Goal: Information Seeking & Learning: Find contact information

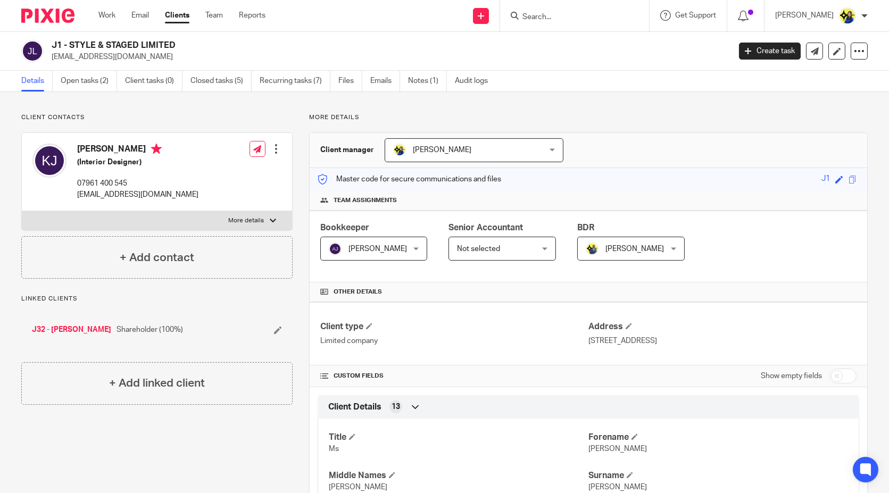
click at [579, 20] on input "Search" at bounding box center [569, 18] width 96 height 10
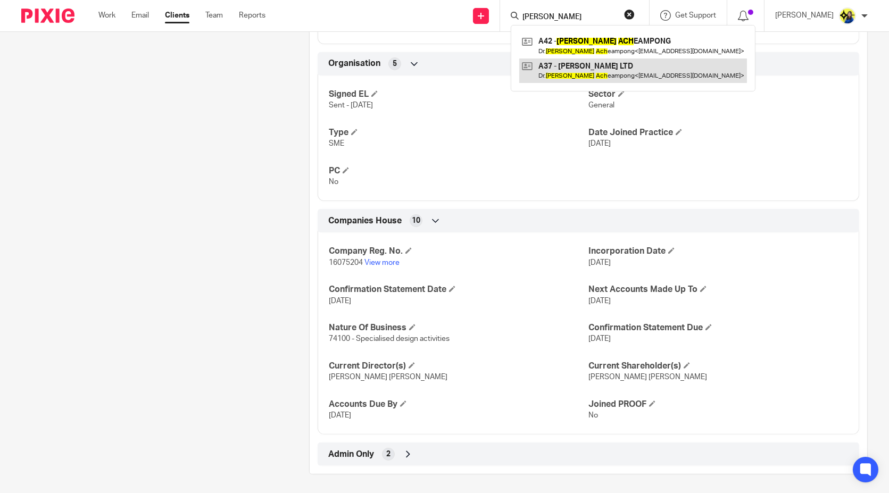
type input "daniel ach"
click at [633, 66] on link at bounding box center [633, 71] width 228 height 24
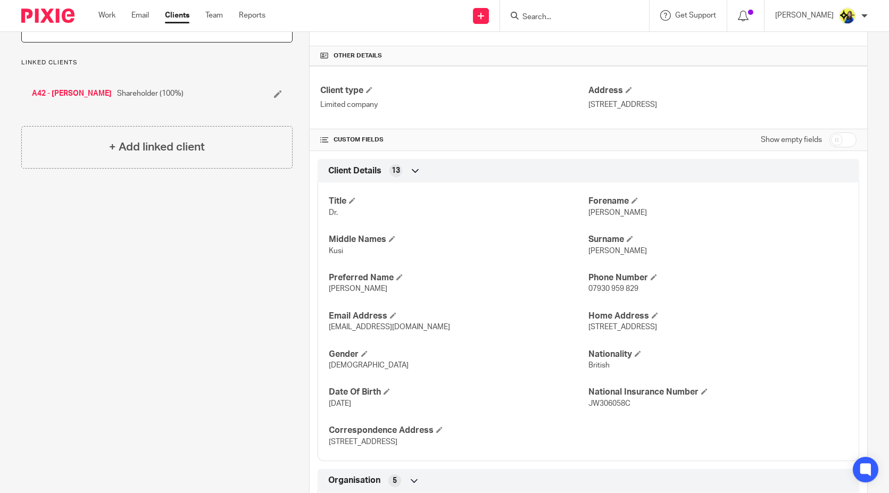
scroll to position [295, 0]
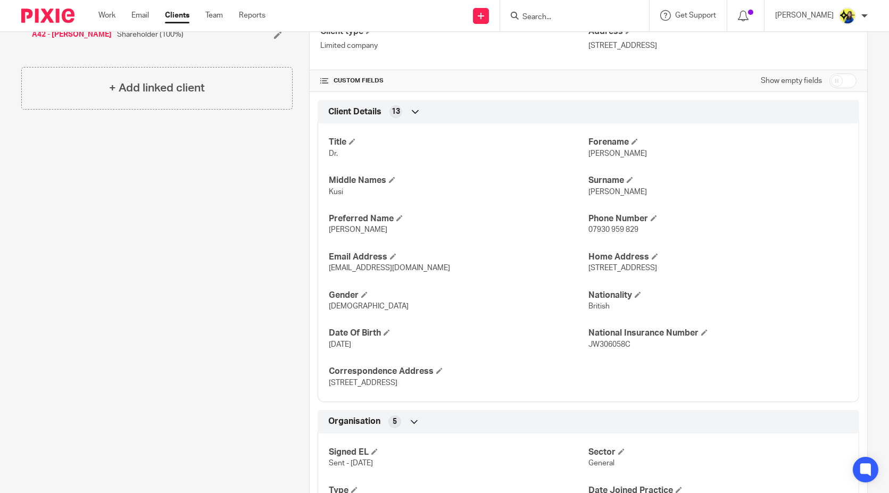
click at [192, 276] on div "Client contacts Dr. Daniel Acheampong (Psychologist) 07930 959 829 hello@zerauk…" at bounding box center [149, 395] width 288 height 1155
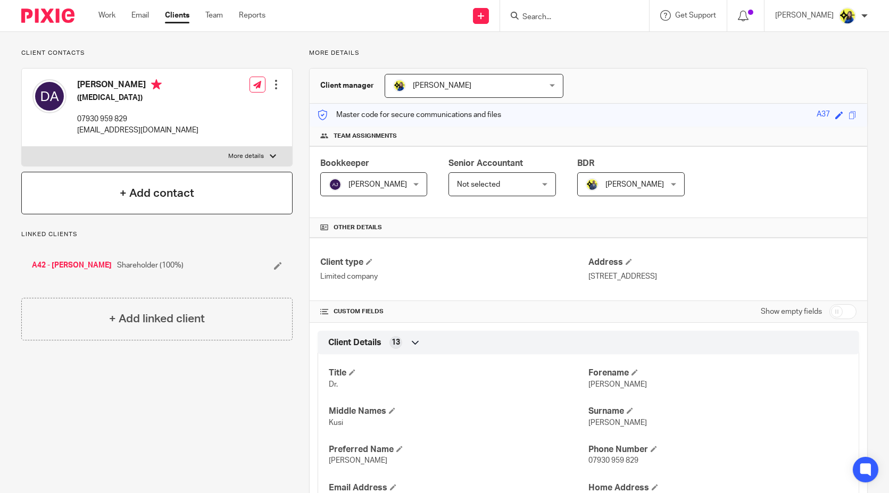
scroll to position [0, 0]
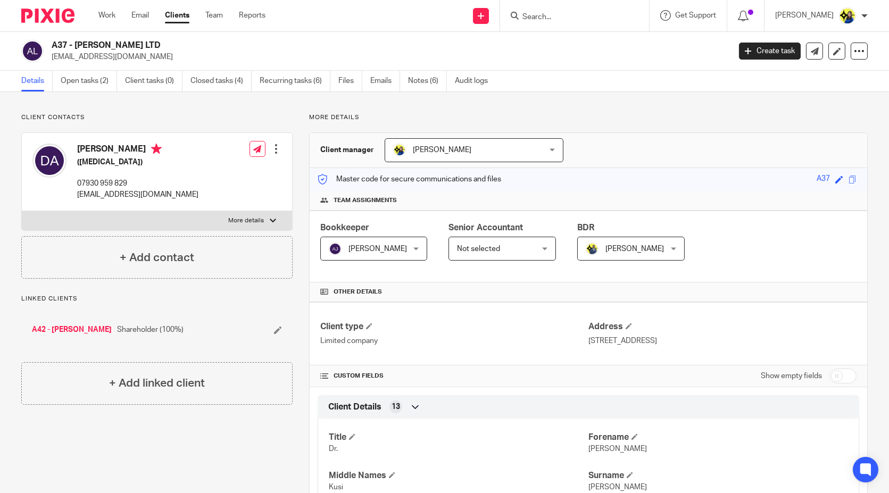
click at [606, 20] on input "Search" at bounding box center [569, 18] width 96 height 10
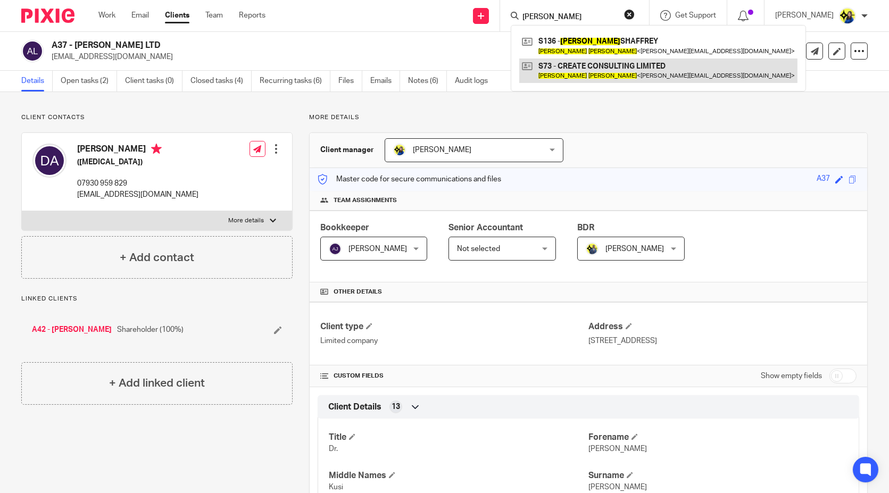
type input "joseph shaffery"
click at [627, 71] on link at bounding box center [658, 71] width 278 height 24
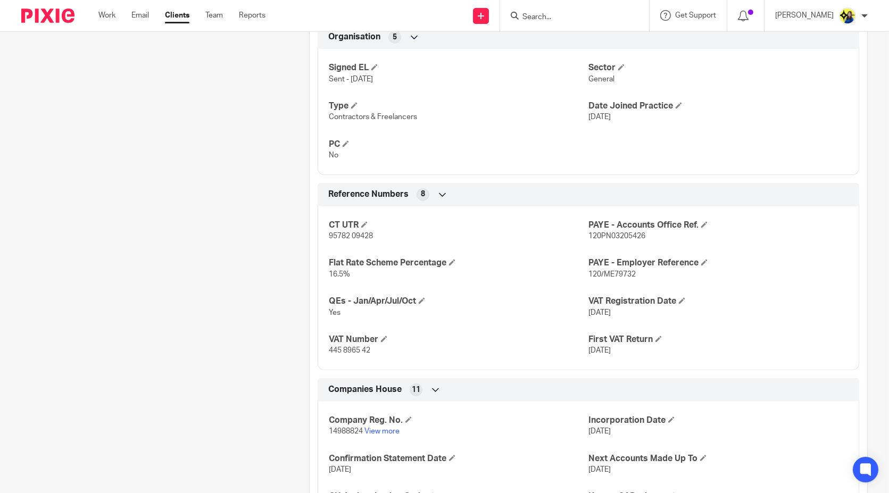
scroll to position [709, 0]
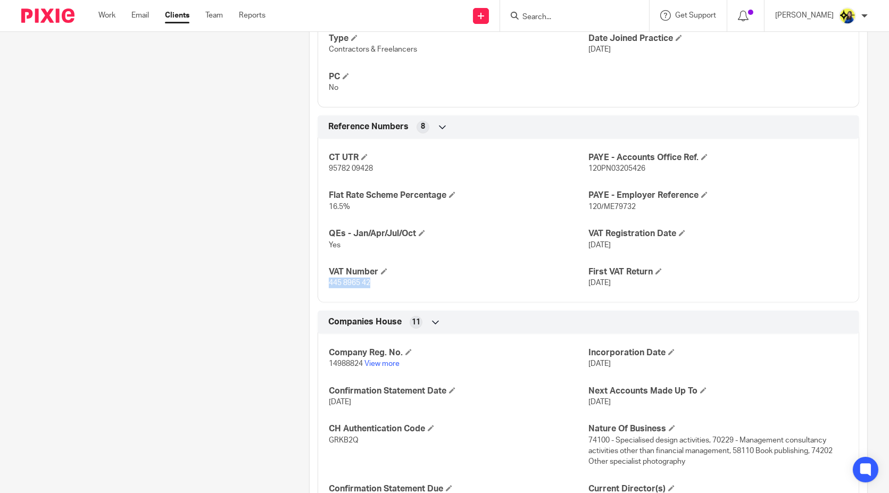
drag, startPoint x: 381, startPoint y: 287, endPoint x: 320, endPoint y: 285, distance: 61.2
click at [320, 285] on div "CT UTR 95782 09428 PAYE - Accounts Office Ref. 120PN03205426 Flat Rate Scheme P…" at bounding box center [589, 217] width 542 height 172
copy span "445 8965 42"
click at [617, 11] on form at bounding box center [577, 15] width 113 height 13
click at [614, 19] on input "Search" at bounding box center [569, 18] width 96 height 10
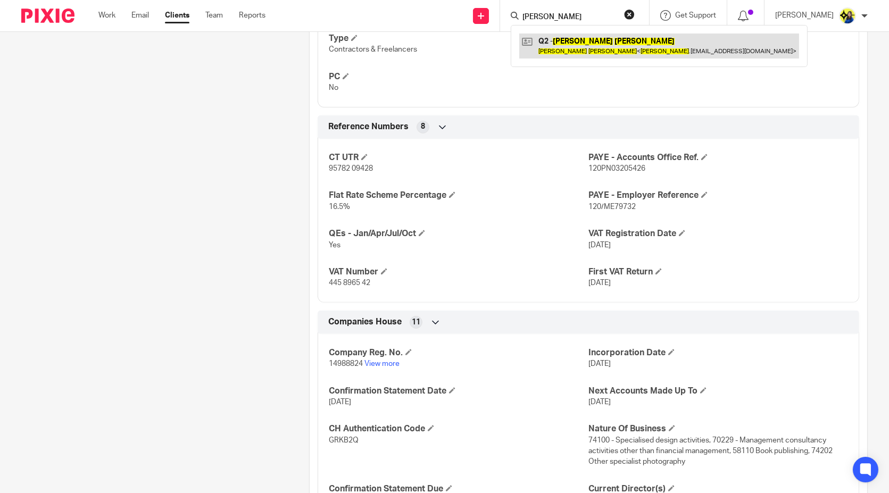
type input "allan quinn"
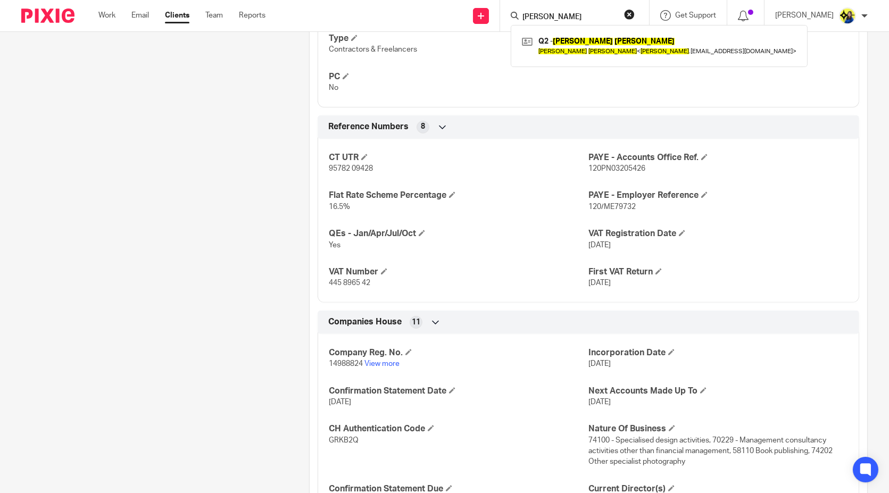
drag, startPoint x: 573, startPoint y: 50, endPoint x: 535, endPoint y: 218, distance: 172.3
click at [573, 50] on link at bounding box center [659, 46] width 280 height 24
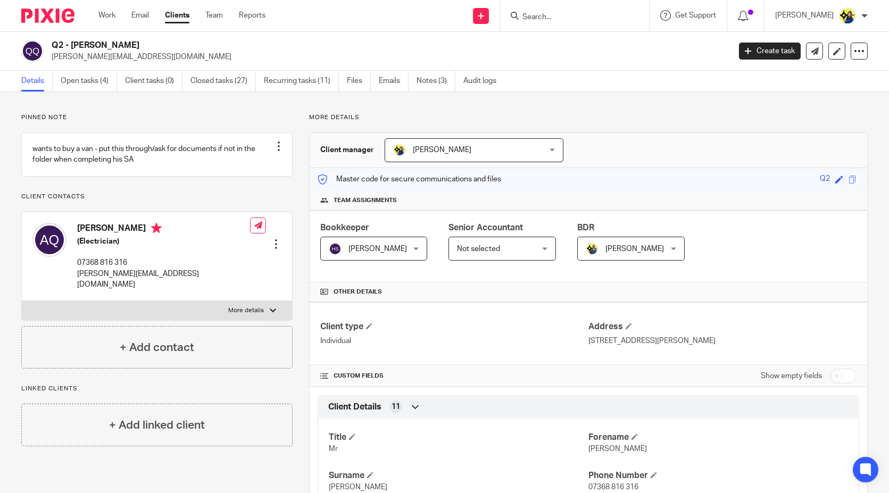
click at [143, 126] on div "Pinned note wants to buy a van - put this through/ask for documents if not in t…" at bounding box center [156, 240] width 271 height 255
click at [421, 82] on link "Notes (3)" at bounding box center [436, 81] width 39 height 21
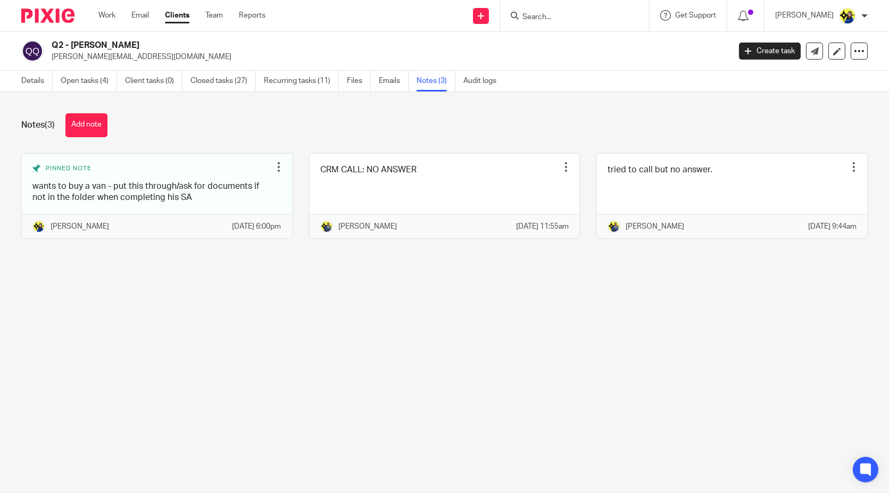
click at [242, 115] on div "Notes (3) Add note" at bounding box center [444, 125] width 846 height 24
click at [385, 82] on link "Emails" at bounding box center [394, 81] width 30 height 21
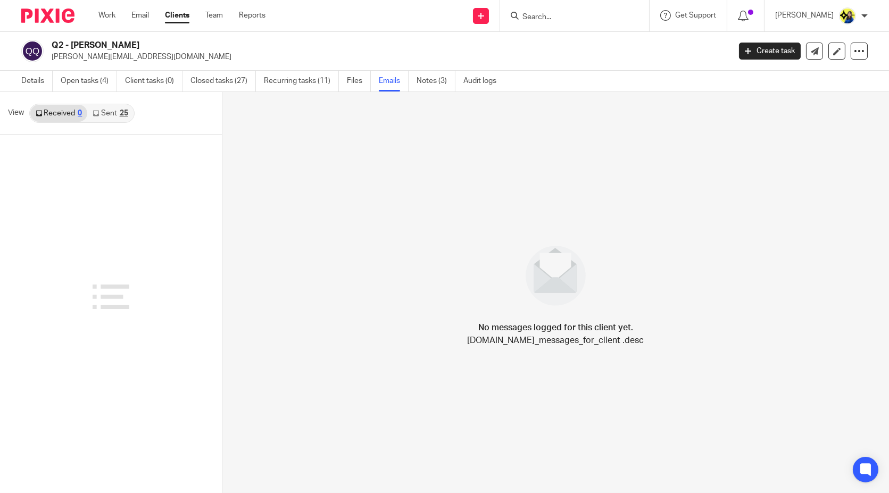
click at [109, 116] on link "Sent 25" at bounding box center [110, 113] width 46 height 17
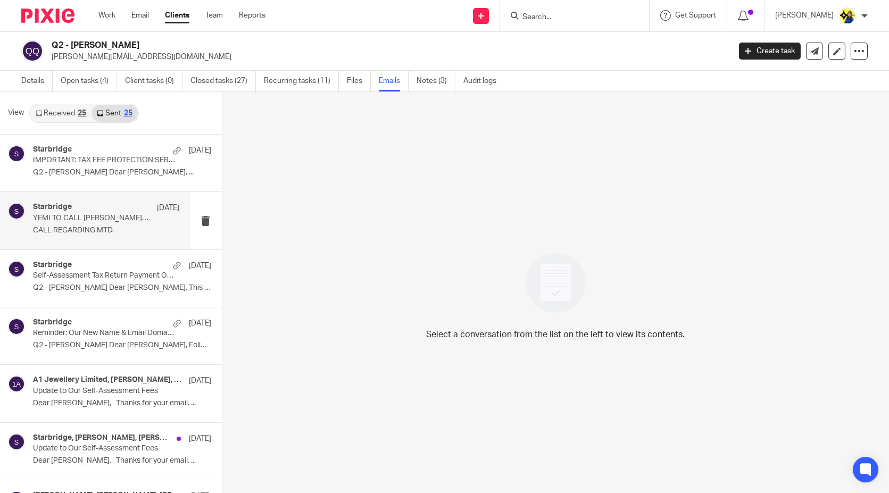
click at [123, 208] on div "Starbridge 30 Jul" at bounding box center [106, 208] width 146 height 11
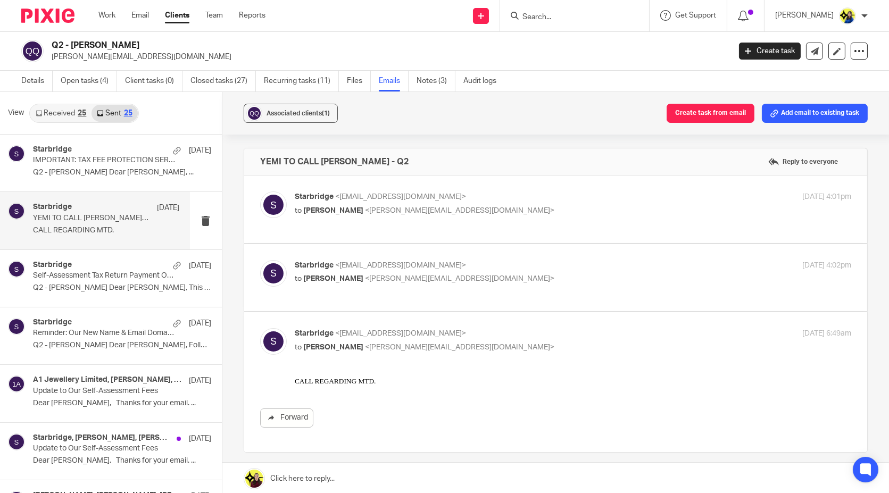
click at [372, 376] on iframe at bounding box center [573, 381] width 556 height 11
click at [366, 275] on span "<allan.q17@icloud.com>" at bounding box center [459, 278] width 189 height 7
checkbox input "true"
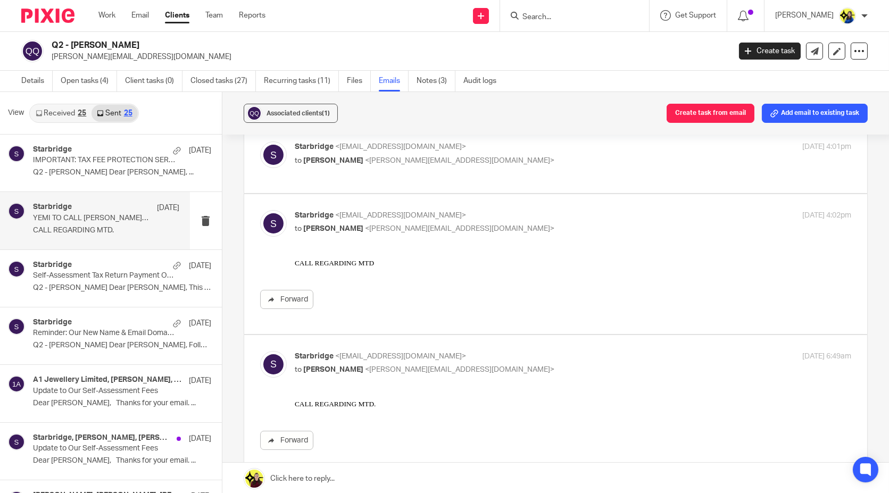
scroll to position [118, 0]
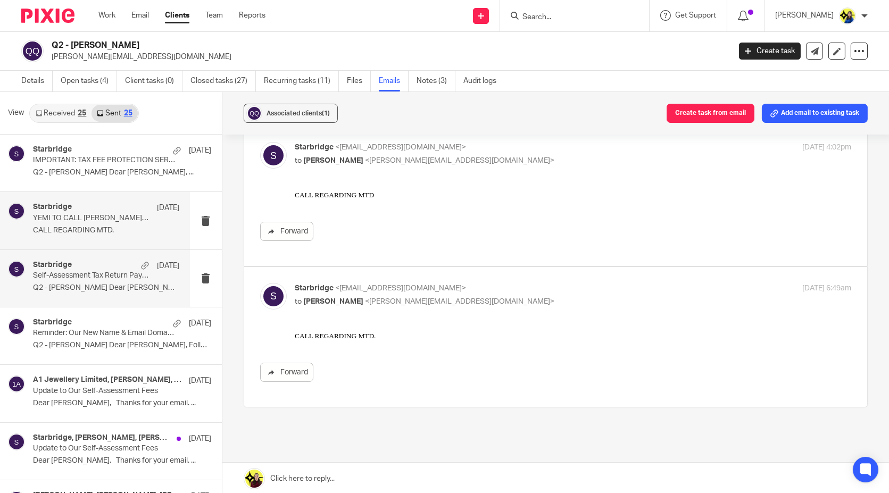
click at [114, 284] on p "Q2 - ALLAN QUINN Dear Allan, This is a..." at bounding box center [106, 288] width 146 height 9
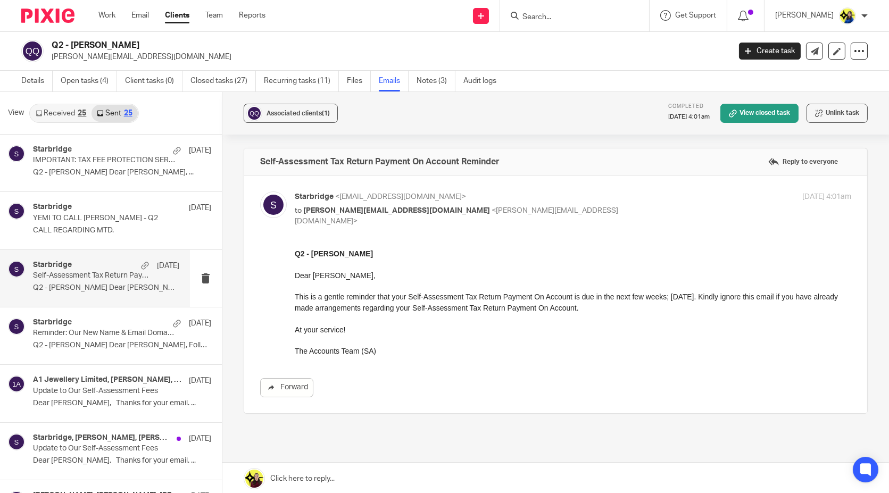
scroll to position [0, 0]
click at [107, 330] on p "Reminder: Our New Name & Email Domain – Starbridge" at bounding box center [91, 333] width 117 height 9
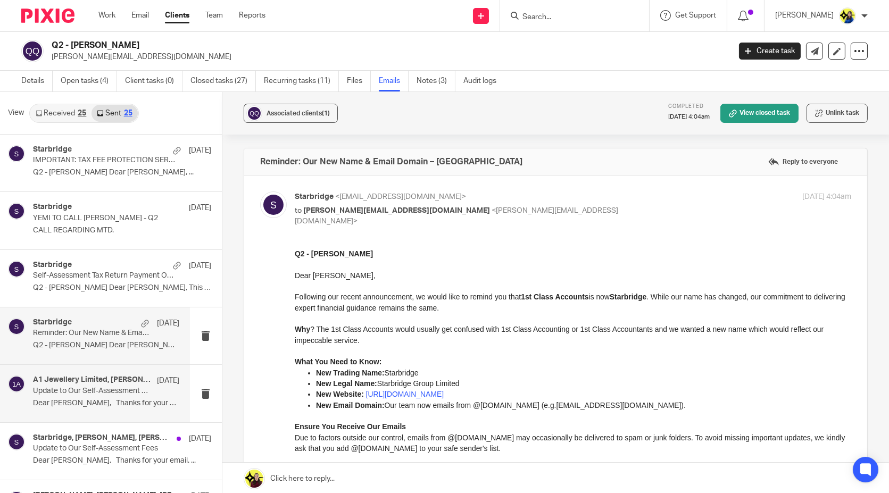
click at [105, 394] on p "Update to Our Self-Assessment Fees" at bounding box center [91, 391] width 117 height 9
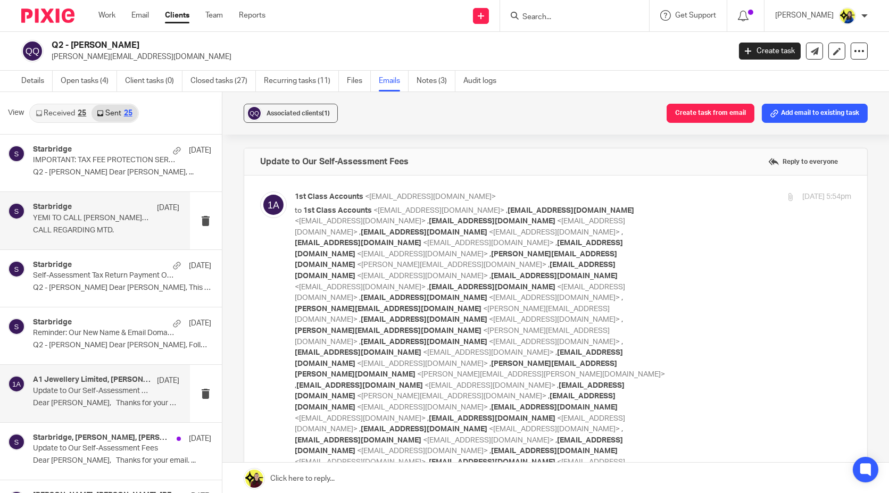
click at [121, 228] on p "CALL REGARDING MTD." at bounding box center [106, 230] width 146 height 9
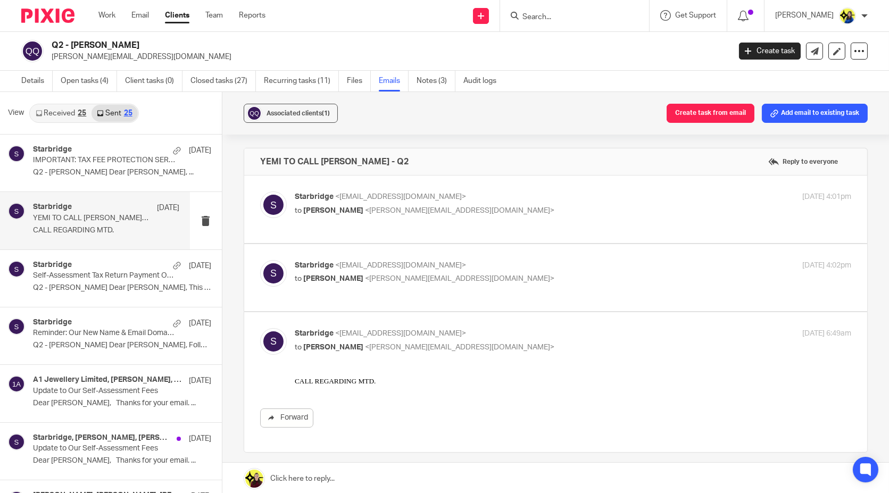
click at [383, 275] on span "<allan.q17@icloud.com>" at bounding box center [459, 278] width 189 height 7
checkbox input "true"
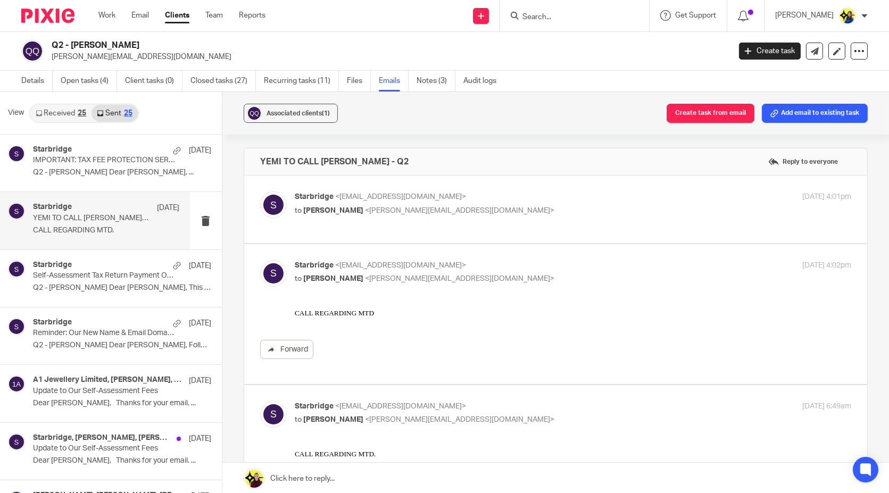
click at [387, 207] on span "<allan.q17@icloud.com>" at bounding box center [459, 210] width 189 height 7
checkbox input "true"
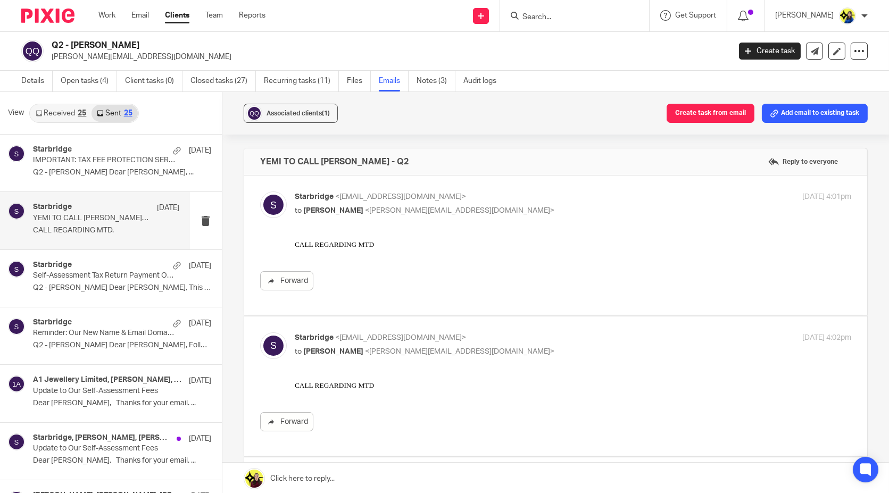
click at [582, 18] on input "Search" at bounding box center [569, 18] width 96 height 10
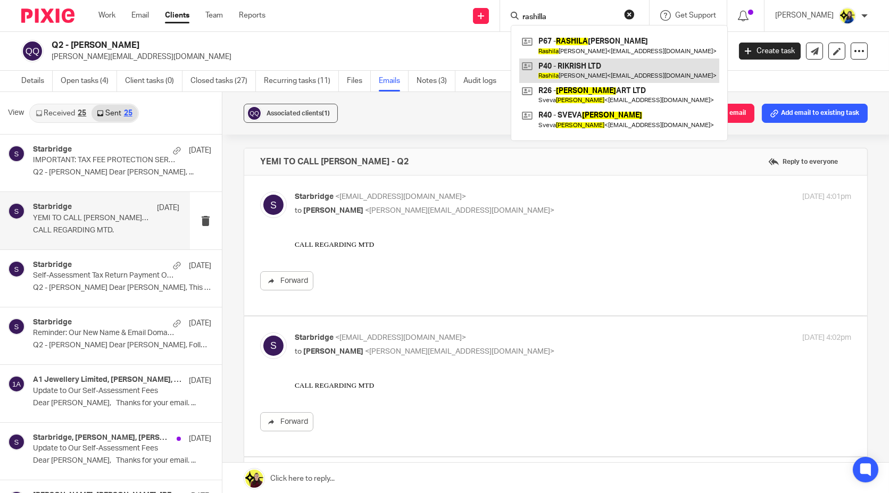
type input "rashilla"
click at [621, 69] on link at bounding box center [619, 71] width 200 height 24
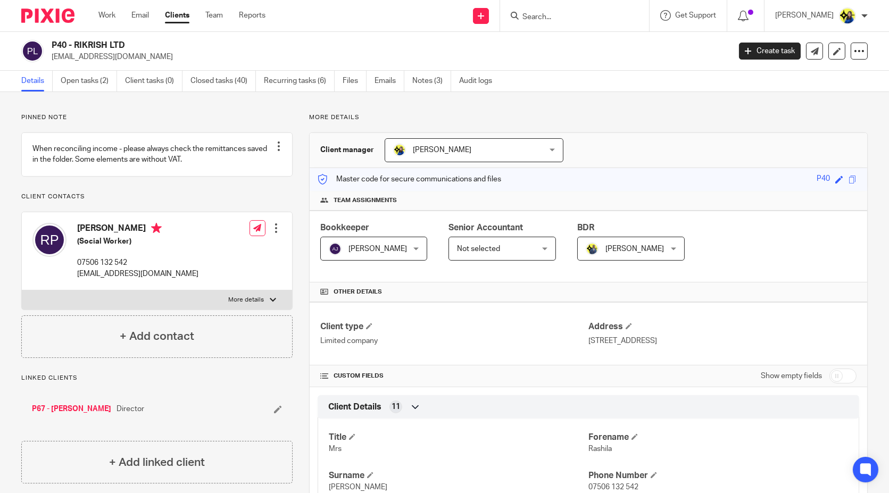
drag, startPoint x: 153, startPoint y: 63, endPoint x: 52, endPoint y: 68, distance: 101.2
click at [52, 68] on div "P40 - RIKRISH LTD [EMAIL_ADDRESS][DOMAIN_NAME] Create task Update from Companie…" at bounding box center [444, 51] width 889 height 39
copy p "[EMAIL_ADDRESS][DOMAIN_NAME]"
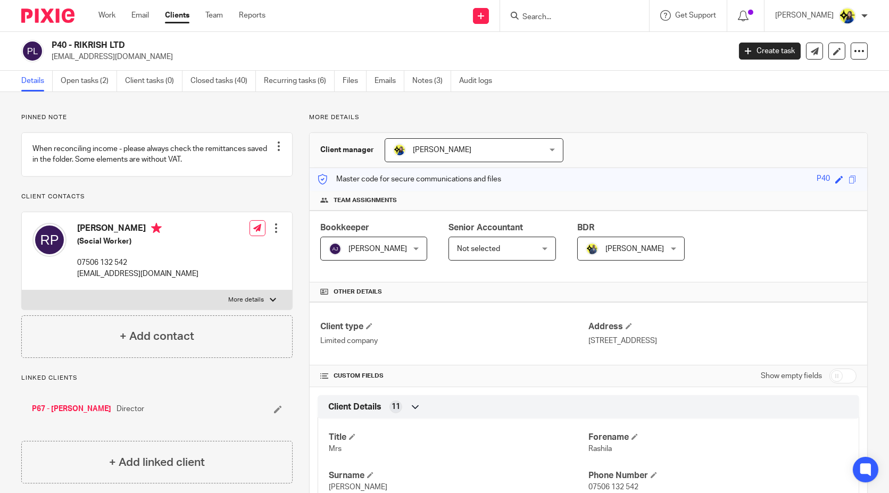
click at [617, 20] on input "Search" at bounding box center [569, 18] width 96 height 10
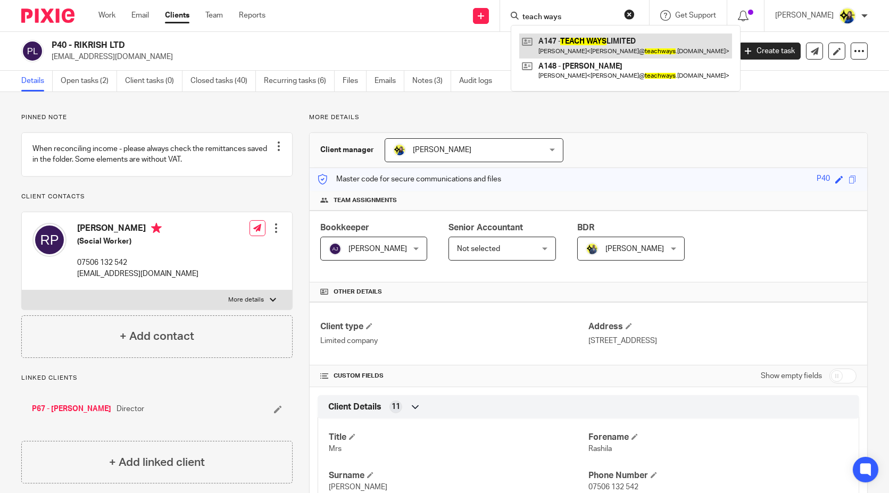
type input "teach ways"
click at [619, 38] on link at bounding box center [625, 46] width 213 height 24
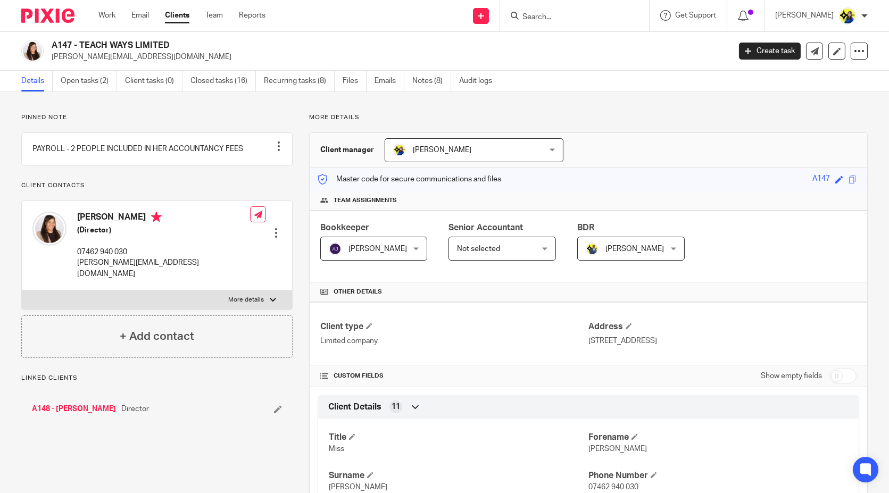
click at [198, 123] on div "Pinned note PAYROLL - 2 PEOPLE INCLUDED IN HER ACCOUNTANCY FEES Unpin note Edit…" at bounding box center [156, 235] width 271 height 245
click at [76, 78] on link "Open tasks (2)" at bounding box center [89, 81] width 56 height 21
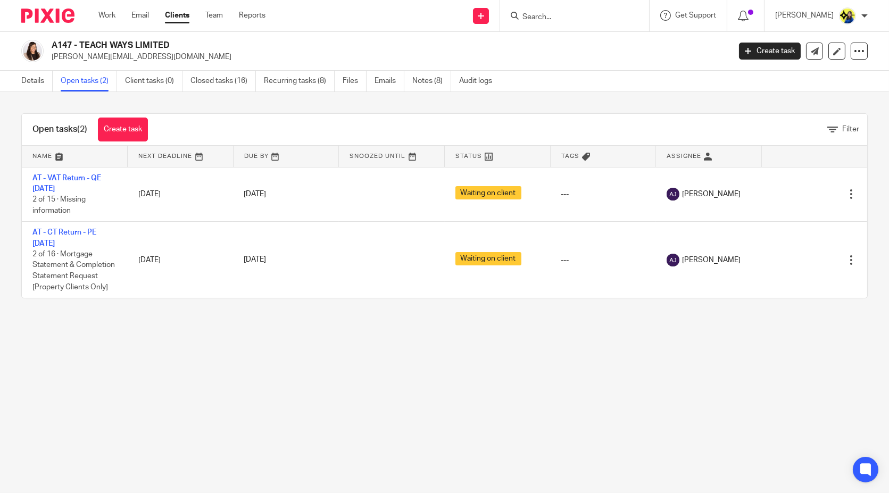
click at [77, 103] on div "Open tasks (2) Create task Filter Name Next Deadline Due By Snoozed Until Statu…" at bounding box center [444, 206] width 889 height 228
click at [74, 101] on div "Open tasks (2) Create task Filter Name Next Deadline Due By Snoozed Until Statu…" at bounding box center [444, 206] width 889 height 228
click at [76, 101] on div "Open tasks (2) Create task Filter Name Next Deadline Due By Snoozed Until Statu…" at bounding box center [444, 206] width 889 height 228
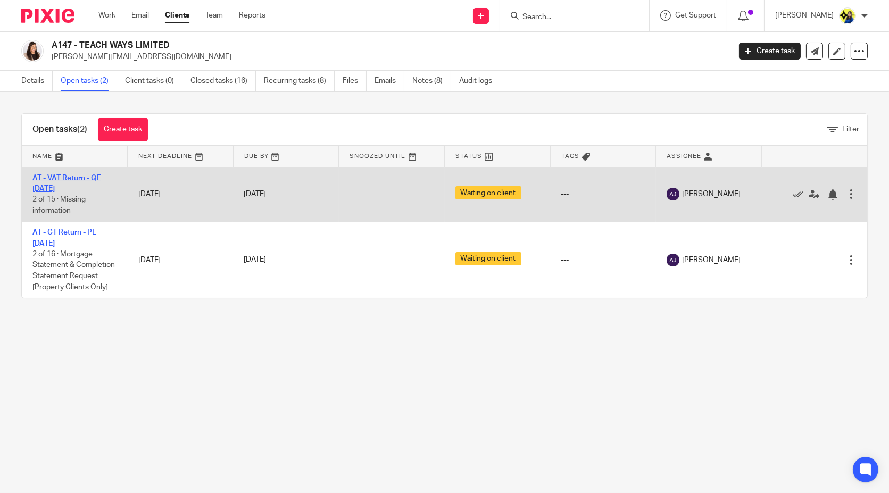
click at [59, 178] on link "AT - VAT Return - QE [DATE]" at bounding box center [66, 183] width 69 height 18
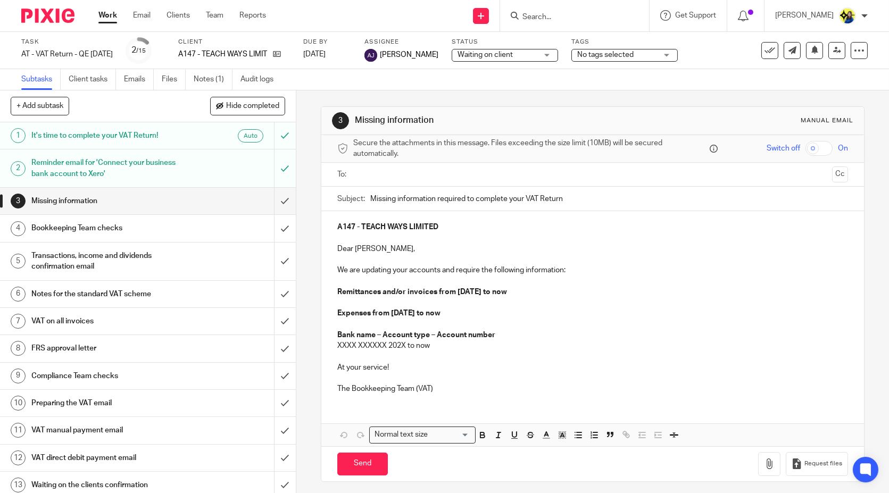
click at [304, 148] on div "3 Missing information Manual email Secure the attachments in this message. File…" at bounding box center [592, 291] width 593 height 403
click at [214, 82] on link "Notes (1)" at bounding box center [213, 79] width 39 height 21
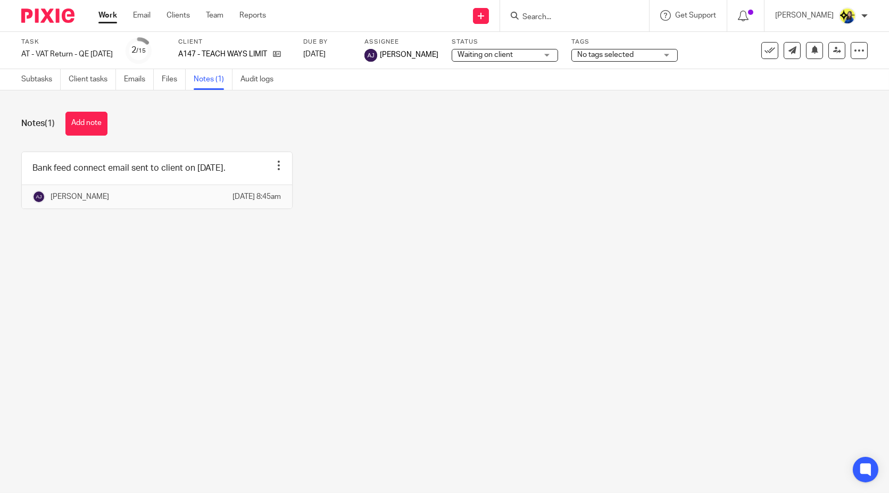
click at [362, 164] on div "Bank feed connect email sent to client on [DATE]. Edit note Delete note [PERSON…" at bounding box center [436, 188] width 863 height 73
click at [360, 159] on div "Bank feed connect email sent to client on [DATE]. Edit note Delete note [PERSON…" at bounding box center [436, 188] width 863 height 73
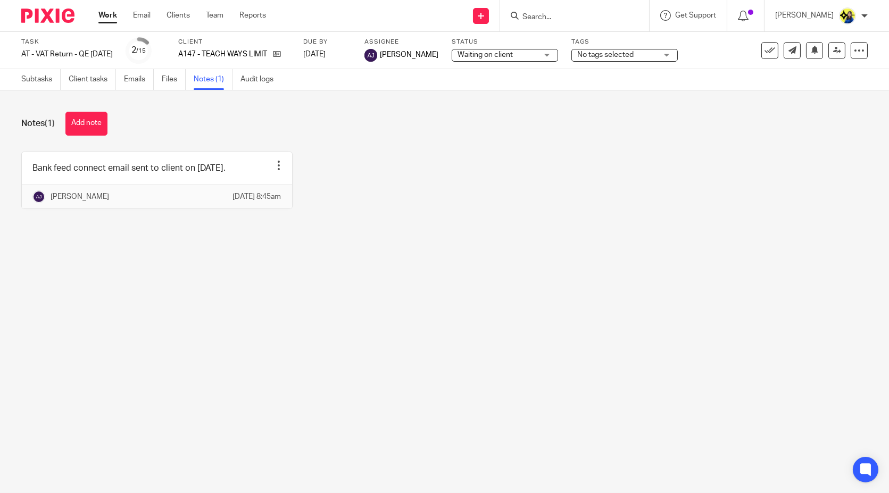
click at [243, 121] on div "Notes (1) Add note" at bounding box center [444, 124] width 846 height 24
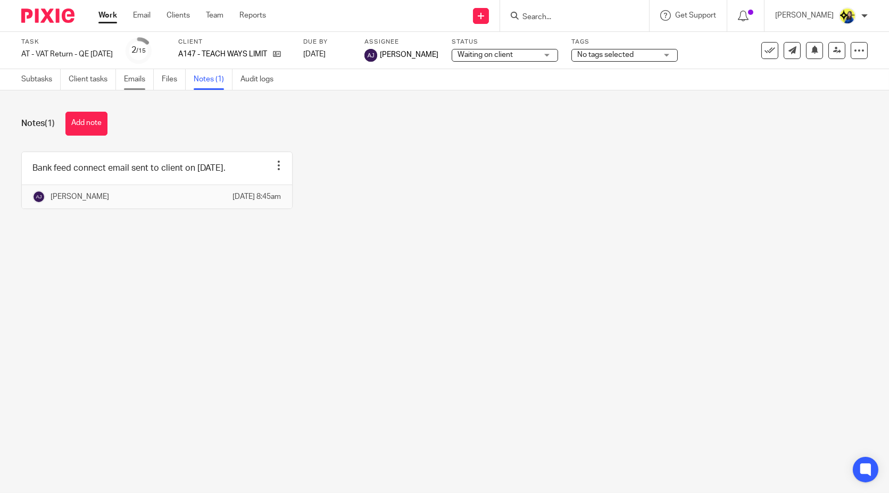
click at [127, 77] on link "Emails" at bounding box center [139, 79] width 30 height 21
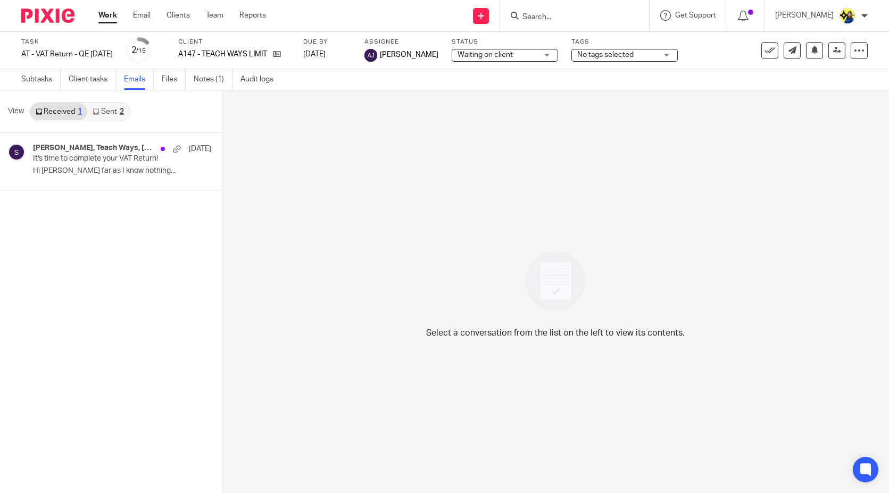
click at [107, 112] on link "Sent 2" at bounding box center [107, 111] width 41 height 17
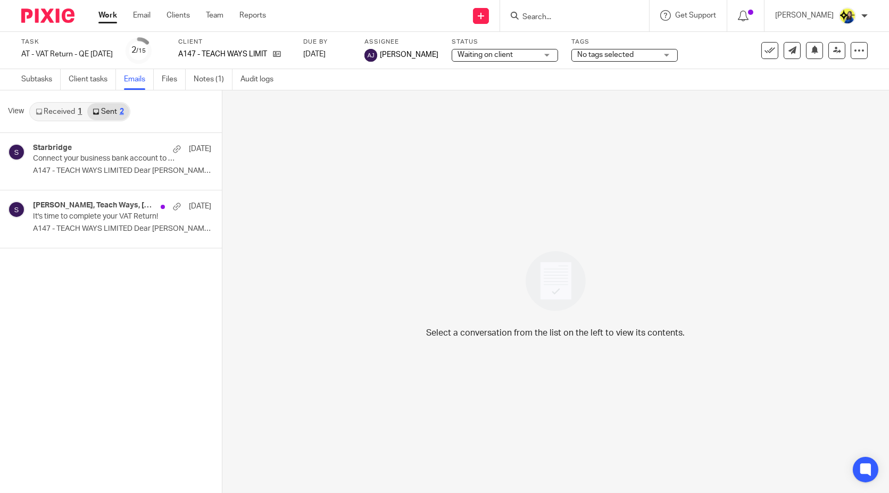
click at [603, 16] on input "Search" at bounding box center [569, 18] width 96 height 10
type input "sunner"
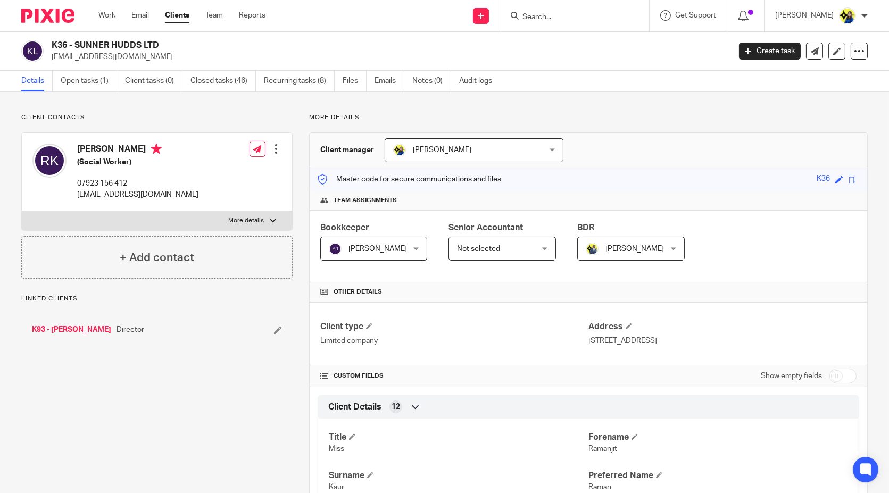
click at [136, 125] on div "Client contacts Ramanjit Kaur (Social Worker) 07923 156 412 ramank94@outlook.co…" at bounding box center [156, 195] width 271 height 165
click at [74, 86] on link "Open tasks (1)" at bounding box center [89, 81] width 56 height 21
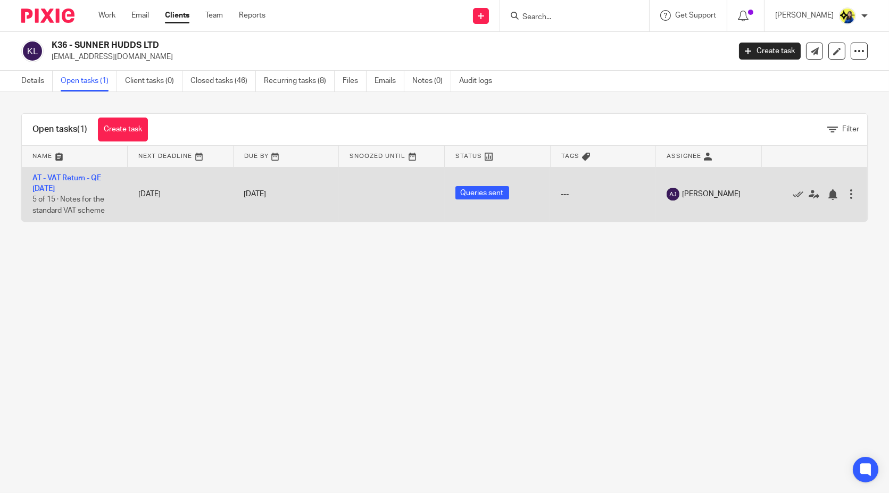
click at [61, 172] on td "AT - VAT Return - QE [DATE] 5 of 15 · Notes for the standard VAT scheme" at bounding box center [75, 194] width 106 height 54
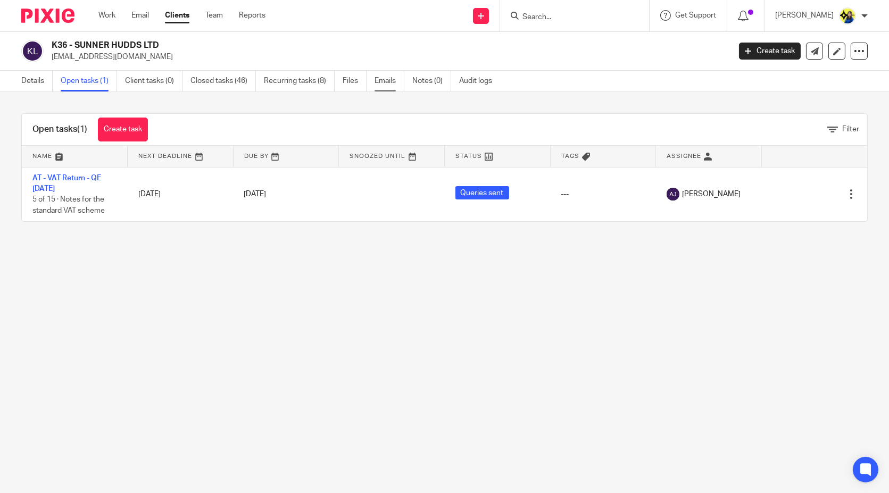
click at [394, 80] on link "Emails" at bounding box center [389, 81] width 30 height 21
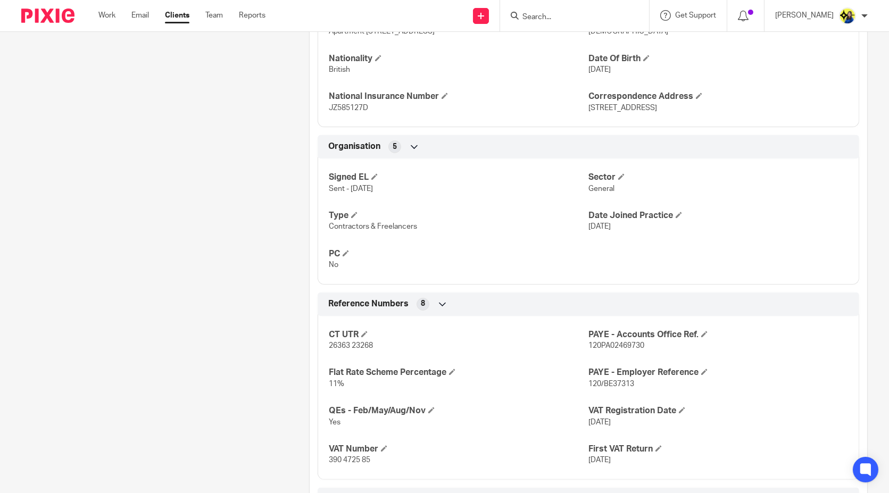
scroll to position [709, 0]
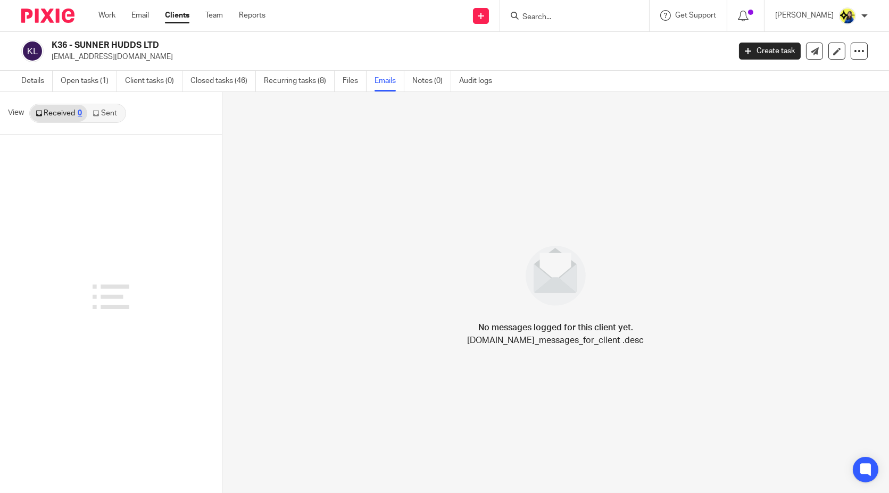
click at [103, 120] on link "Sent" at bounding box center [105, 113] width 37 height 17
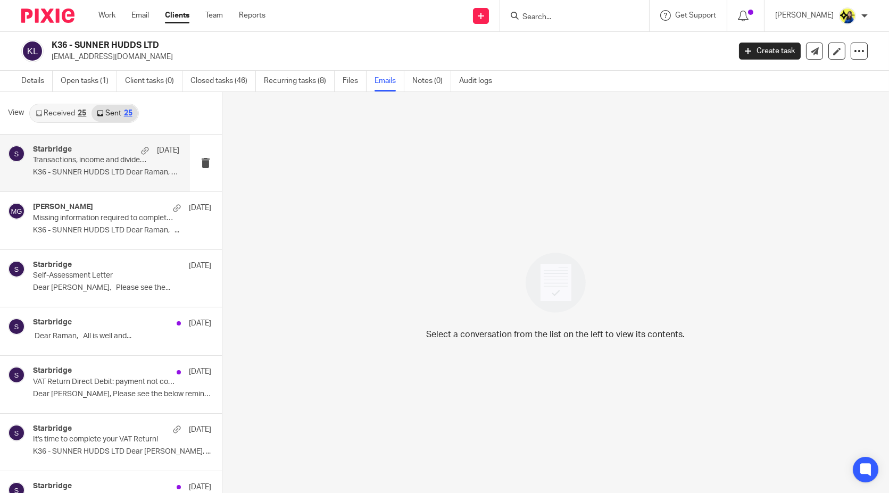
click at [86, 174] on p "K36 - SUNNER HUDDS LTD Dear Raman, ..." at bounding box center [106, 172] width 146 height 9
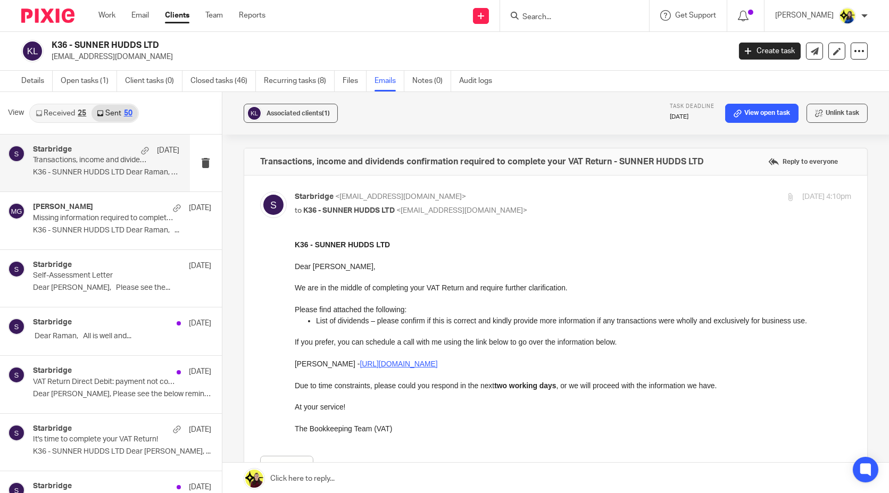
scroll to position [204, 0]
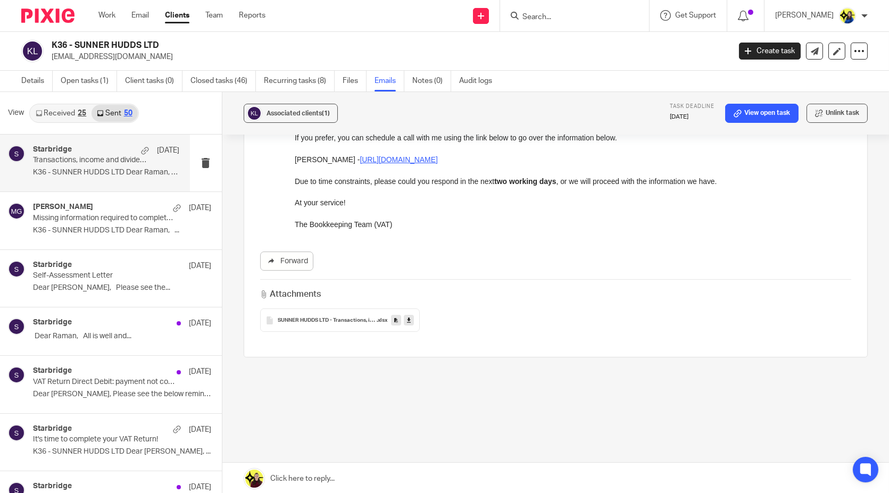
click at [709, 421] on div "Transactions, income and dividends confirmation required to complete your VAT R…" at bounding box center [556, 188] width 624 height 488
click at [407, 318] on icon at bounding box center [409, 321] width 4 height 8
click at [515, 401] on div "Transactions, income and dividends confirmation required to complete your VAT R…" at bounding box center [556, 188] width 624 height 488
click at [610, 13] on input "Search" at bounding box center [569, 18] width 96 height 10
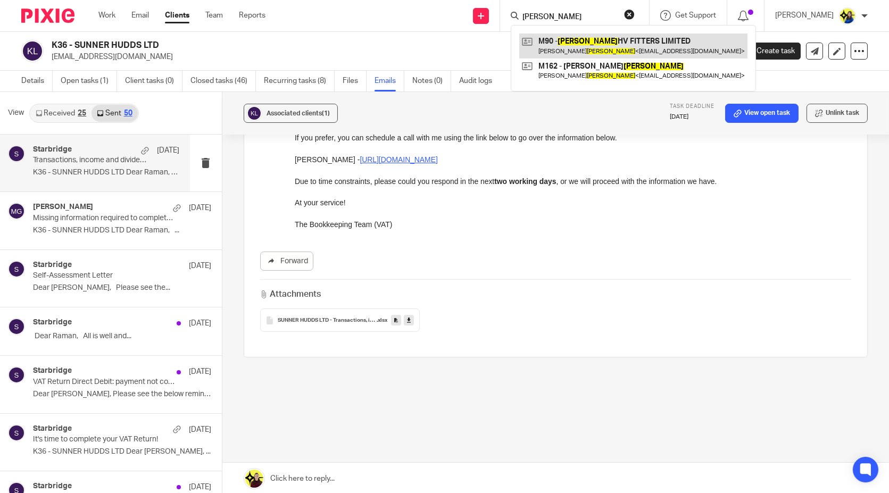
type input "muir"
click at [615, 39] on link at bounding box center [633, 46] width 228 height 24
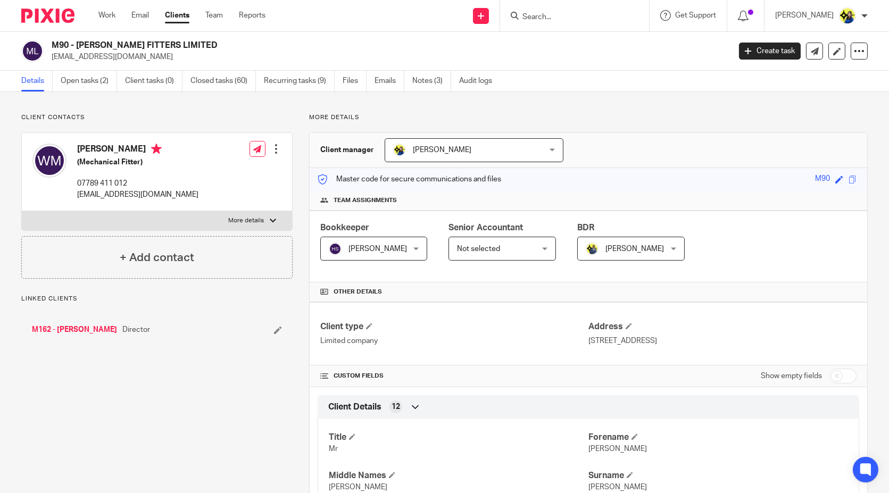
drag, startPoint x: 98, startPoint y: 60, endPoint x: 51, endPoint y: 55, distance: 47.5
click at [51, 55] on div "M90 - [PERSON_NAME] FITTERS LIMITED [EMAIL_ADDRESS][DOMAIN_NAME] Create task Up…" at bounding box center [444, 51] width 889 height 39
copy p "[EMAIL_ADDRESS][DOMAIN_NAME]"
click at [601, 20] on input "Search" at bounding box center [569, 18] width 96 height 10
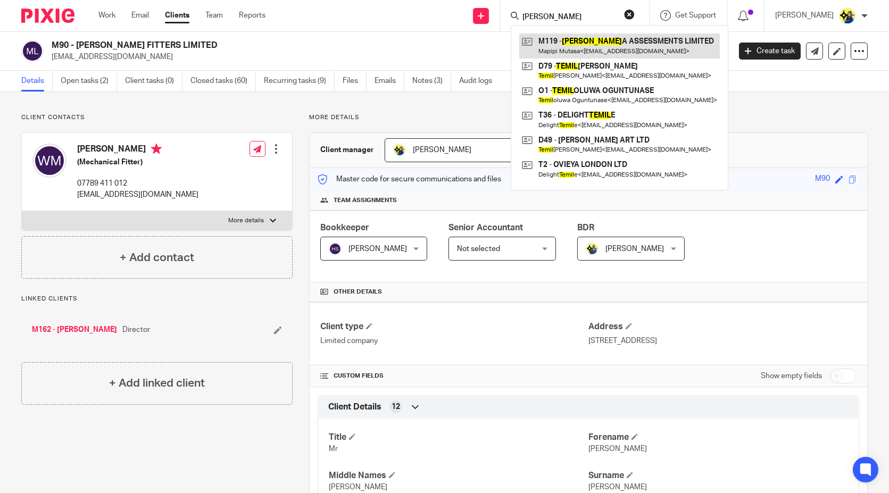
type input "[PERSON_NAME]"
click at [609, 38] on link at bounding box center [619, 46] width 201 height 24
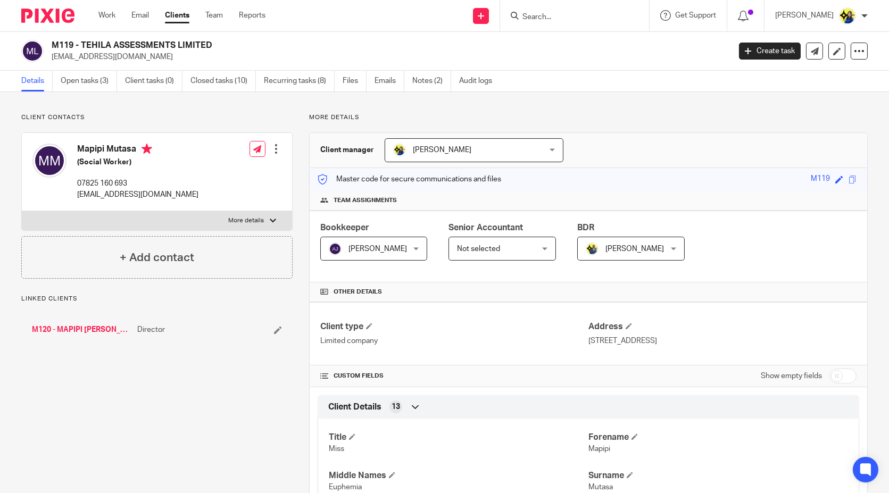
drag, startPoint x: 187, startPoint y: 60, endPoint x: 52, endPoint y: 65, distance: 135.2
click at [52, 65] on div "M119 - TEHILA ASSESSMENTS LIMITED [EMAIL_ADDRESS][DOMAIN_NAME] Create task Upda…" at bounding box center [444, 51] width 889 height 39
copy p "euphemia.mtasa2@gmail.com"
click at [588, 18] on input "Search" at bounding box center [569, 18] width 96 height 10
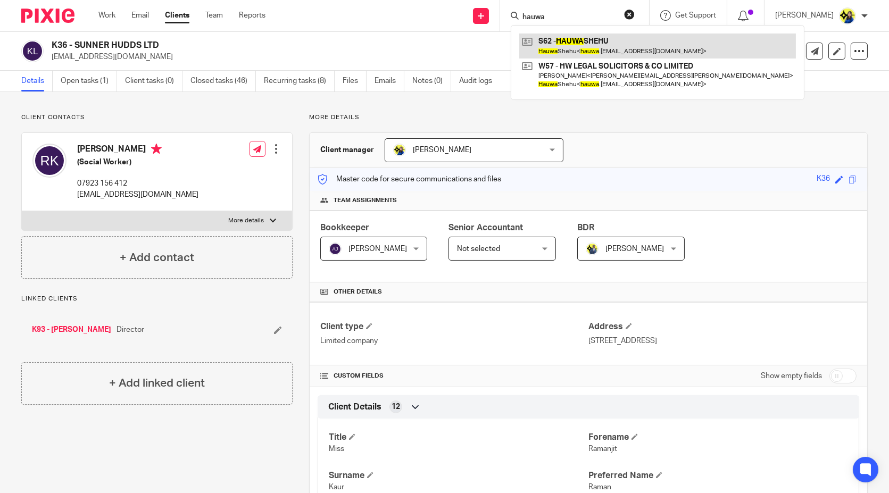
type input "hauwa"
drag, startPoint x: 625, startPoint y: 39, endPoint x: 633, endPoint y: 39, distance: 8.5
click at [625, 39] on link at bounding box center [657, 46] width 277 height 24
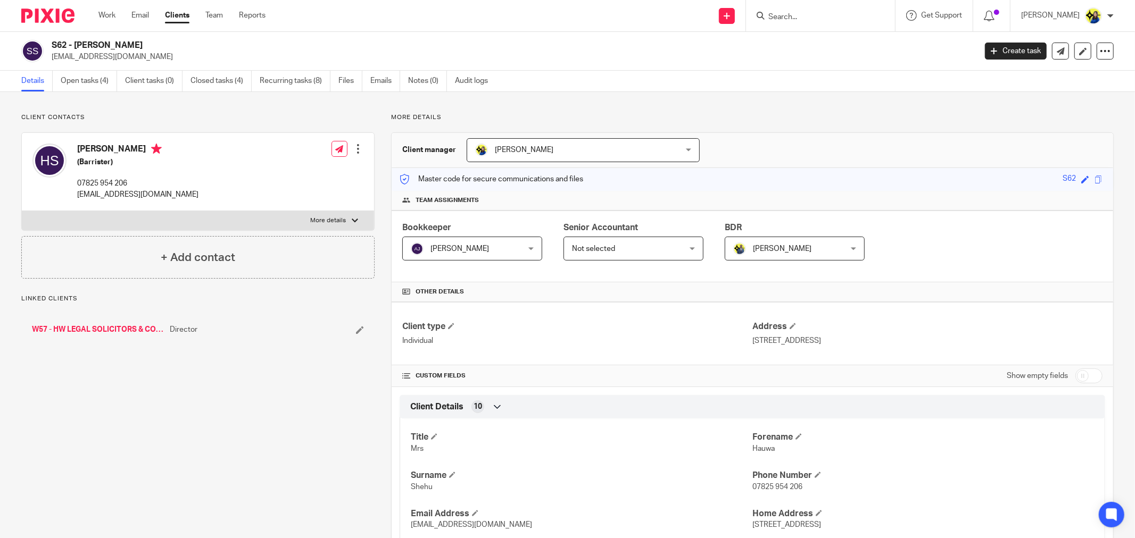
click at [221, 98] on div "Client contacts Hauwa Shehu (Barrister) 07825 954 206 hauwa.shehu@emeraldcourtc…" at bounding box center [567, 506] width 1135 height 828
click at [84, 331] on link "W57 - HW LEGAL SOLICITORS & CO LIMITED" at bounding box center [98, 329] width 132 height 11
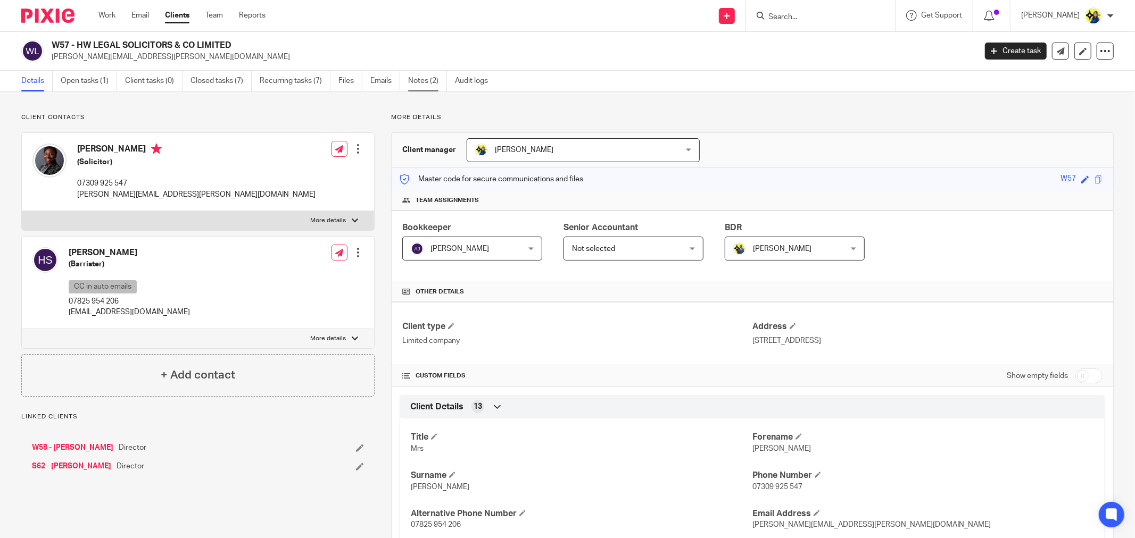
click at [429, 82] on link "Notes (2)" at bounding box center [427, 81] width 39 height 21
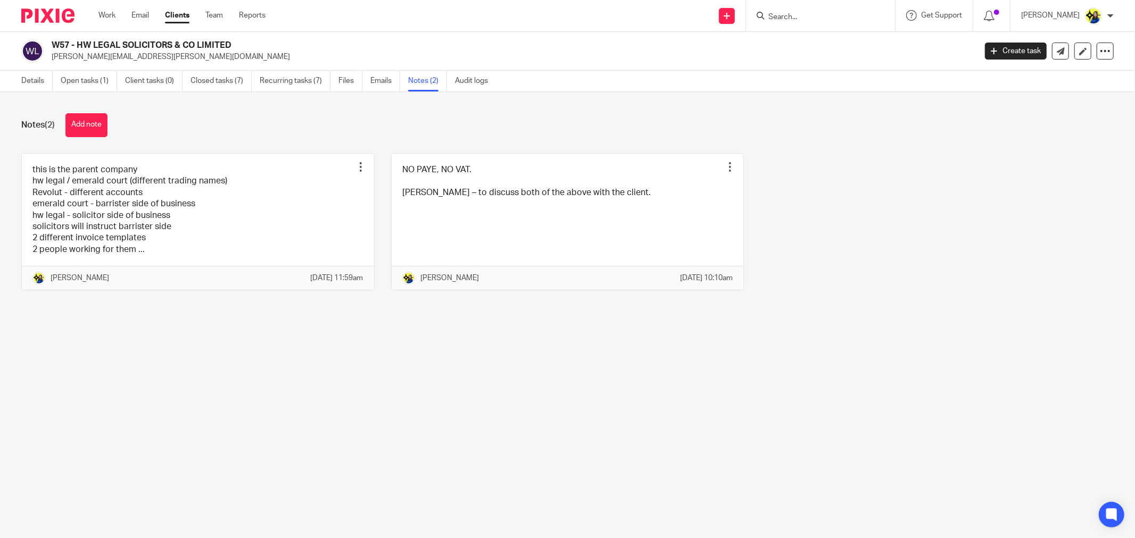
click at [417, 110] on div "Notes (2) Add note this is the parent company hw legal / emerald court (differe…" at bounding box center [567, 210] width 1135 height 236
click at [326, 359] on main "W57 - HW LEGAL SOLICITORS & CO LIMITED hilda.wright@hwlegal.co.uk Create task U…" at bounding box center [567, 269] width 1135 height 538
click at [172, 200] on link at bounding box center [198, 222] width 352 height 137
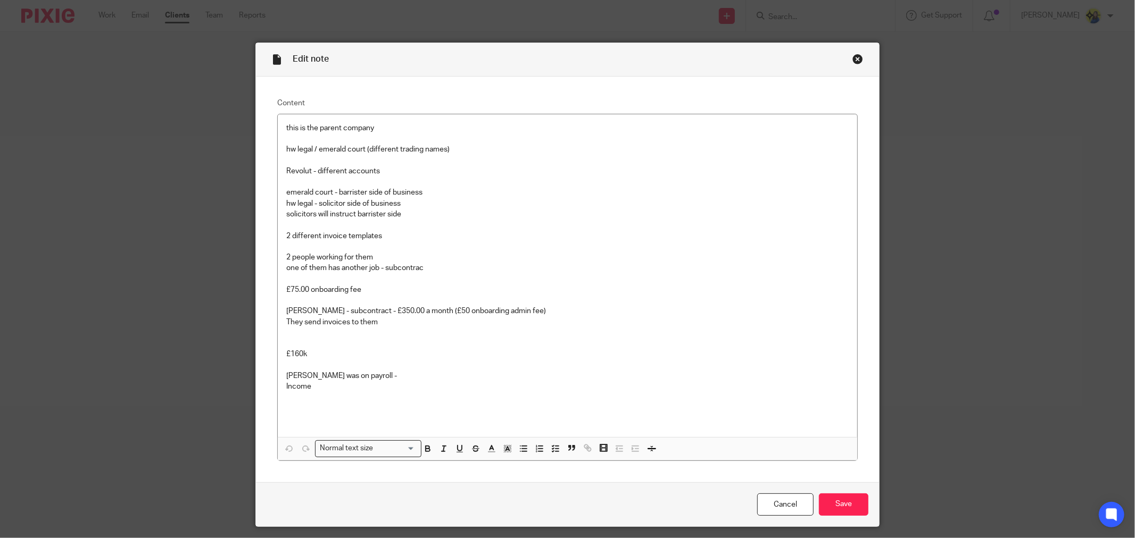
click at [855, 59] on div "Close this dialog window" at bounding box center [857, 59] width 11 height 11
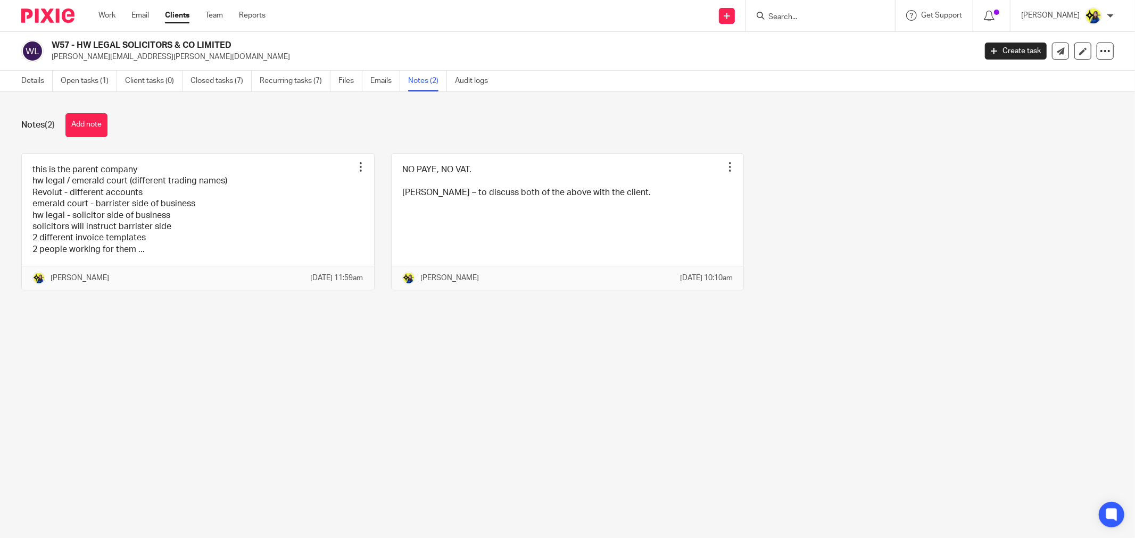
click at [186, 118] on div "Notes (2) Add note" at bounding box center [567, 125] width 1092 height 24
click at [94, 125] on button "Add note" at bounding box center [86, 125] width 42 height 24
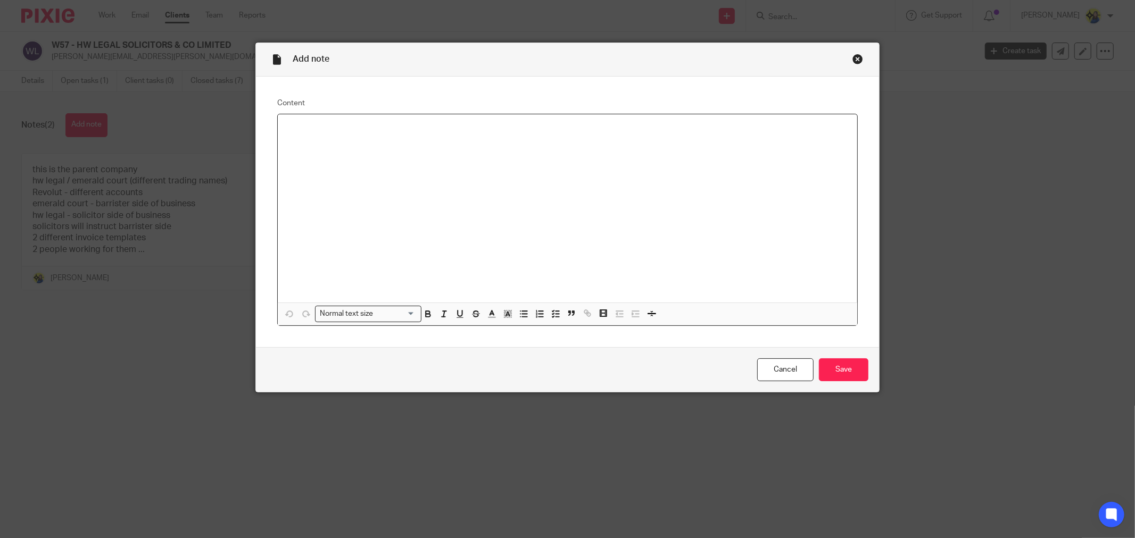
click at [578, 210] on div at bounding box center [567, 208] width 579 height 188
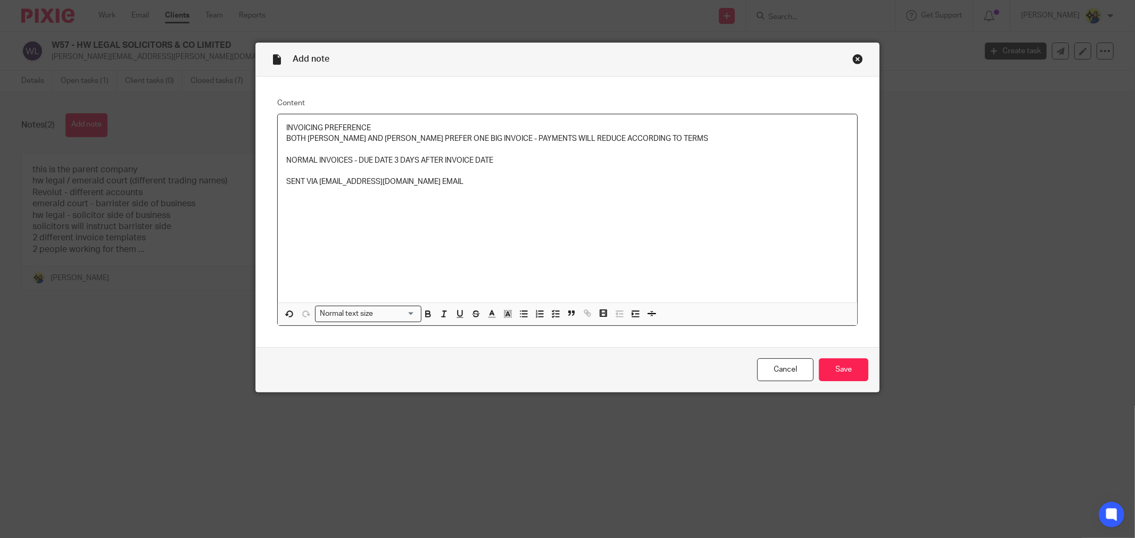
click at [588, 195] on div "INVOICING PREFERENCE BOTH [PERSON_NAME] AND [PERSON_NAME] PREFER ONE BIG INVOIC…" at bounding box center [567, 208] width 579 height 188
click at [555, 227] on div "INVOICING PREFERENCE BOTH [PERSON_NAME] AND [PERSON_NAME] PREFER ONE BIG INVOIC…" at bounding box center [567, 208] width 579 height 188
click at [578, 215] on div "INVOICING PREFERENCE BOTH [PERSON_NAME] AND [PERSON_NAME] PREFER ONE BIG INVOIC…" at bounding box center [567, 208] width 579 height 188
drag, startPoint x: 457, startPoint y: 192, endPoint x: 528, endPoint y: 165, distance: 75.4
click at [458, 192] on div "INVOICING PREFERENCE BOTH [PERSON_NAME] AND [PERSON_NAME] PREFER ONE BIG INVOIC…" at bounding box center [567, 208] width 579 height 188
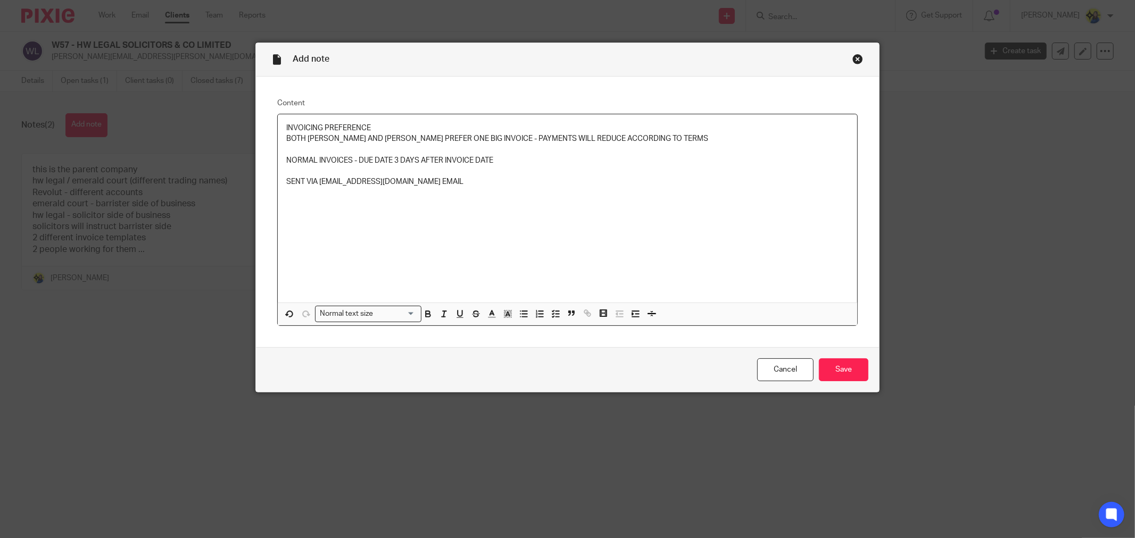
click at [531, 165] on p "NORMAL INVOICES - DUE DATE 3 DAYS AFTER INVOICE DATE" at bounding box center [567, 160] width 562 height 11
click at [552, 154] on p at bounding box center [567, 149] width 562 height 11
click at [536, 118] on div "INVOICING PREFERENCE BOTH [PERSON_NAME] AND [PERSON_NAME] PREFER ONE BIG INVOIC…" at bounding box center [567, 208] width 579 height 188
click at [419, 139] on p "BOTH [PERSON_NAME] AND [PERSON_NAME] PREFER ONE BIG INVOICE - PAYMENTS WILL RED…" at bounding box center [567, 139] width 562 height 11
click at [380, 121] on div "INVOICING PREFERENCE BOTH [PERSON_NAME] AND [PERSON_NAME] PREFER ONE BIG INVOIC…" at bounding box center [567, 208] width 579 height 188
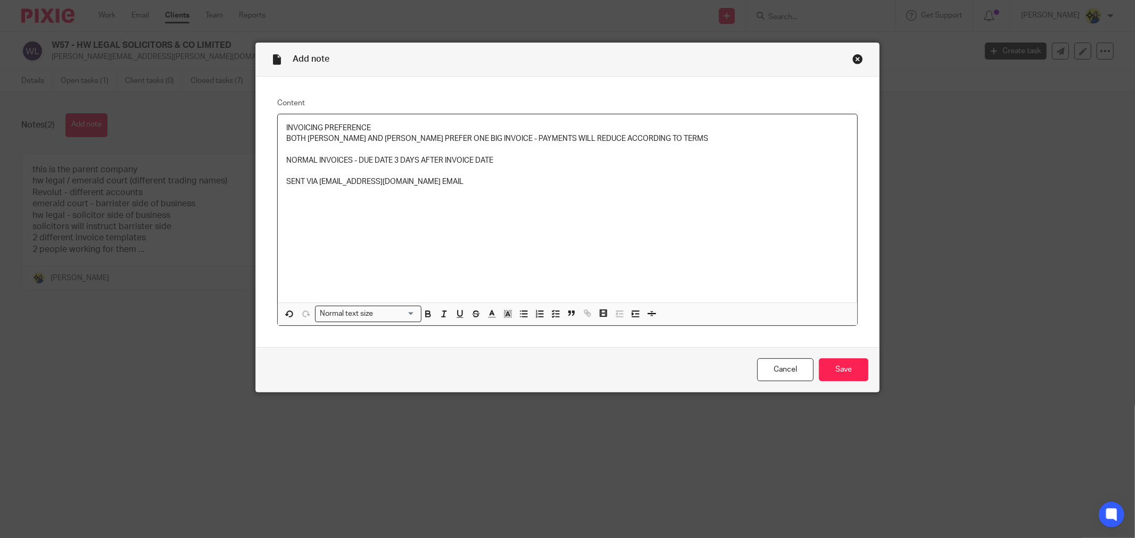
click at [279, 137] on div "INVOICING PREFERENCE BOTH [PERSON_NAME] AND [PERSON_NAME] PREFER ONE BIG INVOIC…" at bounding box center [567, 208] width 579 height 188
click at [406, 169] on p at bounding box center [567, 171] width 562 height 11
click at [479, 189] on div "INVOICING PREFERENCE PAYMENT TERMS - BOTH HILDA AND HAUWA PREFER ONE BIG INVOIC…" at bounding box center [567, 208] width 579 height 188
click at [488, 182] on p "SENT VIA ACCOUNTS@HWLEGAL.CO.UK EMAIL" at bounding box center [567, 182] width 562 height 11
click at [311, 178] on p "SENT VIA ACCOUNTS@HWLEGAL.CO.UK EMAIL" at bounding box center [567, 182] width 562 height 11
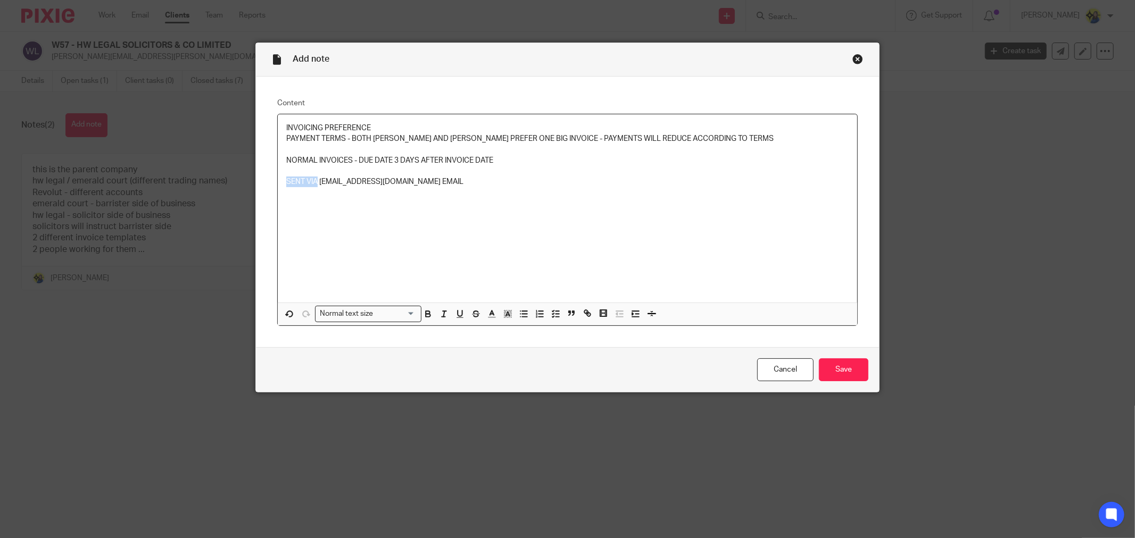
drag, startPoint x: 314, startPoint y: 182, endPoint x: 279, endPoint y: 184, distance: 35.1
click at [279, 184] on div "INVOICING PREFERENCE PAYMENT TERMS - BOTH HILDA AND HAUWA PREFER ONE BIG INVOIC…" at bounding box center [567, 208] width 579 height 188
click at [492, 181] on p "SENT VIA ACCOUNTS@HWLEGAL.CO.UK EMAIL" at bounding box center [567, 182] width 562 height 11
click at [743, 198] on div "INVOICING PREFERENCE PAYMENT TERMS - BOTH HILDA AND HAUWA PREFER ONE BIG INVOIC…" at bounding box center [567, 208] width 579 height 188
click at [842, 367] on input "Save" at bounding box center [843, 370] width 49 height 23
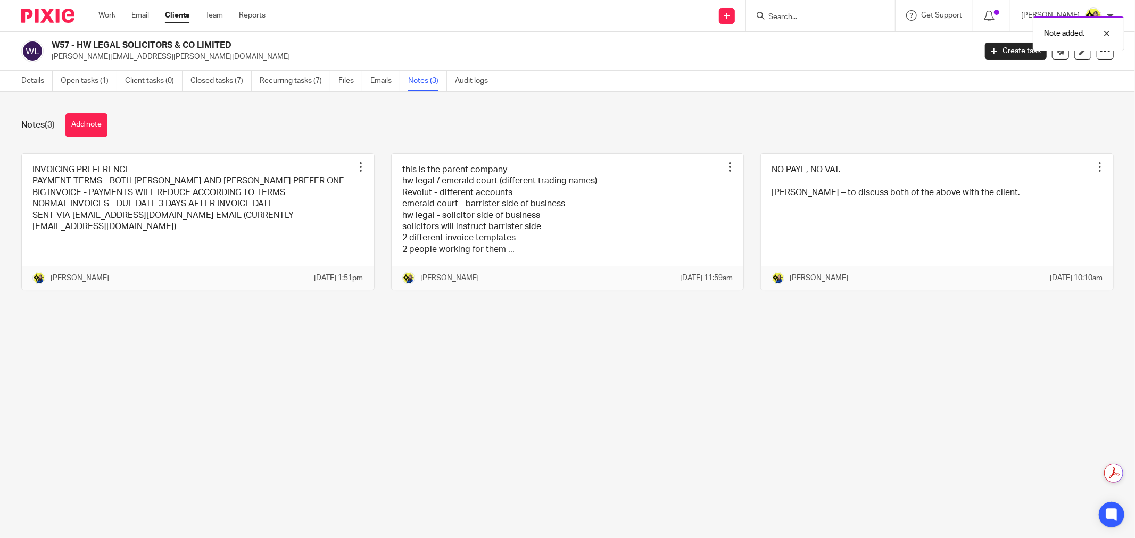
click at [658, 402] on main "W57 - HW LEGAL SOLICITORS & CO LIMITED [PERSON_NAME][EMAIL_ADDRESS][PERSON_NAME…" at bounding box center [567, 269] width 1135 height 538
click at [426, 451] on main "W57 - HW LEGAL SOLICITORS & CO LIMITED [PERSON_NAME][EMAIL_ADDRESS][PERSON_NAME…" at bounding box center [567, 269] width 1135 height 538
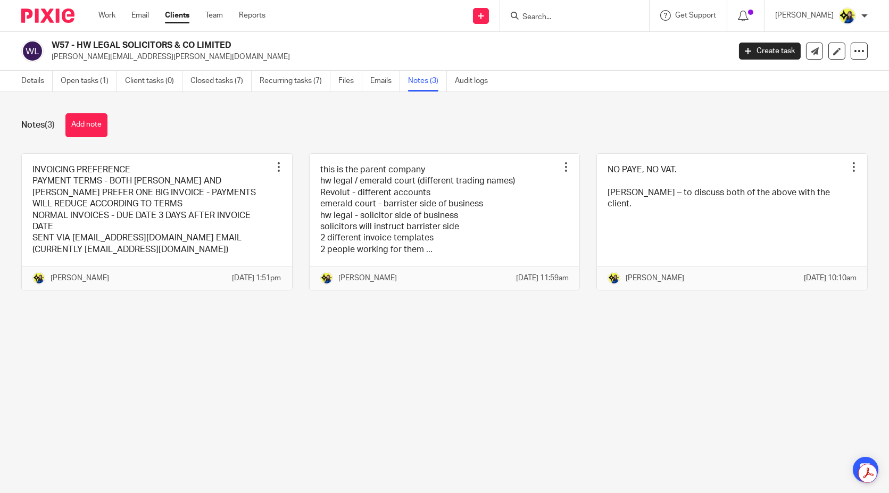
click at [582, 18] on input "Search" at bounding box center [569, 18] width 96 height 10
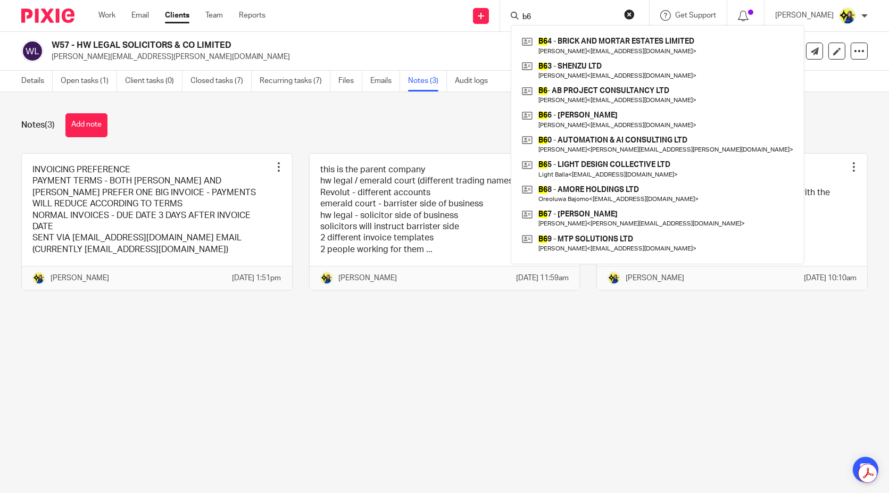
type input "b6"
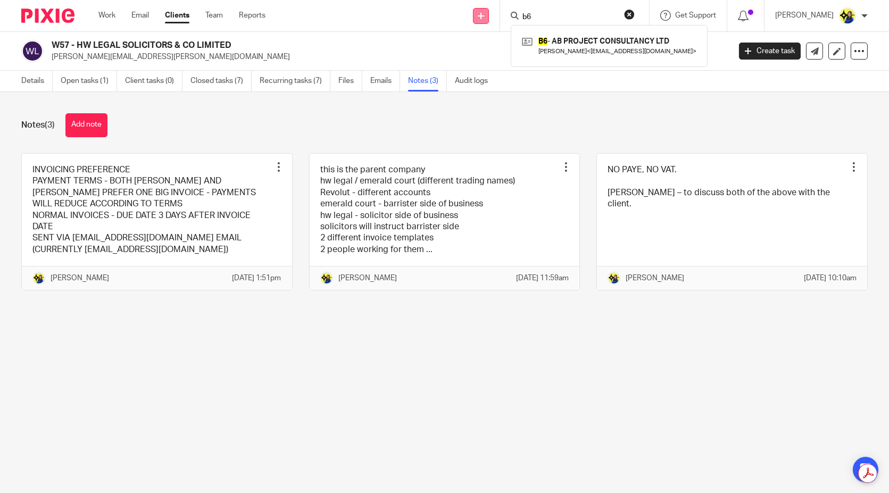
drag, startPoint x: 582, startPoint y: 18, endPoint x: 513, endPoint y: 18, distance: 69.2
click at [513, 18] on div "Send new email Create task Add client Request signature b6 B6 - AB PROJECT CONS…" at bounding box center [584, 15] width 607 height 31
type input "n6"
click at [232, 110] on div "Notes (3) Add note INVOICING PREFERENCE PAYMENT TERMS - BOTH [PERSON_NAME] AND …" at bounding box center [444, 210] width 889 height 236
click at [596, 15] on input "Search" at bounding box center [569, 18] width 96 height 10
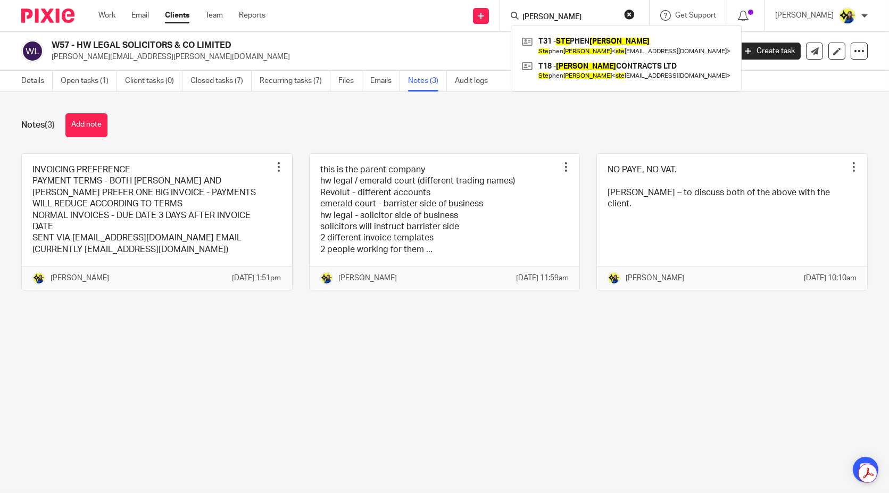
type input "[PERSON_NAME]"
drag, startPoint x: 593, startPoint y: 13, endPoint x: 503, endPoint y: 11, distance: 89.9
click at [503, 11] on div "Send new email Create task Add client Request signature [PERSON_NAME] ste T31 -…" at bounding box center [584, 15] width 607 height 31
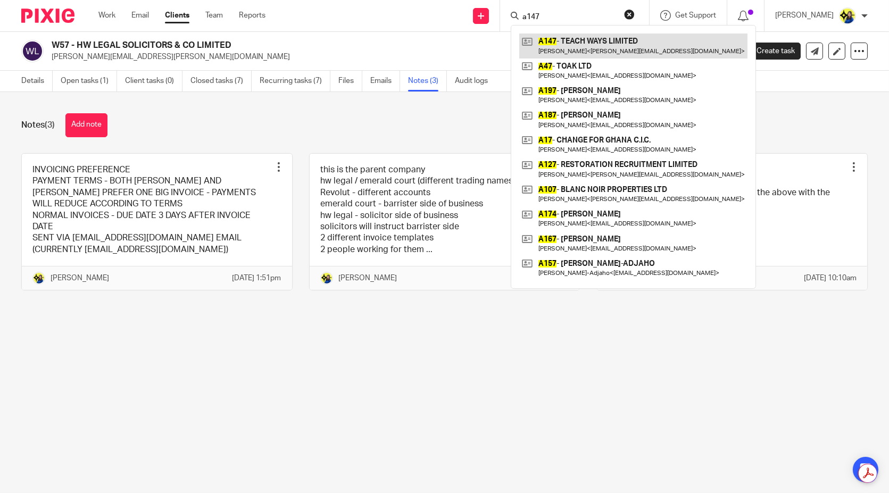
type input "a147"
click at [616, 47] on link at bounding box center [633, 46] width 228 height 24
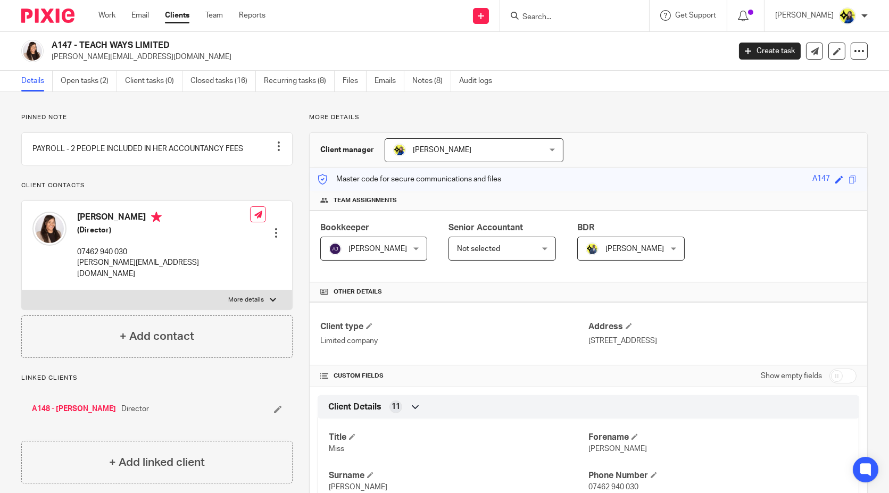
click at [184, 116] on p "Pinned note" at bounding box center [156, 117] width 271 height 9
click at [95, 80] on link "Open tasks (2)" at bounding box center [89, 81] width 56 height 21
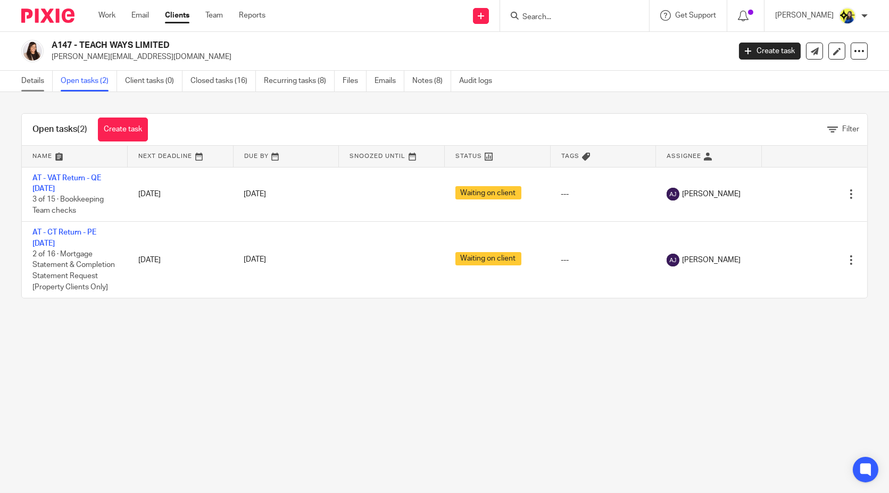
click at [36, 82] on link "Details" at bounding box center [36, 81] width 31 height 21
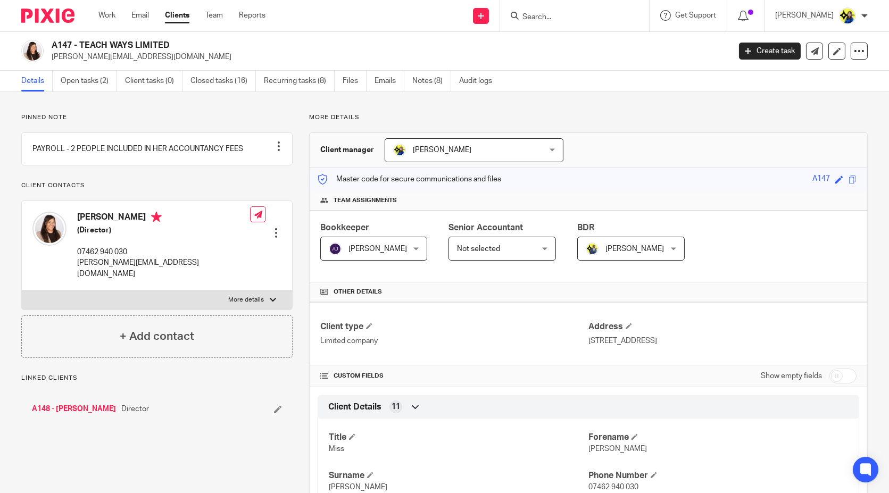
scroll to position [59, 0]
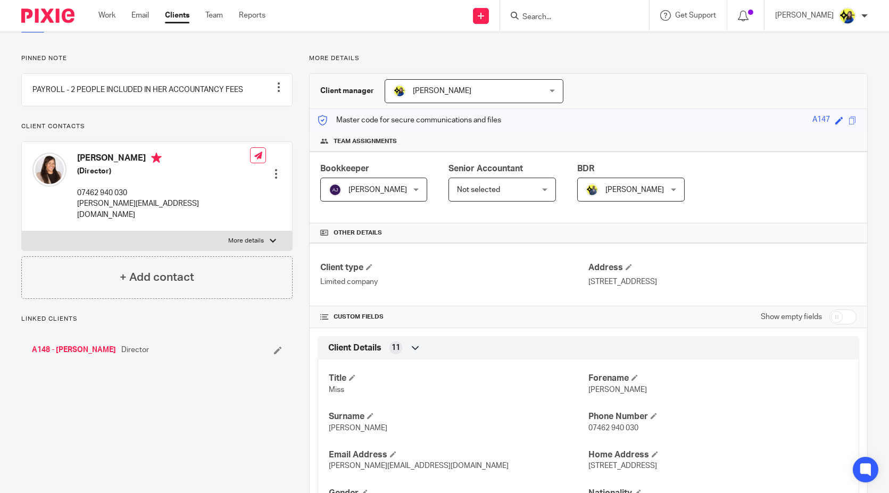
click at [65, 345] on link "A148 - [PERSON_NAME]" at bounding box center [74, 350] width 84 height 11
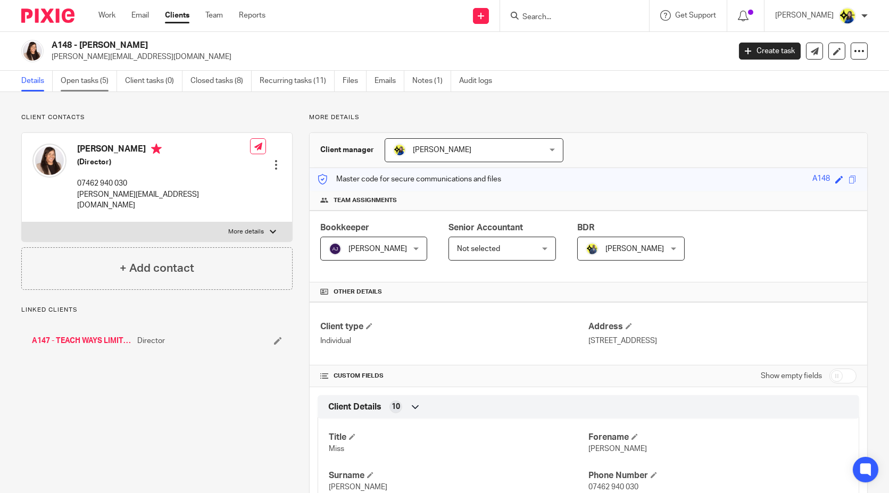
click at [86, 80] on link "Open tasks (5)" at bounding box center [89, 81] width 56 height 21
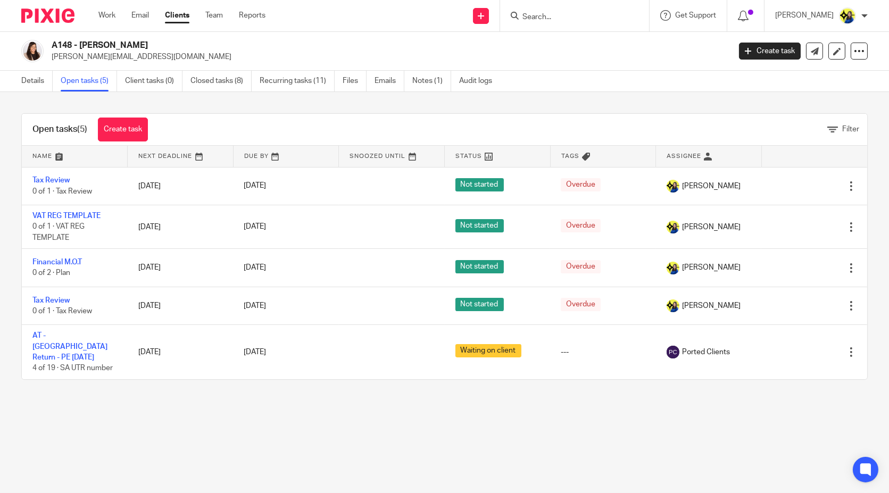
click at [86, 370] on div "Open tasks (5) Create task Filter Name Next Deadline Due By Snoozed Until Statu…" at bounding box center [444, 246] width 889 height 309
click at [592, 20] on input "Search" at bounding box center [569, 18] width 96 height 10
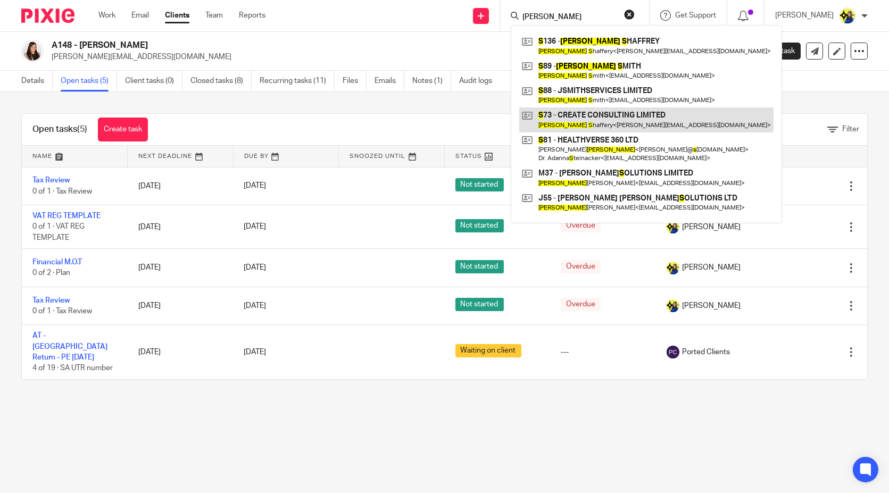
type input "joseph s"
click at [610, 114] on link at bounding box center [646, 119] width 254 height 24
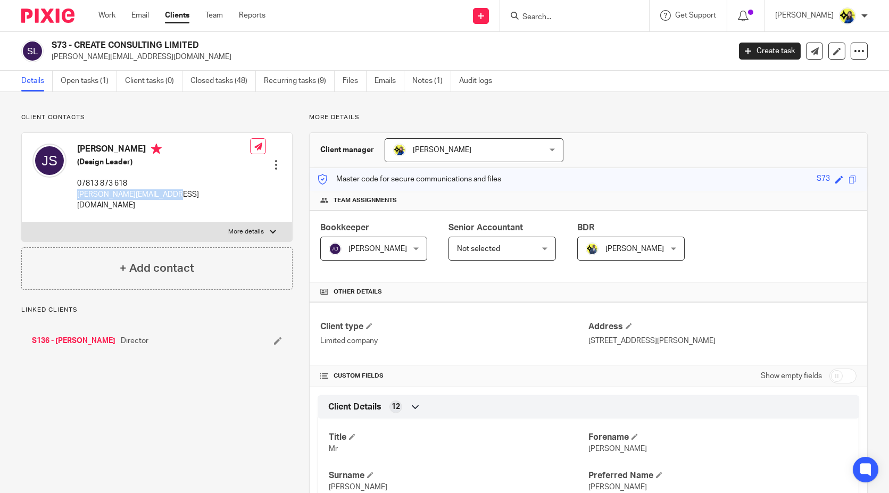
drag, startPoint x: 163, startPoint y: 203, endPoint x: 76, endPoint y: 193, distance: 87.2
click at [76, 193] on div "Joseph Shaffery (Design Leader) 07813 873 618 joe@createconsulting.ltd Edit con…" at bounding box center [157, 177] width 270 height 89
click at [385, 79] on link "Emails" at bounding box center [389, 81] width 30 height 21
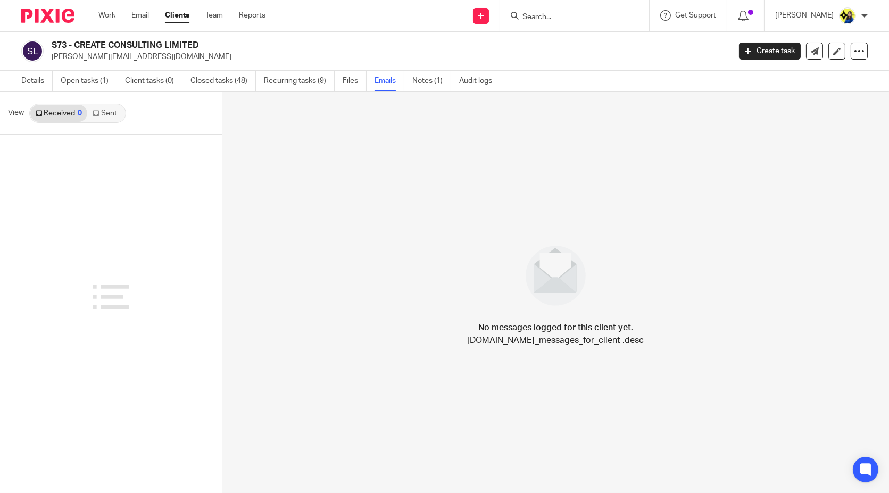
click at [111, 118] on link "Sent" at bounding box center [105, 113] width 37 height 17
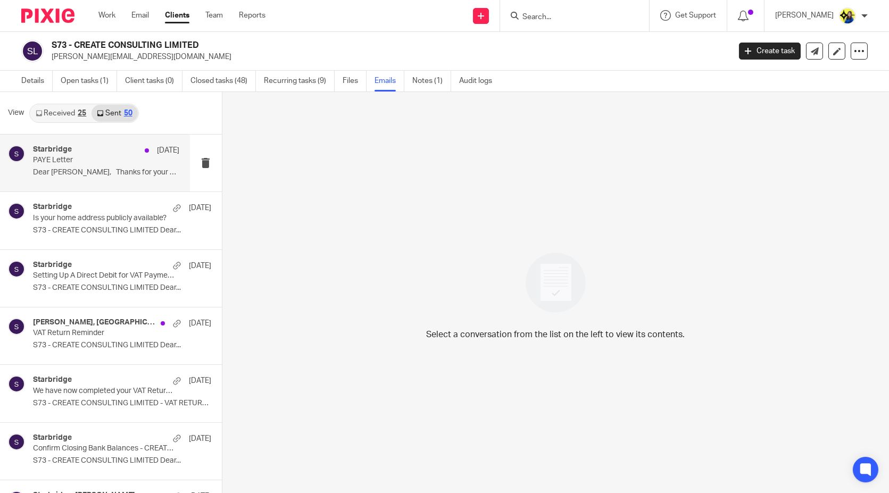
click at [106, 185] on div "Starbridge 11 Sep PAYE Letter Dear Shengie, Thanks for your email. ..." at bounding box center [95, 163] width 190 height 57
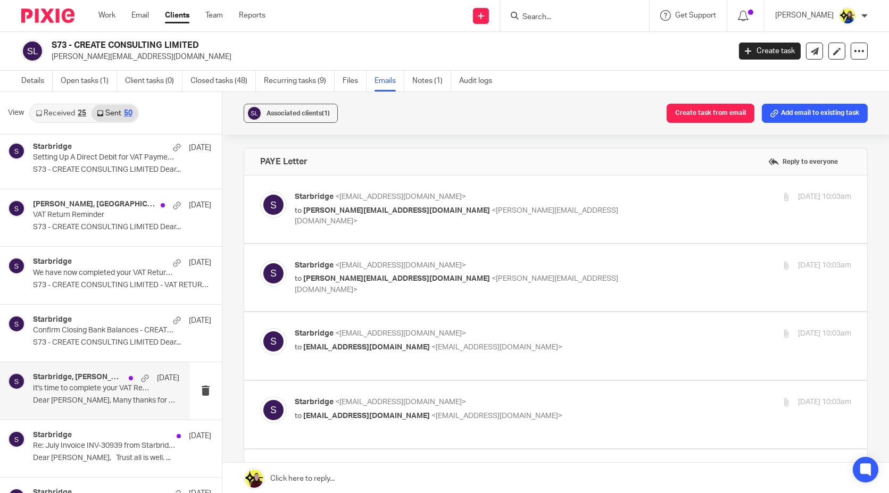
click at [91, 384] on p "It's time to complete your VAT Return!" at bounding box center [91, 388] width 117 height 9
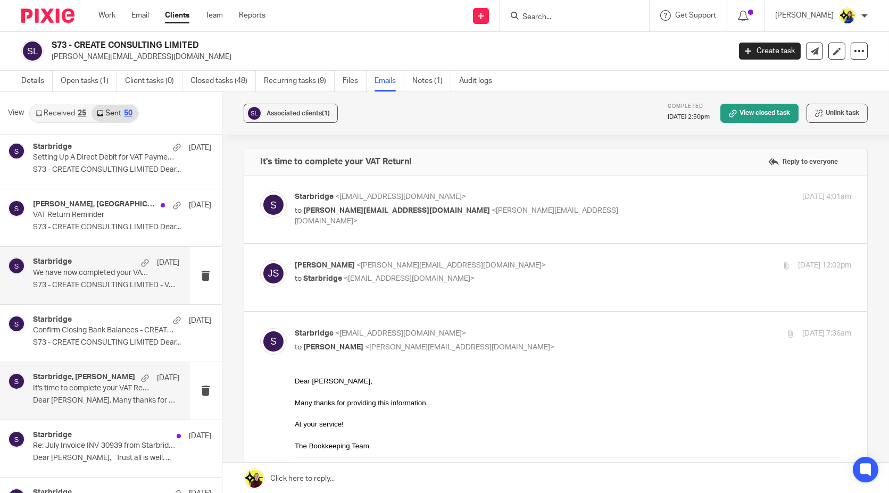
click at [85, 269] on p "We have now completed your VAT Return - PLEASE CONFIRM!" at bounding box center [91, 273] width 117 height 9
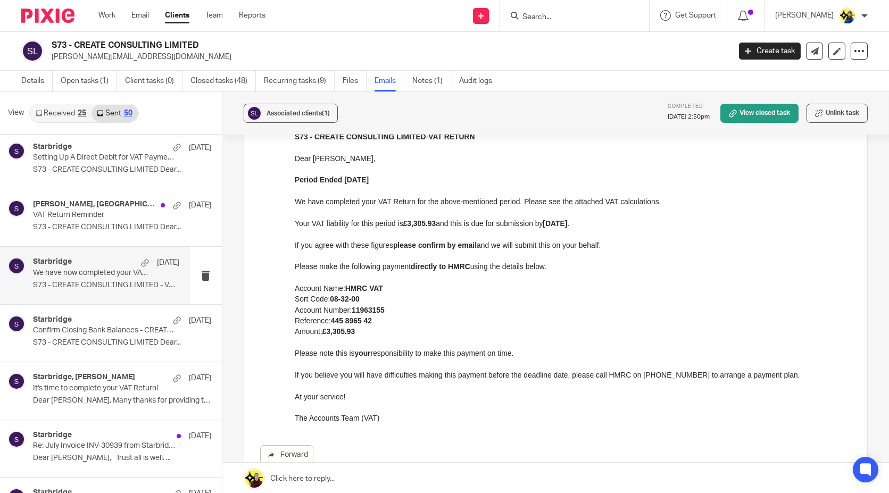
scroll to position [118, 0]
click at [471, 307] on p "Account Number: 11963155" at bounding box center [572, 308] width 556 height 11
drag, startPoint x: 389, startPoint y: 318, endPoint x: 353, endPoint y: 328, distance: 37.0
click at [346, 328] on div "S73 - CREATE CONSULTING LIMITED - VAT RETURN Dear Joe, Period Ended 31st July 2…" at bounding box center [572, 276] width 556 height 293
click at [354, 328] on strong "£3,305.93" at bounding box center [338, 330] width 33 height 9
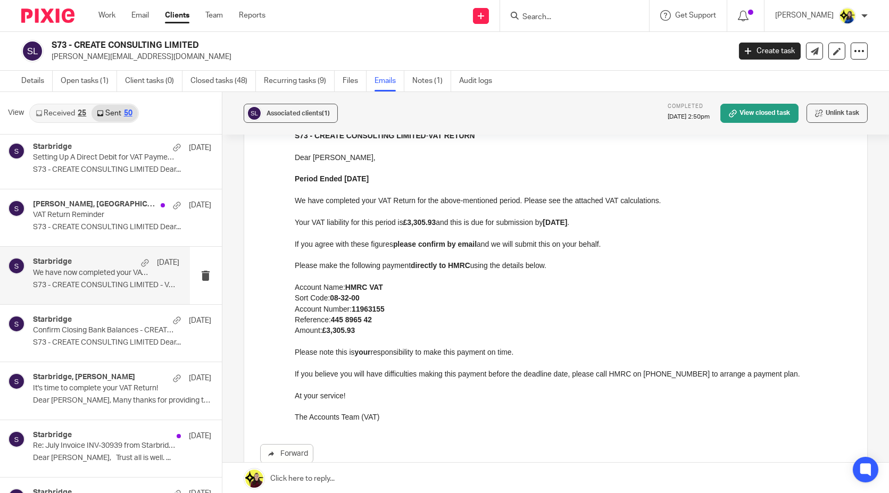
click at [361, 329] on p "Amount: £3,305.93" at bounding box center [572, 329] width 556 height 11
drag, startPoint x: 377, startPoint y: 317, endPoint x: 292, endPoint y: 290, distance: 88.7
click at [294, 290] on html "S73 - CREATE CONSULTING LIMITED - VAT RETURN Dear Joe, Period Ended 31st July 2…" at bounding box center [572, 276] width 556 height 293
copy div "Account Name: HMRC VAT Sort Code: 08-32-00 Account Number: 11963155 Reference: …"
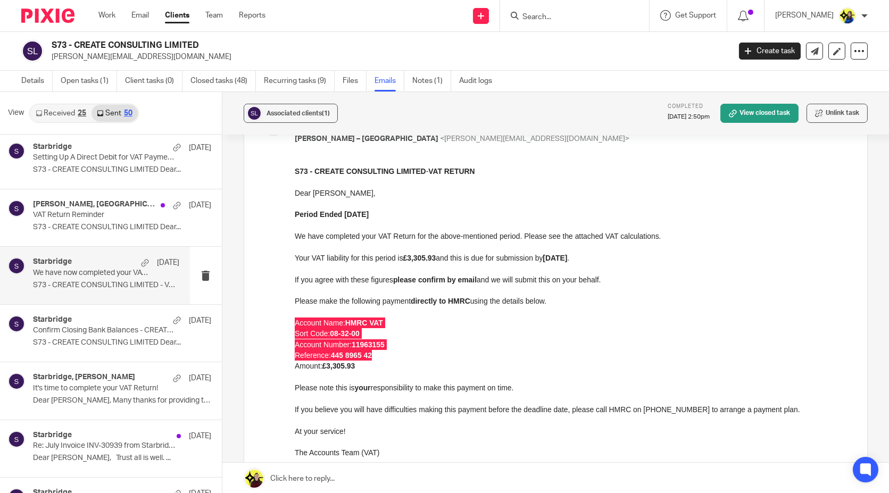
scroll to position [0, 0]
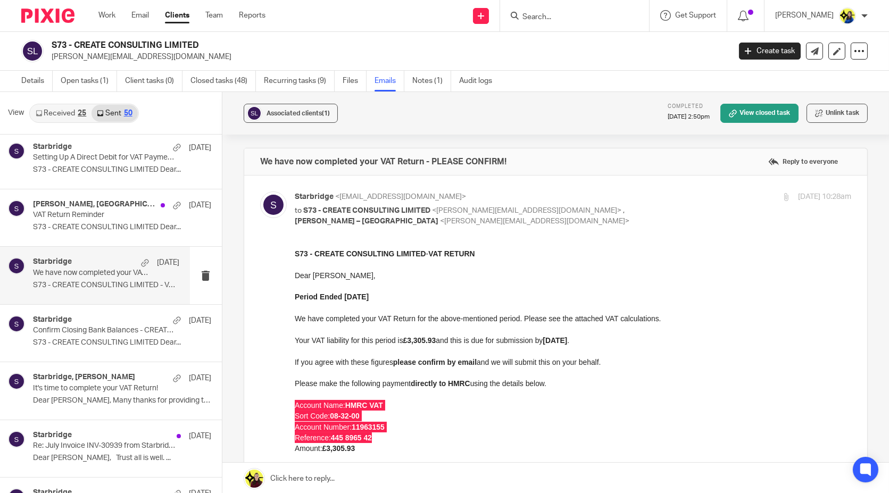
click at [582, 17] on input "Search" at bounding box center [569, 18] width 96 height 10
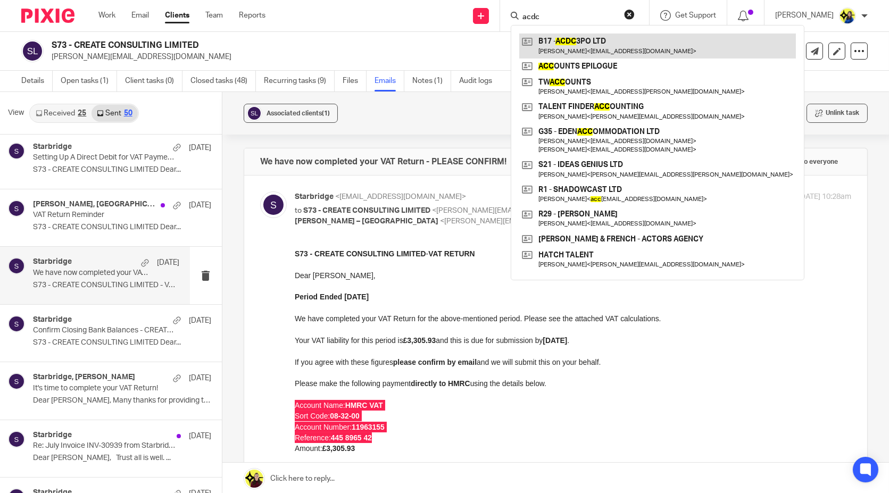
type input "acdc"
click at [612, 43] on link at bounding box center [657, 46] width 277 height 24
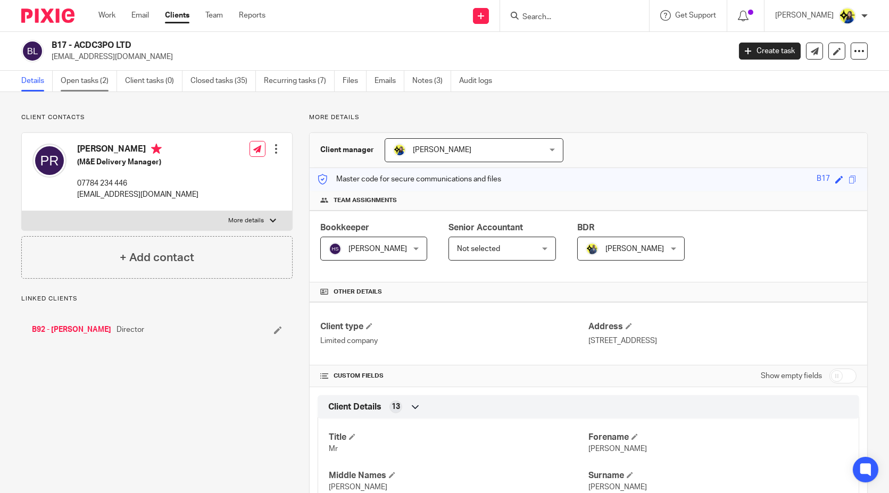
click at [77, 78] on link "Open tasks (2)" at bounding box center [89, 81] width 56 height 21
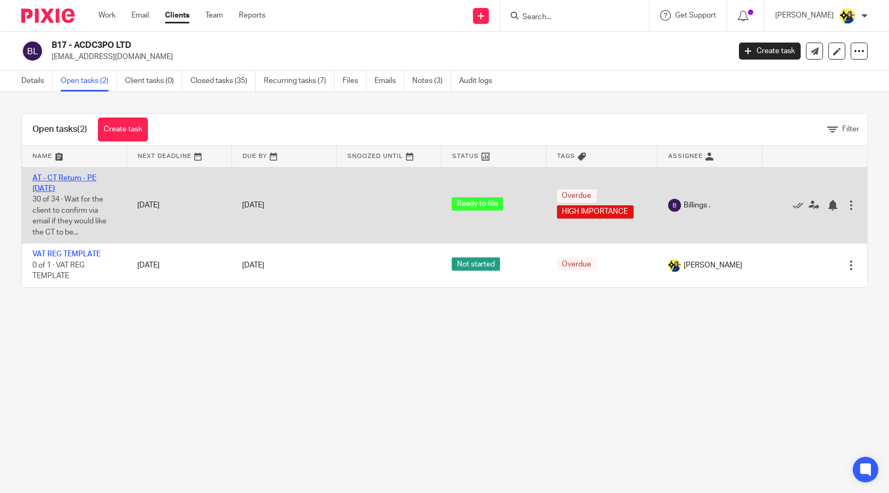
click at [90, 176] on link "AT - CT Return - PE [DATE]" at bounding box center [64, 183] width 64 height 18
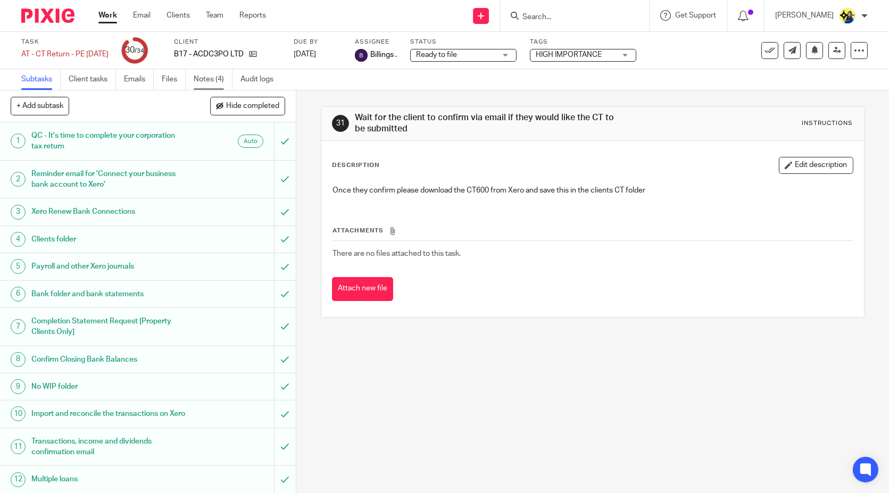
click at [206, 80] on link "Notes (4)" at bounding box center [213, 79] width 39 height 21
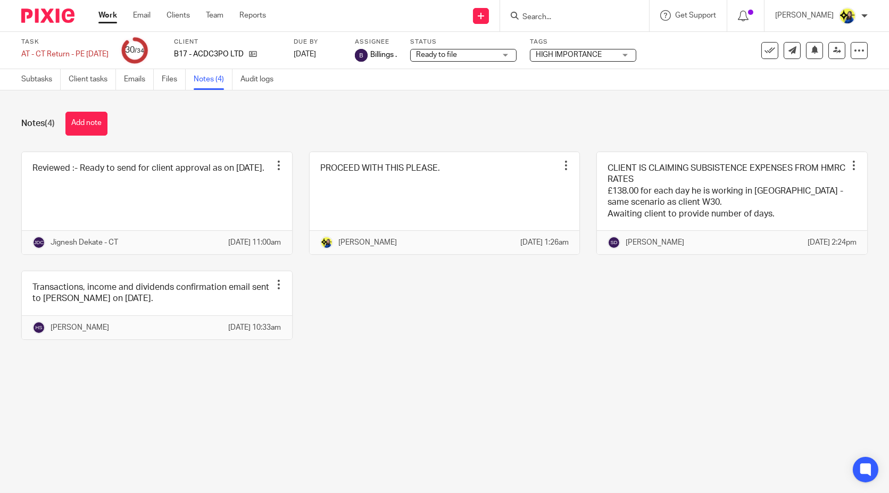
click at [165, 113] on div "Notes (4) Add note" at bounding box center [444, 124] width 846 height 24
drag, startPoint x: 168, startPoint y: 102, endPoint x: 169, endPoint y: 80, distance: 21.9
click at [168, 102] on div "Notes (4) Add note Reviewed :- Ready to send for client approval as on [DATE]. …" at bounding box center [444, 233] width 889 height 287
click at [129, 83] on link "Emails" at bounding box center [139, 79] width 30 height 21
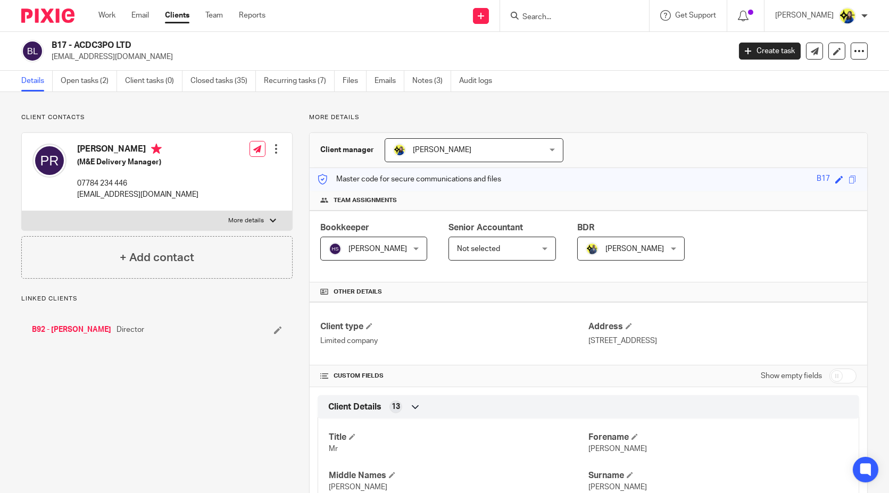
drag, startPoint x: 162, startPoint y: 60, endPoint x: 50, endPoint y: 61, distance: 112.3
click at [50, 61] on div "B17 - ACDC3PO LTD pdbootleoreilly@hotmail.com" at bounding box center [372, 51] width 702 height 22
copy p "[EMAIL_ADDRESS][DOMAIN_NAME]"
click at [168, 61] on p "pdbootleoreilly@hotmail.com" at bounding box center [387, 57] width 671 height 11
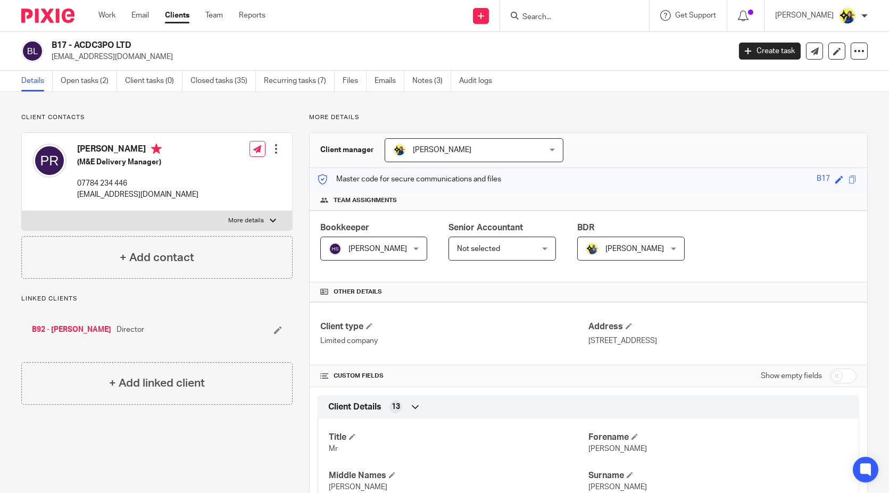
drag, startPoint x: 168, startPoint y: 61, endPoint x: 51, endPoint y: 68, distance: 116.7
click at [51, 68] on div "B17 - ACDC3PO LTD pdbootleoreilly@hotmail.com Create task Update from Companies…" at bounding box center [444, 51] width 889 height 39
copy p "pdbootleoreilly@hotmail.com"
click at [229, 114] on p "Client contacts" at bounding box center [156, 117] width 271 height 9
drag, startPoint x: 168, startPoint y: 59, endPoint x: 52, endPoint y: 63, distance: 116.0
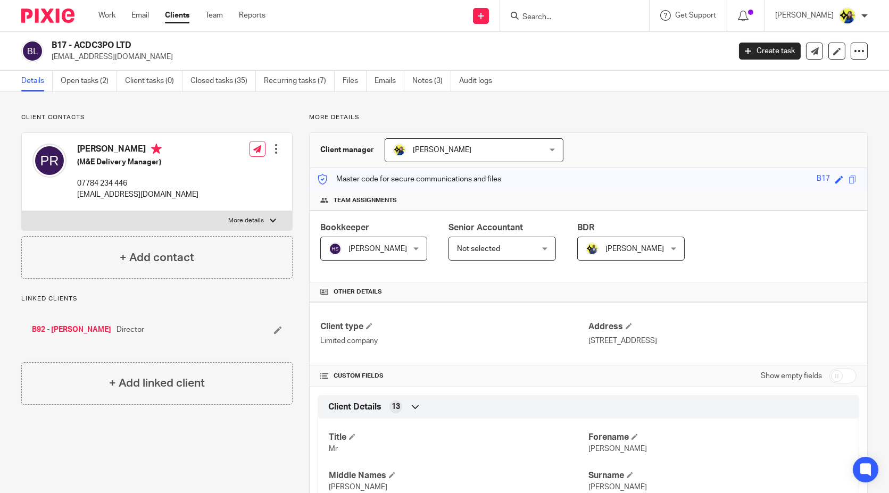
click at [52, 63] on div "B17 - ACDC3PO LTD pdbootleoreilly@hotmail.com Create task Update from Companies…" at bounding box center [444, 51] width 889 height 39
copy p "pdbootleoreilly@hotmail.com"
click at [387, 80] on link "Emails" at bounding box center [389, 81] width 30 height 21
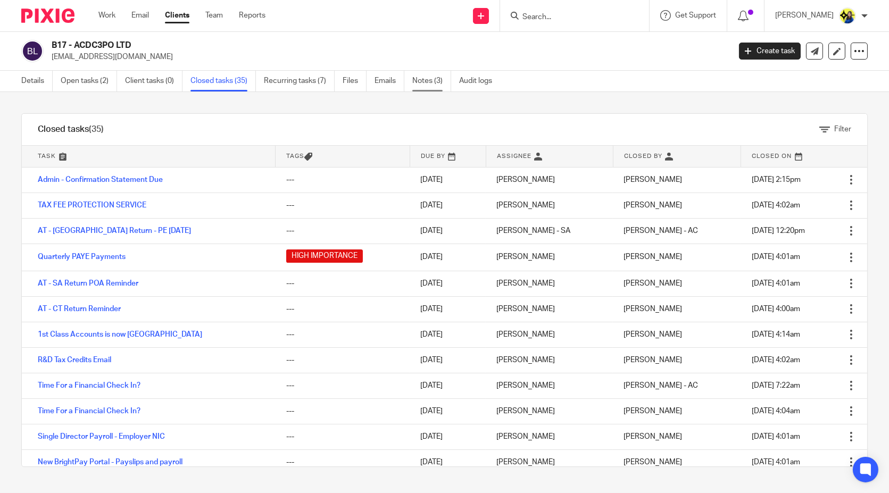
click at [428, 78] on link "Notes (3)" at bounding box center [431, 81] width 39 height 21
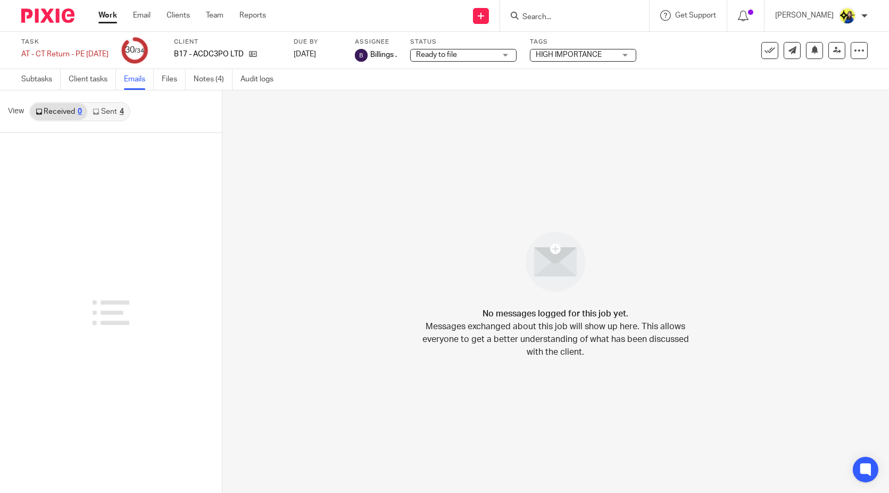
click at [118, 115] on link "Sent 4" at bounding box center [107, 111] width 41 height 17
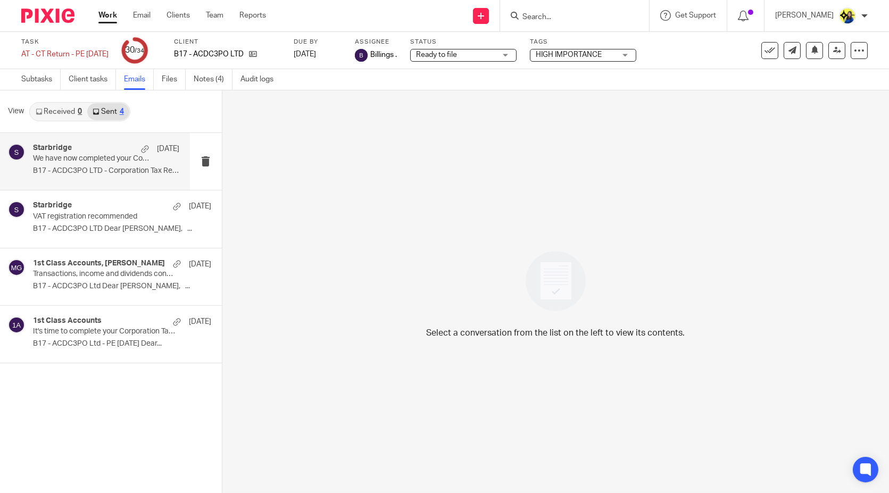
click at [89, 149] on div "Starbridge [DATE]" at bounding box center [106, 149] width 146 height 11
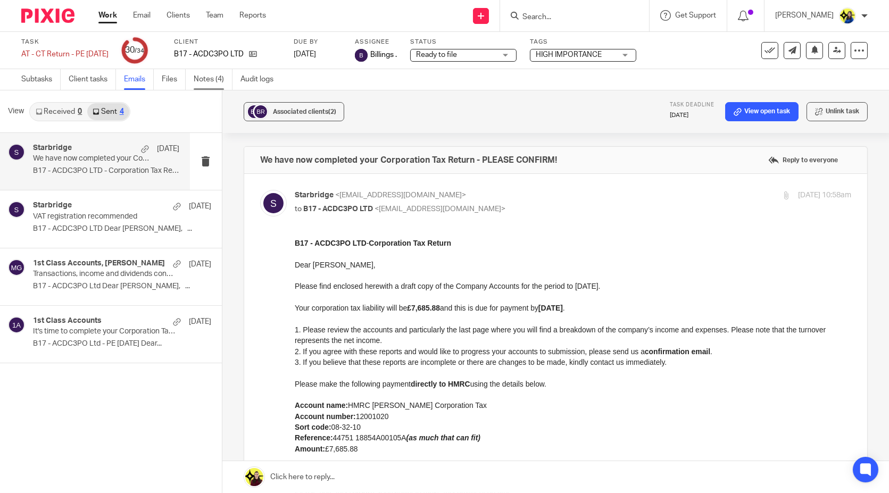
click at [205, 76] on link "Notes (4)" at bounding box center [213, 79] width 39 height 21
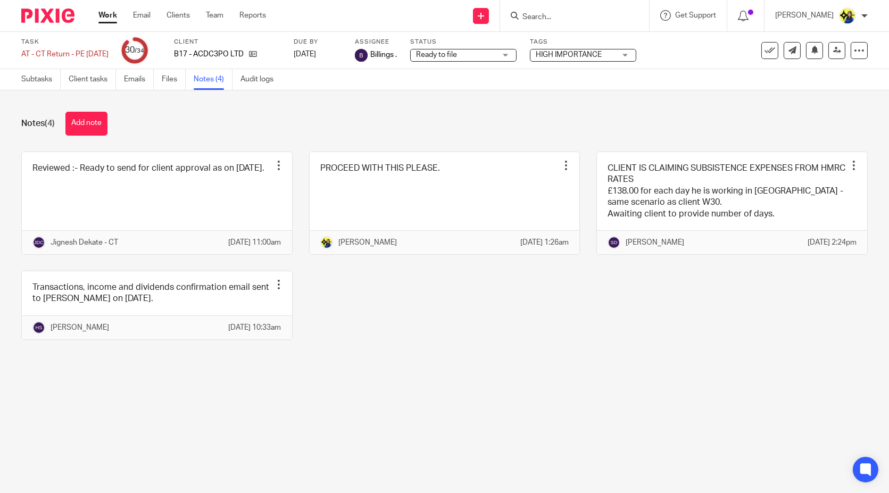
drag, startPoint x: 173, startPoint y: 146, endPoint x: 166, endPoint y: 143, distance: 7.6
click at [173, 146] on div "Notes (4) Add note Reviewed :- Ready to send for client approval as on 28/07/20…" at bounding box center [444, 233] width 889 height 287
click at [88, 118] on button "Add note" at bounding box center [86, 124] width 42 height 24
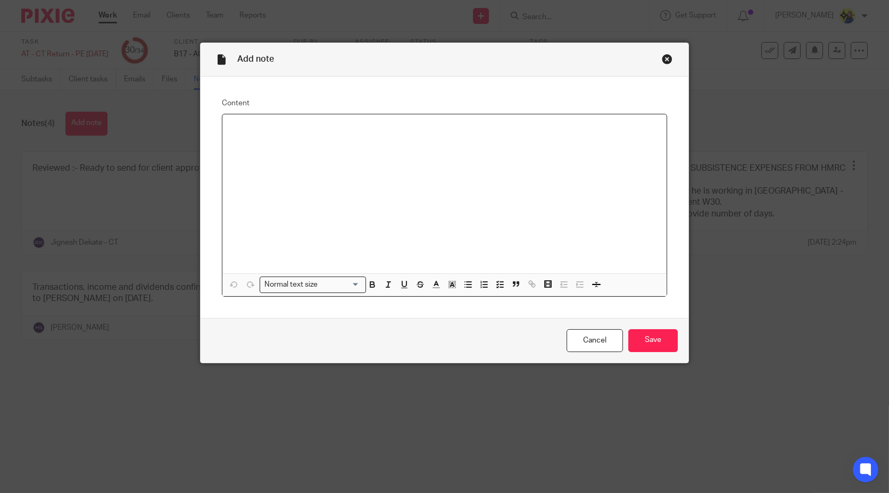
drag, startPoint x: 413, startPoint y: 179, endPoint x: 418, endPoint y: 185, distance: 6.8
click at [414, 179] on div at bounding box center [444, 193] width 444 height 159
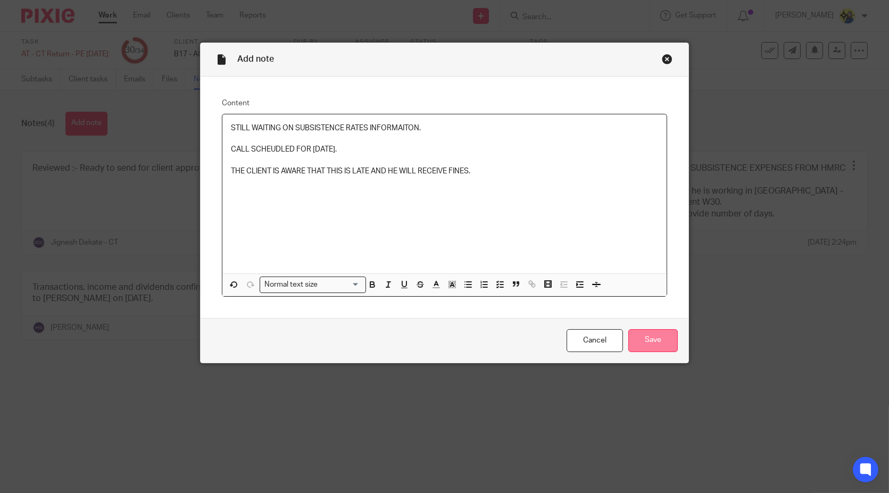
click at [651, 339] on input "Save" at bounding box center [652, 340] width 49 height 23
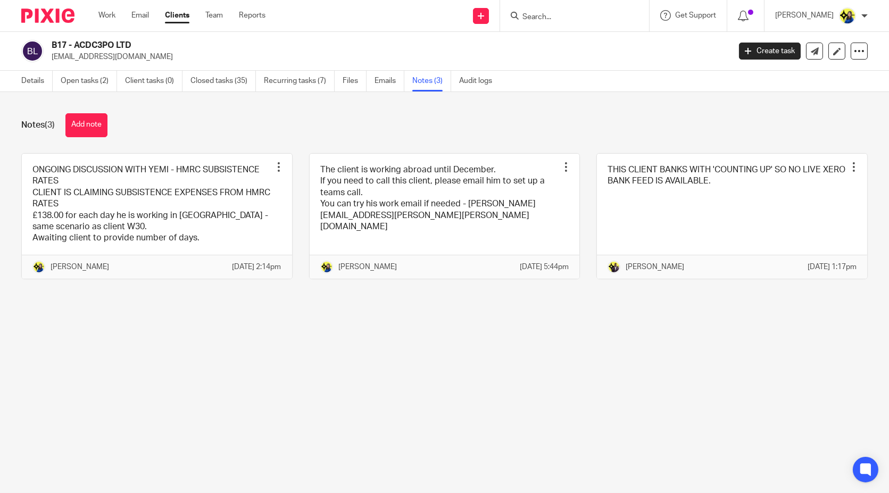
drag, startPoint x: 173, startPoint y: 56, endPoint x: 51, endPoint y: 63, distance: 122.0
click at [51, 63] on div "B17 - ACDC3PO LTD [EMAIL_ADDRESS][DOMAIN_NAME] Create task Update from Companie…" at bounding box center [444, 51] width 889 height 39
copy p "[EMAIL_ADDRESS][DOMAIN_NAME]"
click at [74, 353] on main "B17 - ACDC3PO LTD [EMAIL_ADDRESS][DOMAIN_NAME] Create task Update from Companie…" at bounding box center [444, 246] width 889 height 493
click at [76, 349] on main "B17 - ACDC3PO LTD [EMAIL_ADDRESS][DOMAIN_NAME] Create task Update from Companie…" at bounding box center [444, 246] width 889 height 493
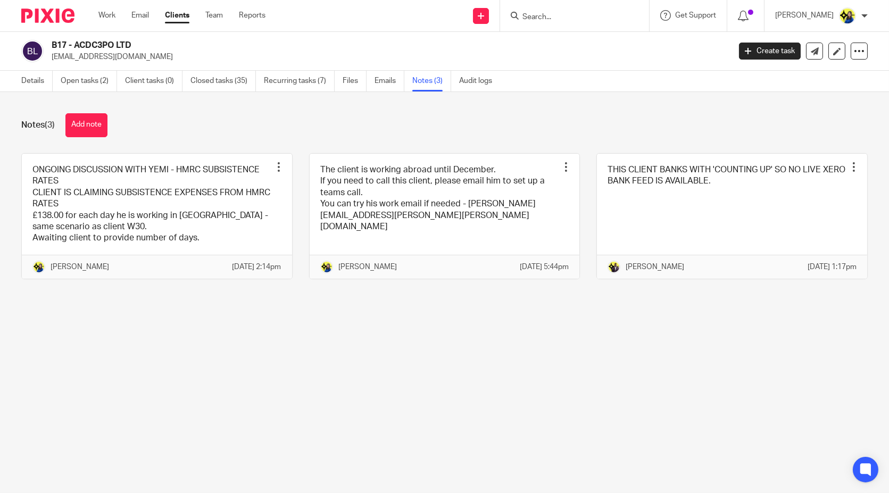
drag, startPoint x: 141, startPoint y: 150, endPoint x: 114, endPoint y: 133, distance: 32.0
click at [141, 150] on div "Notes (3) Add note ONGOING DISCUSSION WITH YEMI - HMRC SUBSISTENCE RATES CLIENT…" at bounding box center [444, 204] width 889 height 224
click at [95, 121] on button "Add note" at bounding box center [86, 125] width 42 height 24
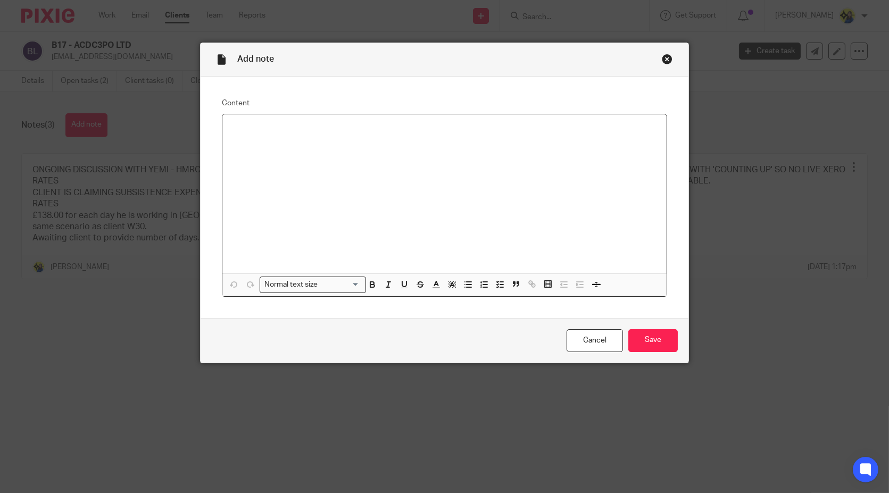
click at [349, 172] on div at bounding box center [444, 193] width 444 height 159
click at [662, 57] on div "Close this dialog window" at bounding box center [667, 59] width 11 height 11
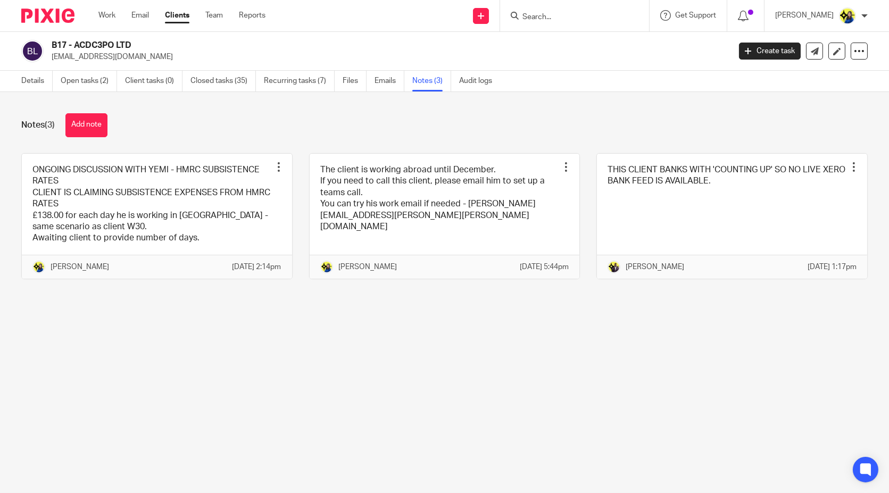
click at [617, 15] on input "Search" at bounding box center [569, 18] width 96 height 10
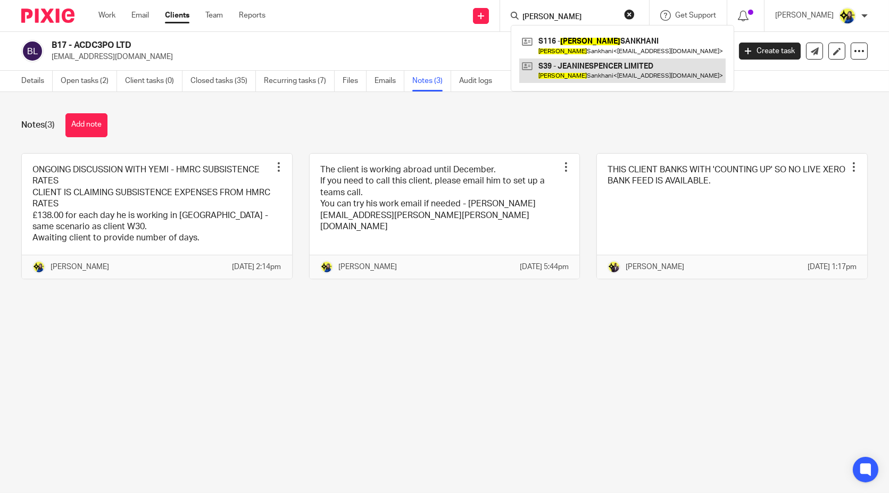
type input "[PERSON_NAME]"
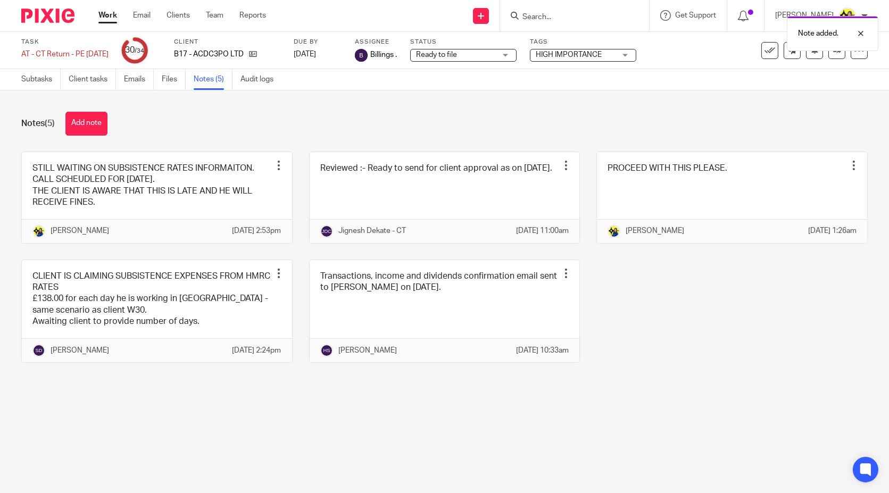
click at [219, 126] on div "Notes (5) Add note" at bounding box center [444, 124] width 846 height 24
click at [580, 18] on input "Search" at bounding box center [569, 18] width 96 height 10
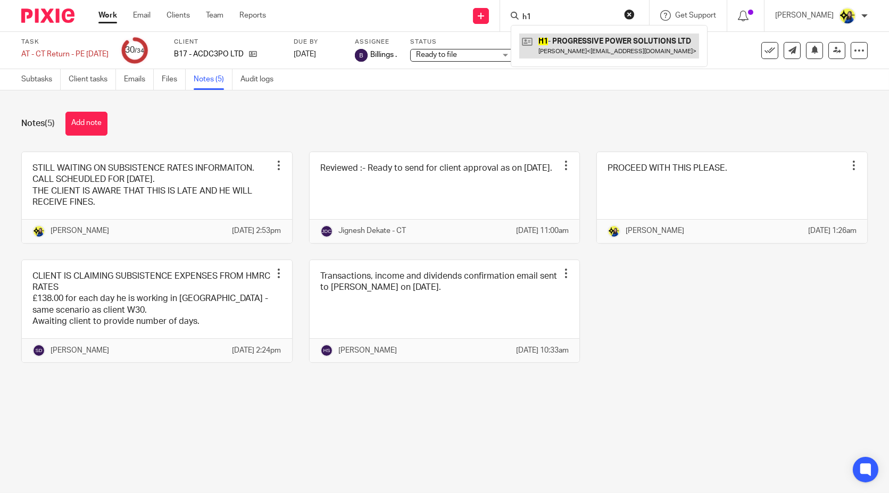
type input "h1"
click at [635, 47] on link at bounding box center [609, 46] width 180 height 24
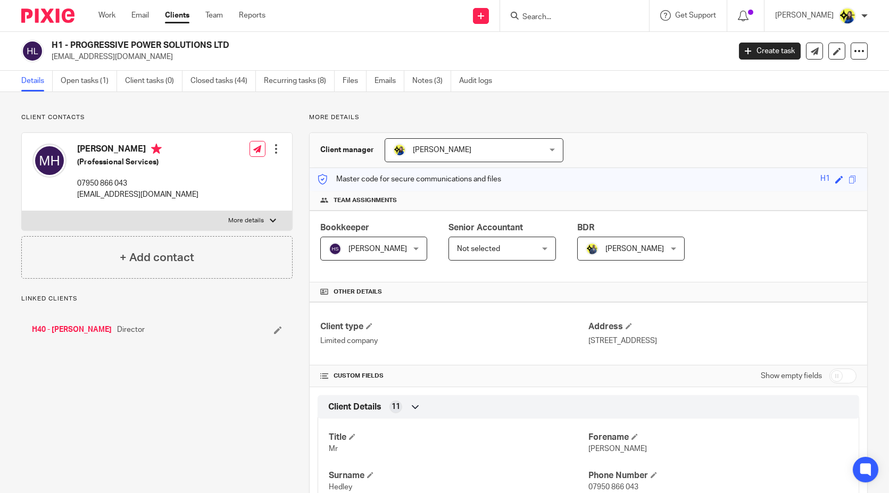
drag, startPoint x: 119, startPoint y: 57, endPoint x: 77, endPoint y: 57, distance: 41.5
click at [77, 57] on p "[EMAIL_ADDRESS][DOMAIN_NAME]" at bounding box center [387, 57] width 671 height 11
drag, startPoint x: 144, startPoint y: 57, endPoint x: 53, endPoint y: 61, distance: 91.1
click at [53, 61] on p "[EMAIL_ADDRESS][DOMAIN_NAME]" at bounding box center [387, 57] width 671 height 11
copy p "[EMAIL_ADDRESS][DOMAIN_NAME]"
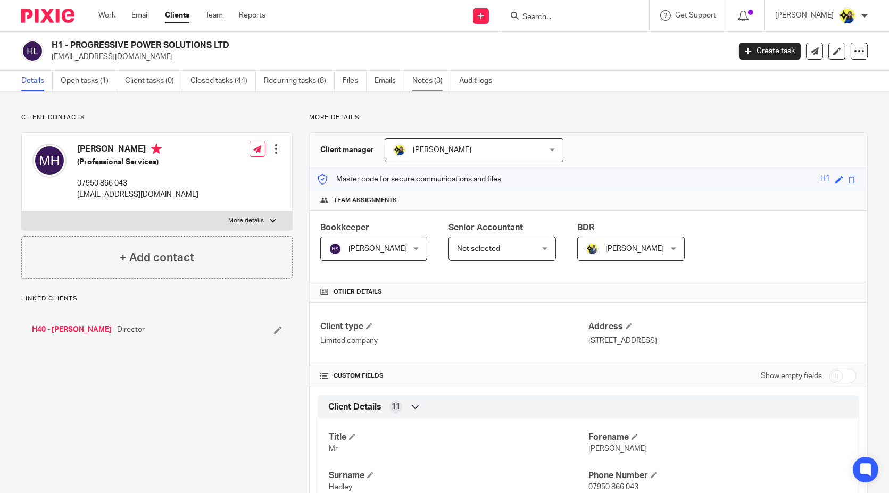
click at [432, 81] on link "Notes (3)" at bounding box center [431, 81] width 39 height 21
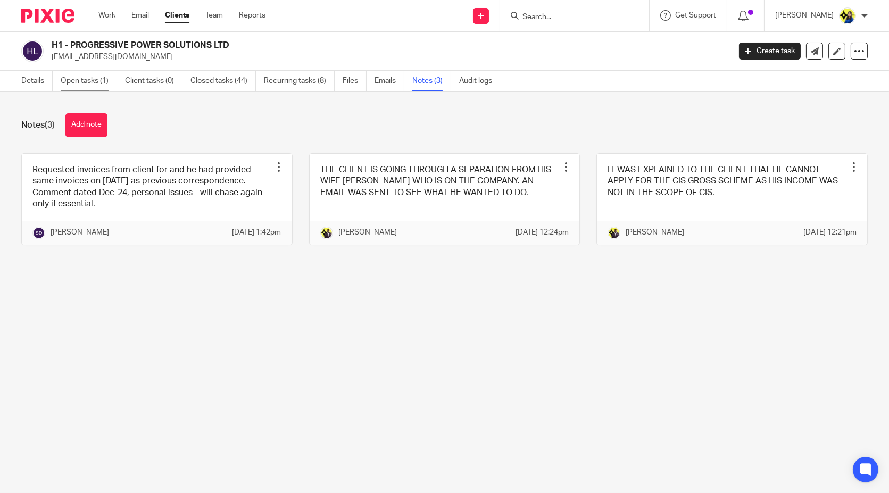
click at [73, 84] on link "Open tasks (1)" at bounding box center [89, 81] width 56 height 21
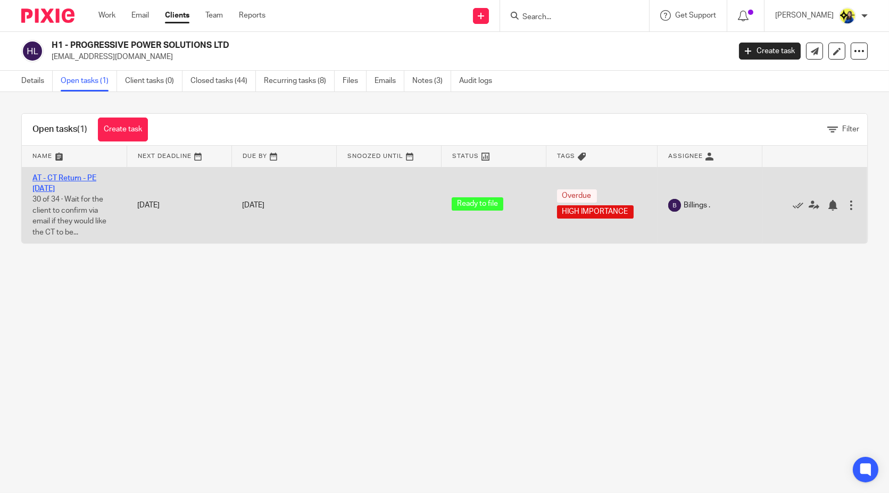
click at [86, 177] on link "AT - CT Return - PE [DATE]" at bounding box center [64, 183] width 64 height 18
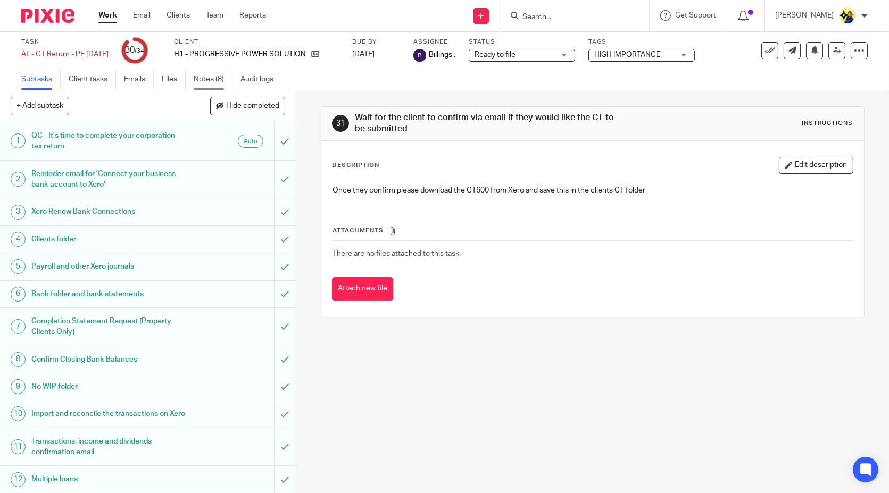
click at [201, 80] on link "Notes (8)" at bounding box center [213, 79] width 39 height 21
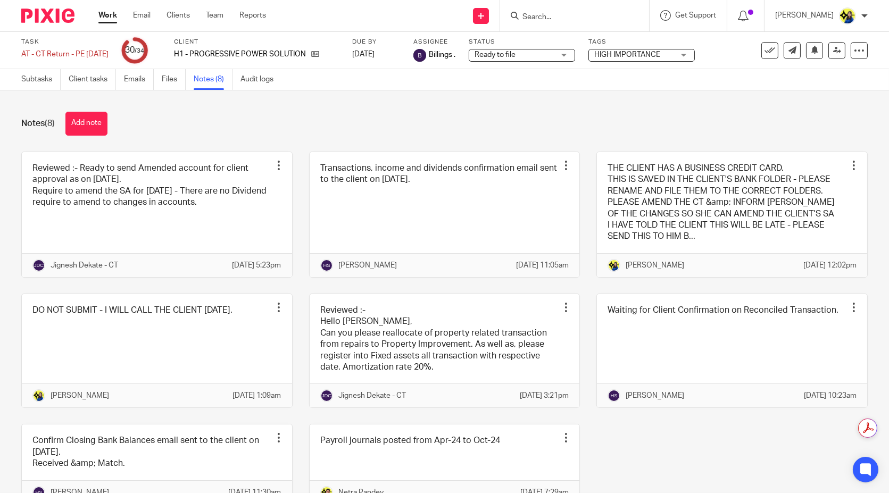
click at [187, 119] on div "Notes (8) Add note" at bounding box center [444, 124] width 846 height 24
click at [268, 135] on div "Notes (8) Add note" at bounding box center [444, 124] width 846 height 24
click at [307, 131] on div "Notes (8) Add note" at bounding box center [444, 124] width 846 height 24
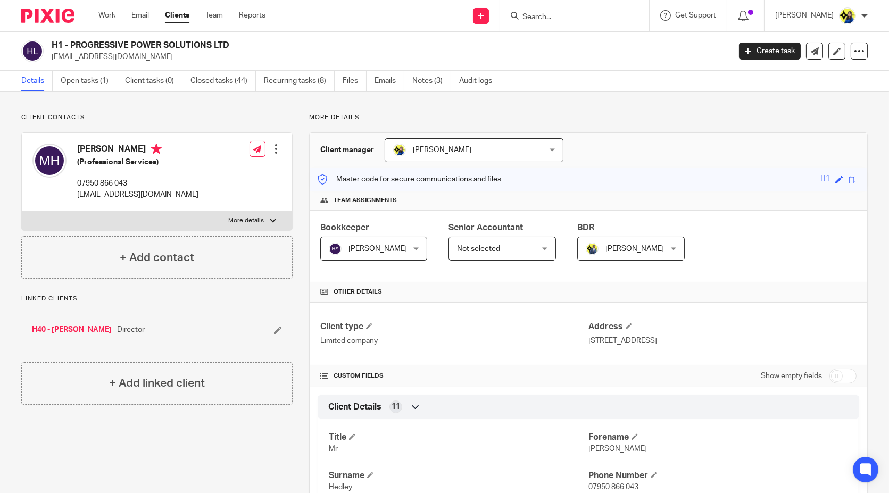
drag, startPoint x: 137, startPoint y: 60, endPoint x: 48, endPoint y: 69, distance: 88.8
click at [48, 69] on div "H1 - PROGRESSIVE POWER SOLUTIONS LTD [EMAIL_ADDRESS][DOMAIN_NAME] Create task U…" at bounding box center [444, 51] width 889 height 39
copy p "[EMAIL_ADDRESS][DOMAIN_NAME]"
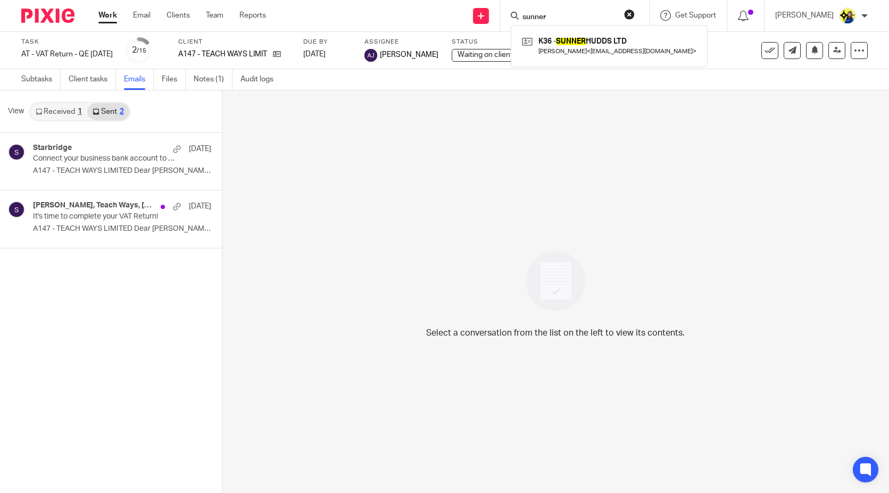
click at [436, 25] on div "Send new email Create task Add client Request signature sunner K36 - SUNNER HUD…" at bounding box center [585, 15] width 607 height 31
drag, startPoint x: 286, startPoint y: 169, endPoint x: 264, endPoint y: 20, distance: 150.5
click at [286, 170] on div "Select a conversation from the list on the left to view its contents." at bounding box center [555, 291] width 667 height 403
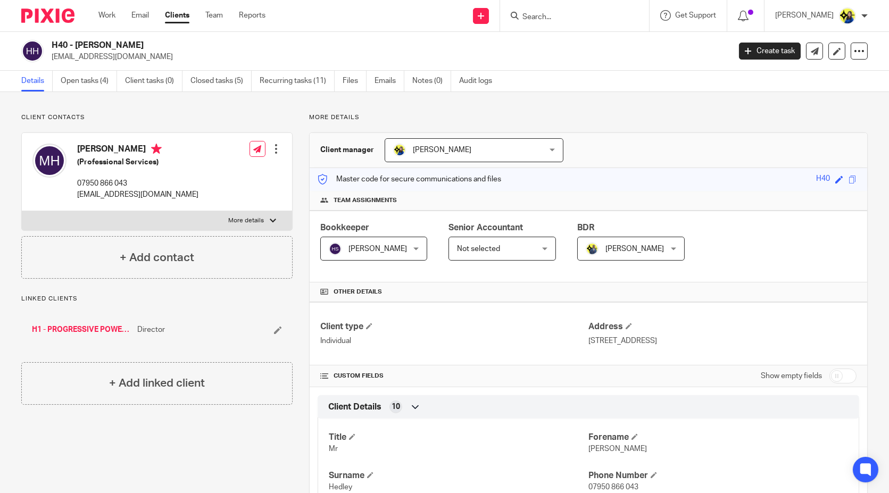
click at [105, 115] on p "Client contacts" at bounding box center [156, 117] width 271 height 9
click at [96, 84] on link "Open tasks (4)" at bounding box center [89, 81] width 56 height 21
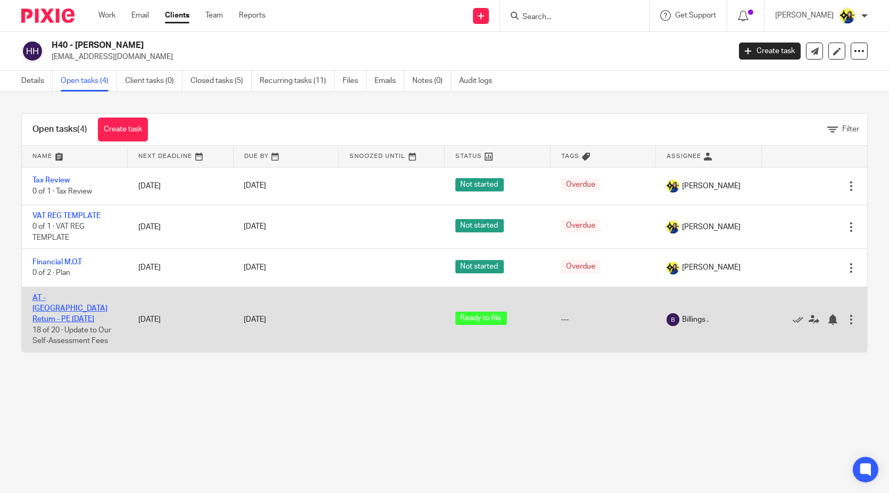
click at [81, 294] on link "AT - [GEOGRAPHIC_DATA] Return - PE [DATE]" at bounding box center [69, 308] width 75 height 29
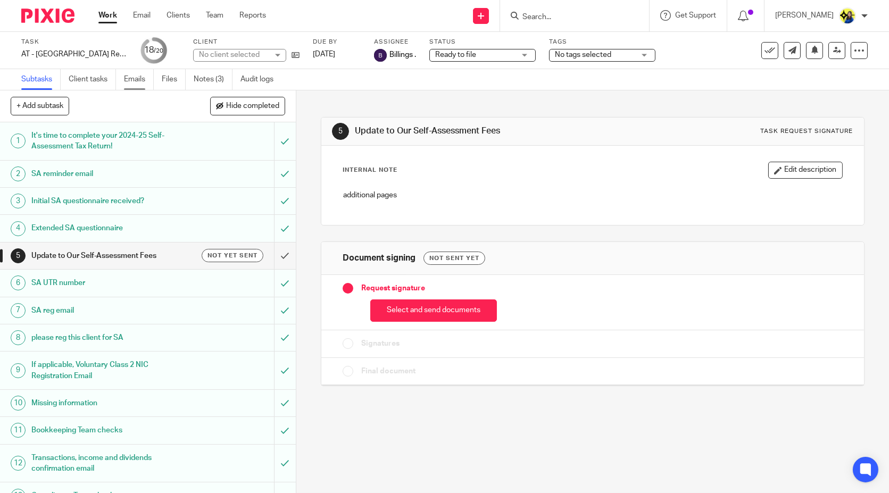
click at [138, 78] on link "Emails" at bounding box center [139, 79] width 30 height 21
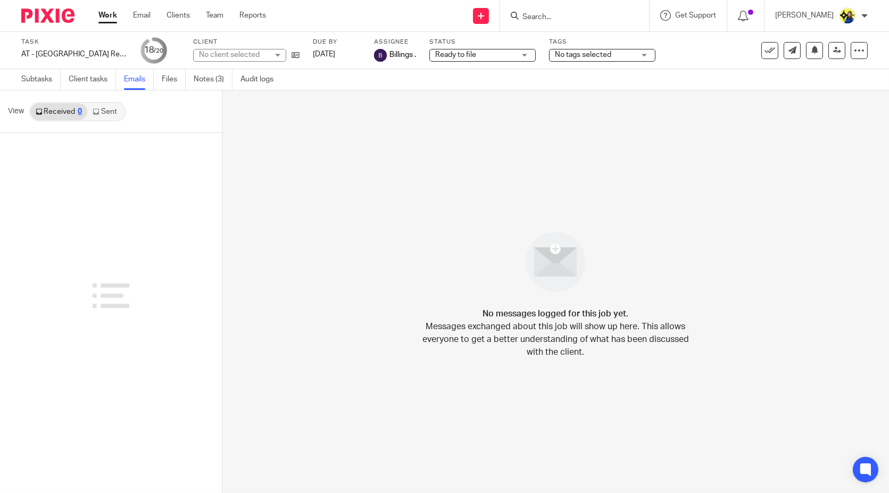
click at [106, 112] on link "Sent" at bounding box center [105, 111] width 37 height 17
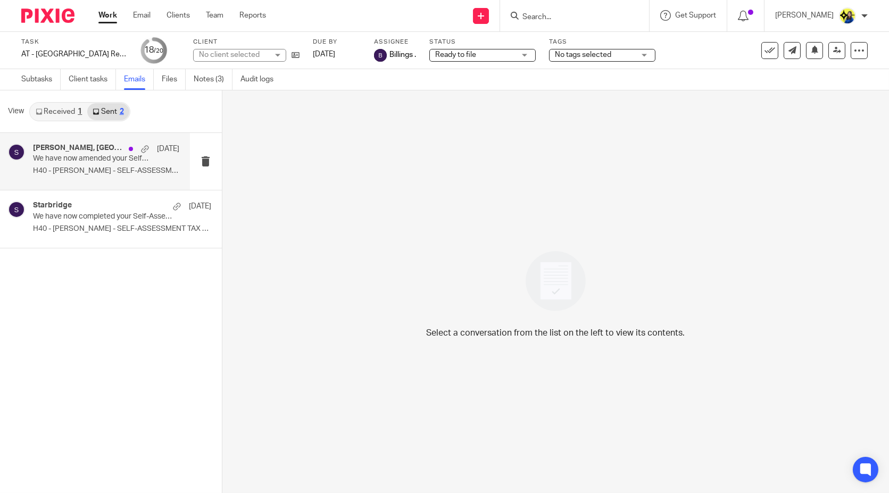
click at [90, 159] on p "We have now amended your Self-Assessment Tax Return for 2024-25 (REFUND) - PLEA…" at bounding box center [91, 158] width 117 height 9
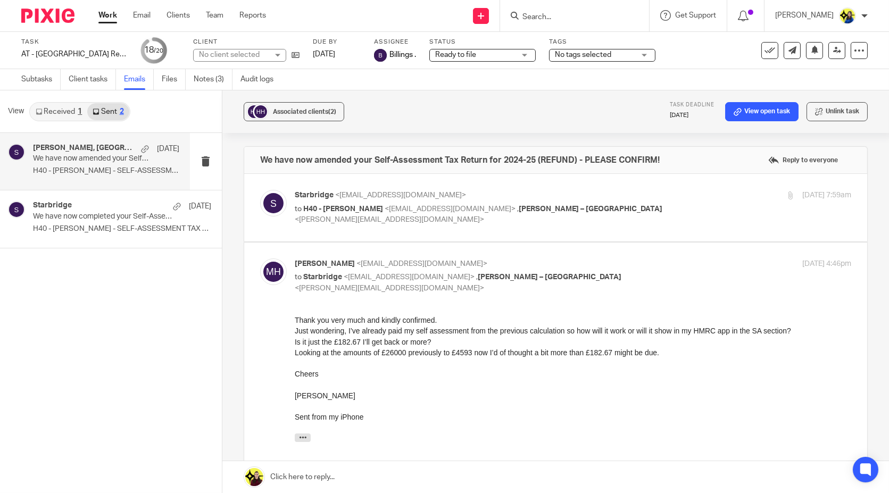
click at [389, 203] on div "Starbridge <[EMAIL_ADDRESS][DOMAIN_NAME]> to H40 - [PERSON_NAME] <[EMAIL_ADDRES…" at bounding box center [480, 208] width 371 height 36
checkbox input "true"
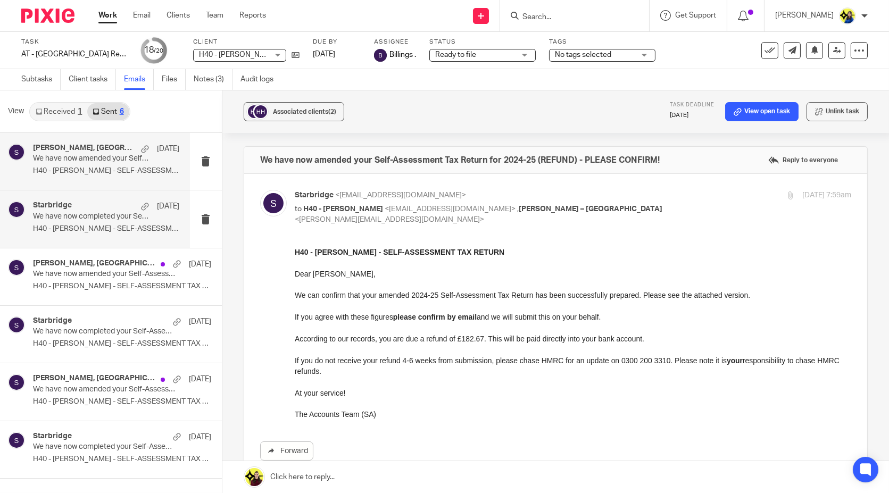
click at [86, 228] on p "H40 - MARC HEDLEY - SELF-ASSESSMENT TAX RETURN ..." at bounding box center [106, 228] width 146 height 9
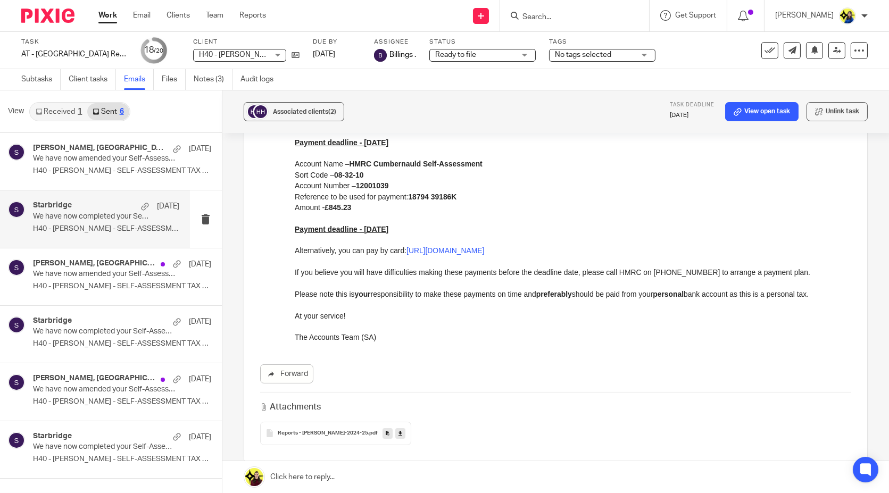
scroll to position [354, 0]
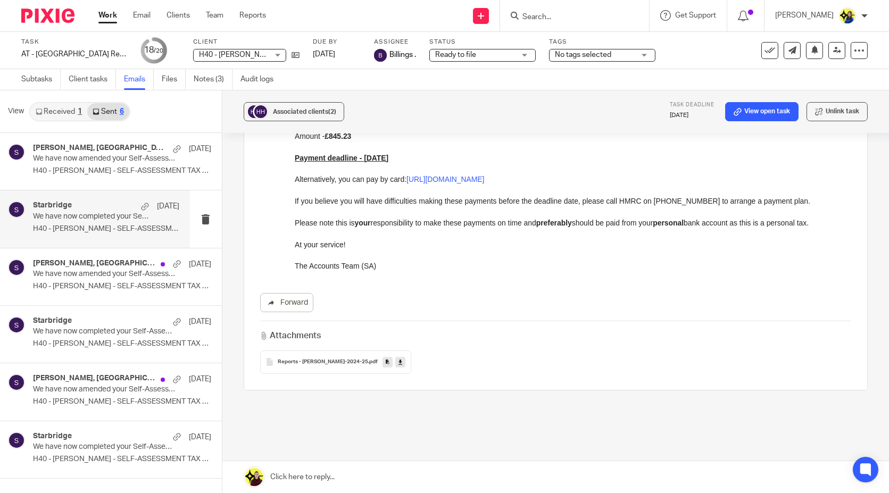
click at [398, 358] on icon at bounding box center [400, 362] width 4 height 8
click at [98, 166] on div "marc hedley, Starbridge 28 Aug We have now amended your Self-Assessment Tax Ret…" at bounding box center [106, 162] width 146 height 36
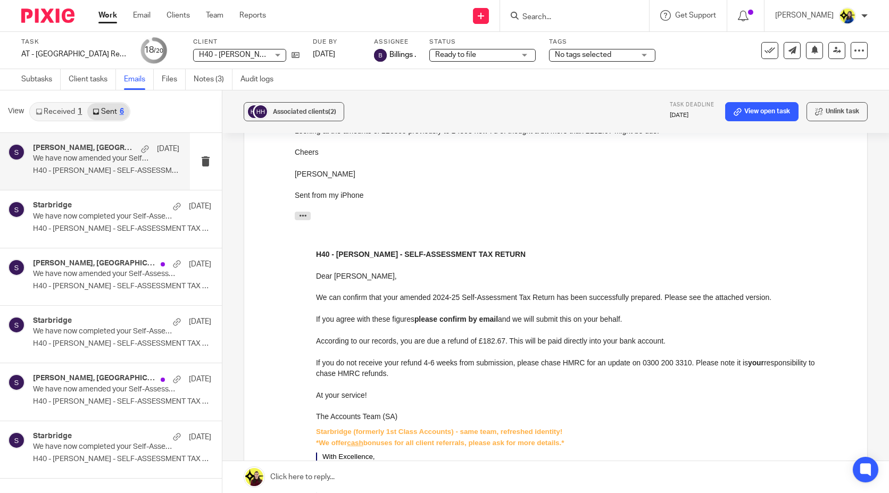
scroll to position [0, 0]
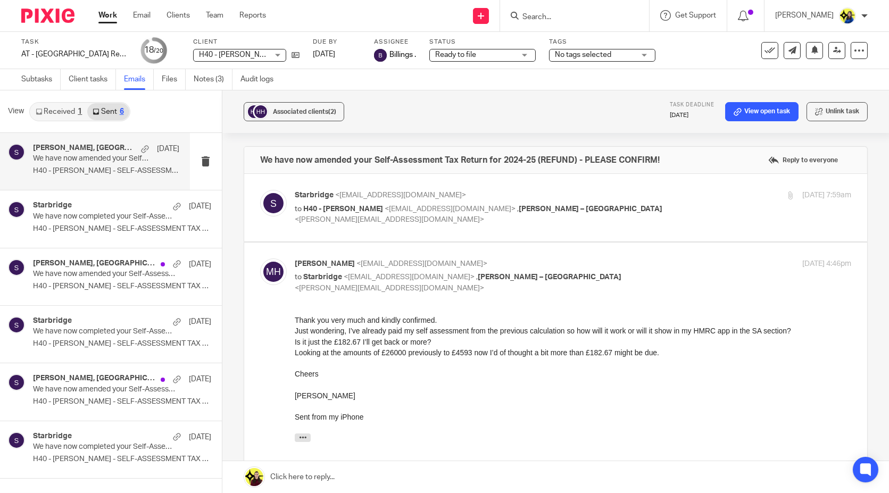
click at [385, 206] on span "<marchedley@me.com>" at bounding box center [450, 208] width 131 height 7
checkbox input "true"
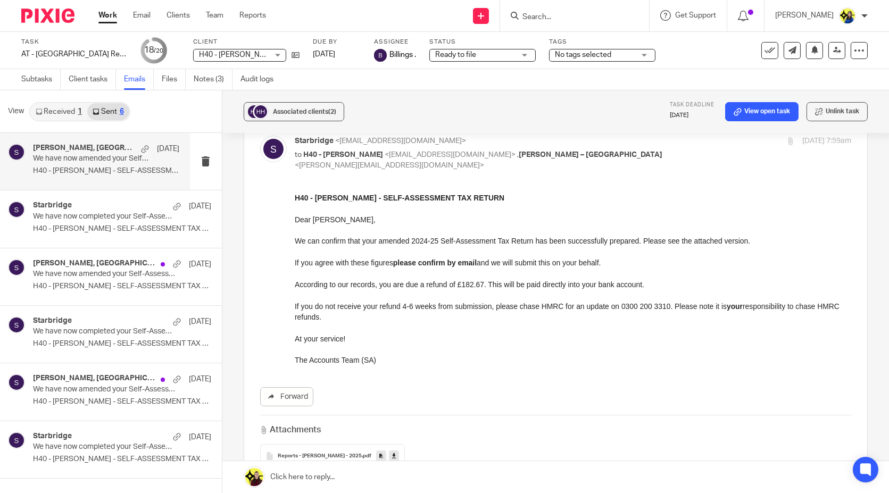
scroll to position [118, 0]
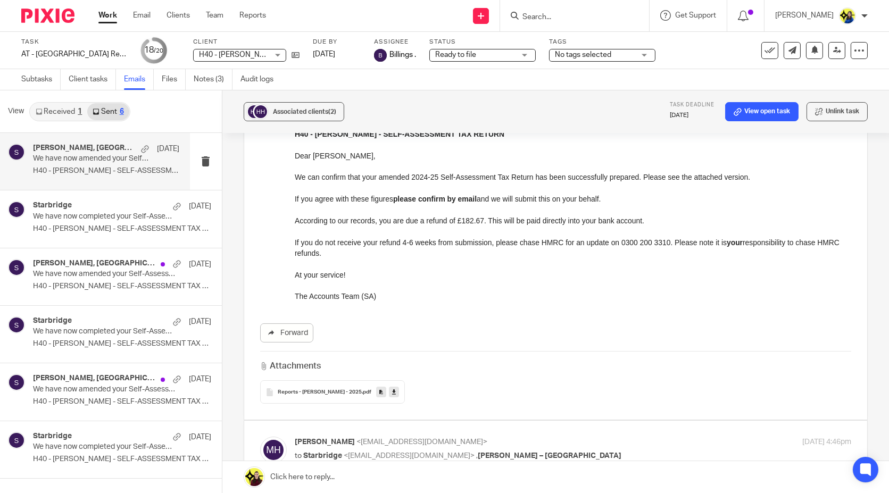
click at [389, 387] on link at bounding box center [394, 392] width 10 height 11
click at [210, 77] on link "Notes (3)" at bounding box center [213, 79] width 39 height 21
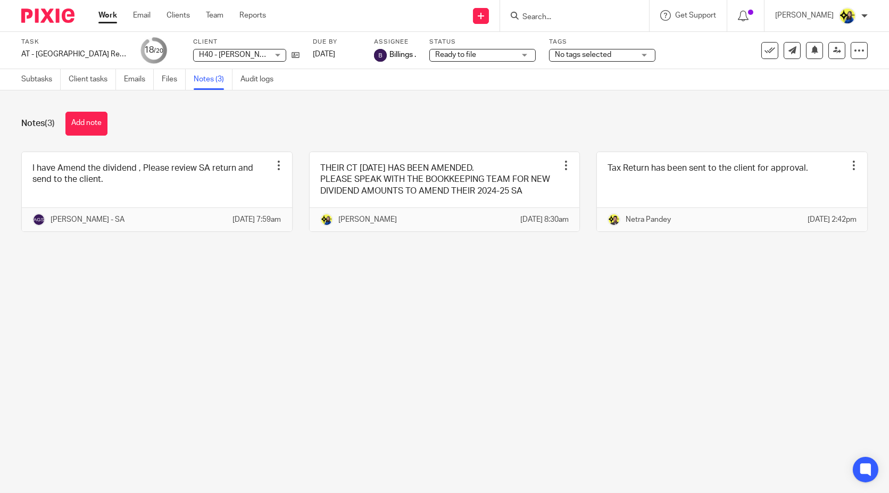
click at [604, 18] on input "Search" at bounding box center [569, 18] width 96 height 10
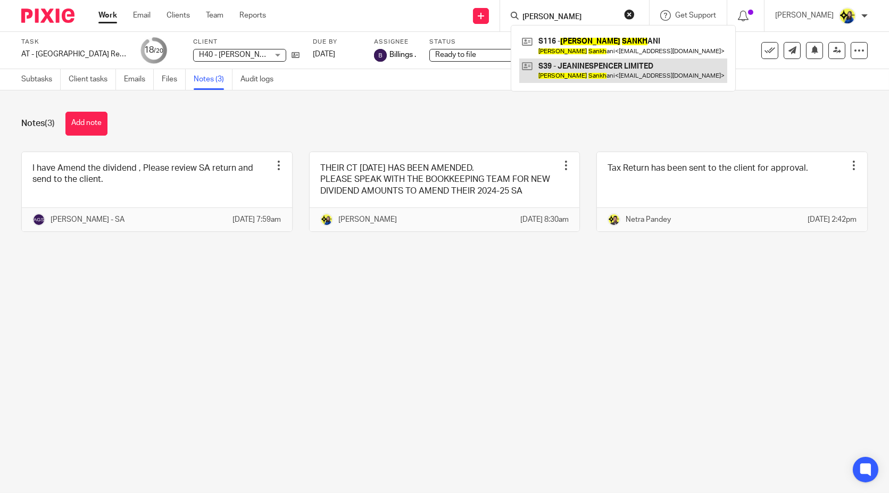
type input "[PERSON_NAME]"
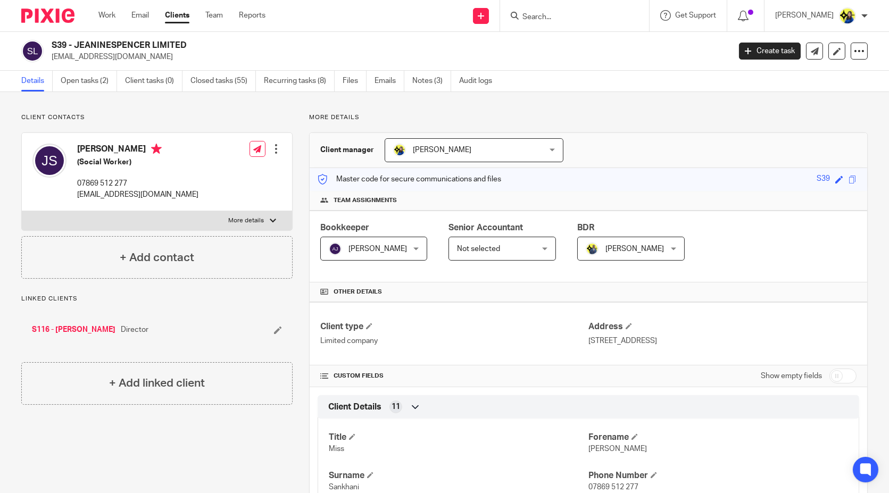
click at [92, 76] on link "Open tasks (2)" at bounding box center [89, 81] width 56 height 21
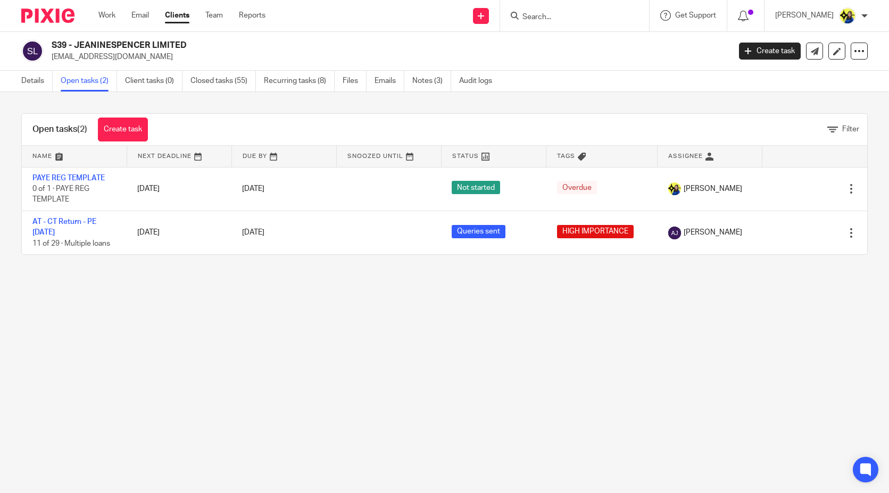
click at [98, 302] on main "S39 - JEANINESPENCER LIMITED [EMAIL_ADDRESS][DOMAIN_NAME] Create task Update fr…" at bounding box center [444, 246] width 889 height 493
click at [93, 272] on div "Open tasks (2) Create task Filter Name Next Deadline Due By Snoozed Until Statu…" at bounding box center [444, 184] width 889 height 184
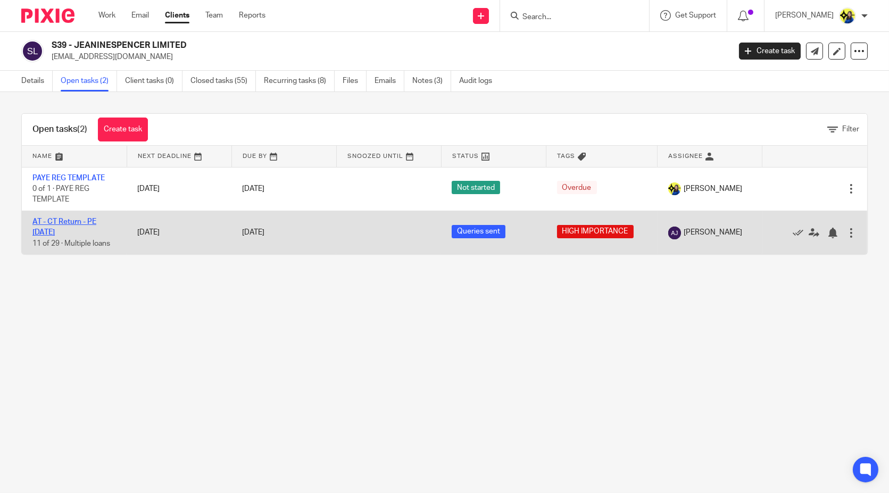
click at [82, 219] on link "AT - CT Return - PE [DATE]" at bounding box center [64, 227] width 64 height 18
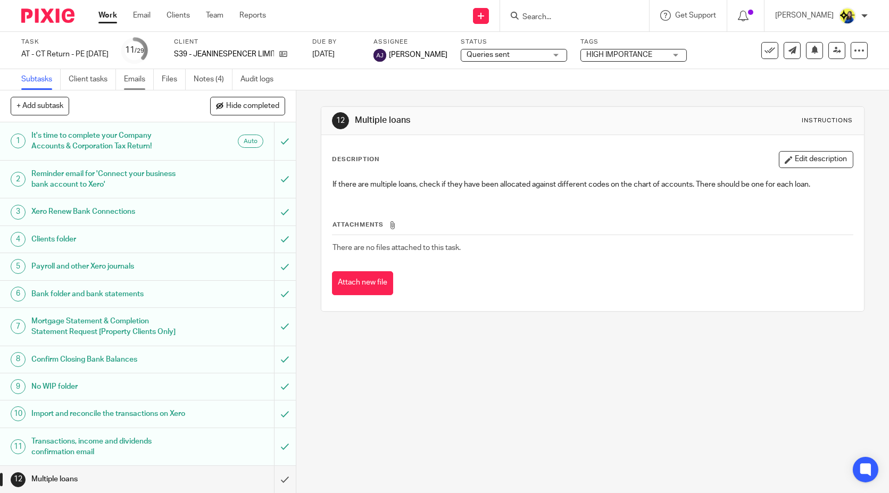
click at [140, 77] on link "Emails" at bounding box center [139, 79] width 30 height 21
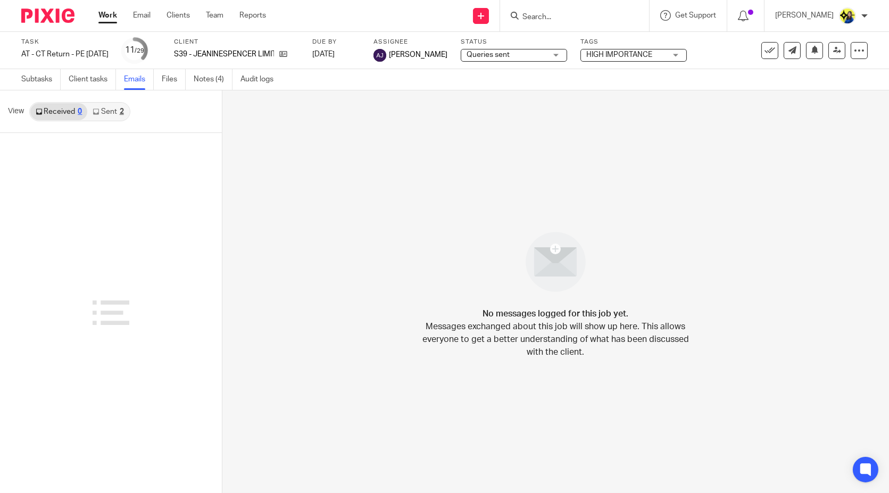
click at [115, 115] on link "Sent 2" at bounding box center [107, 111] width 41 height 17
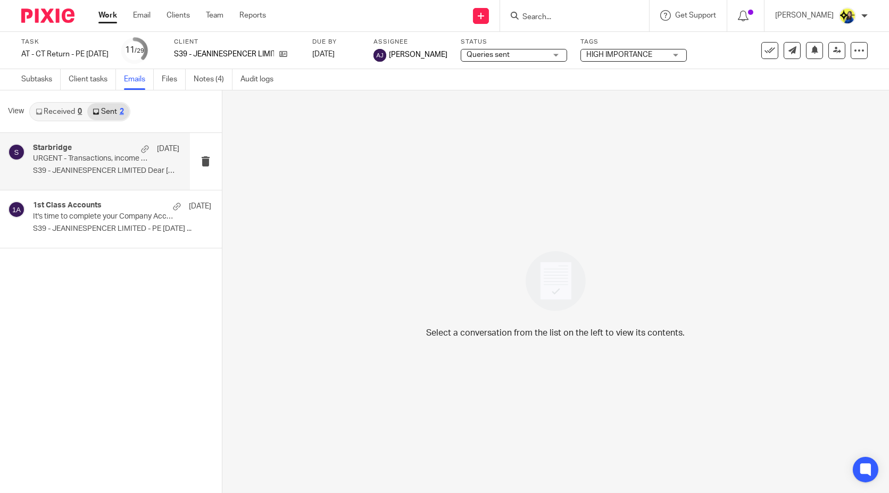
click at [103, 163] on div "Starbridge 9 Sep URGENT - Transactions, income and dividends confirmation - JEA…" at bounding box center [106, 162] width 146 height 36
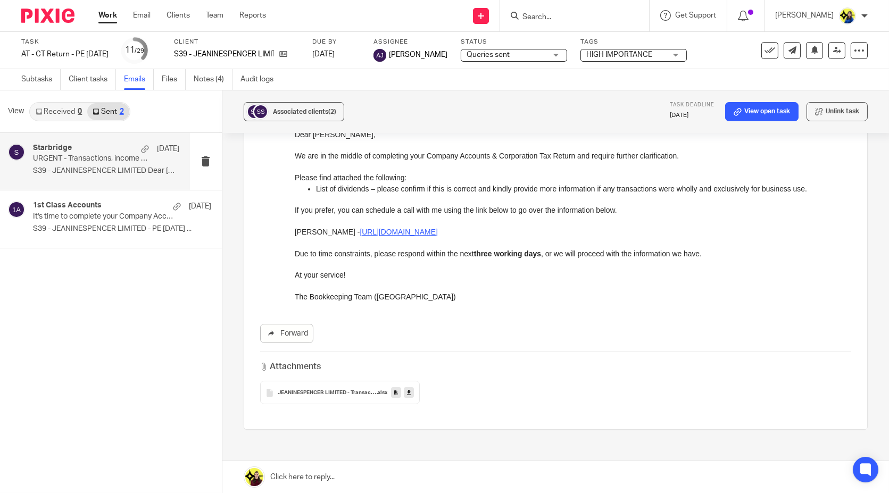
scroll to position [204, 0]
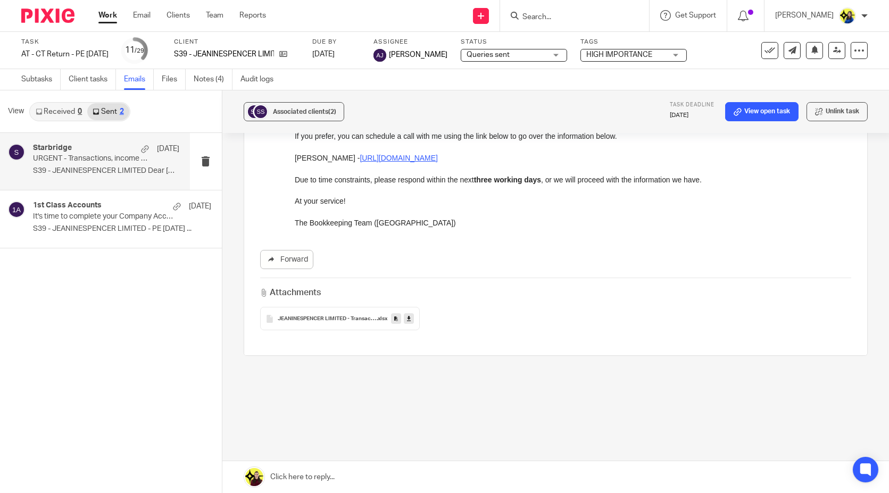
click at [407, 319] on icon at bounding box center [409, 319] width 4 height 8
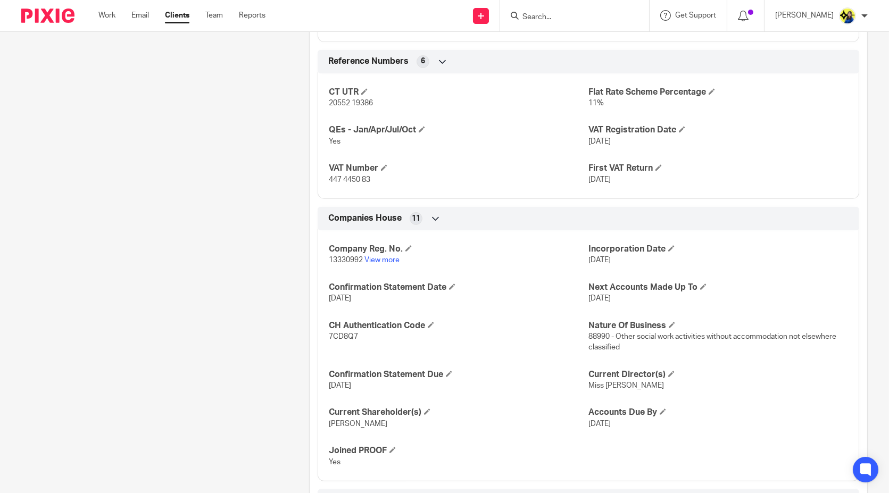
scroll to position [827, 0]
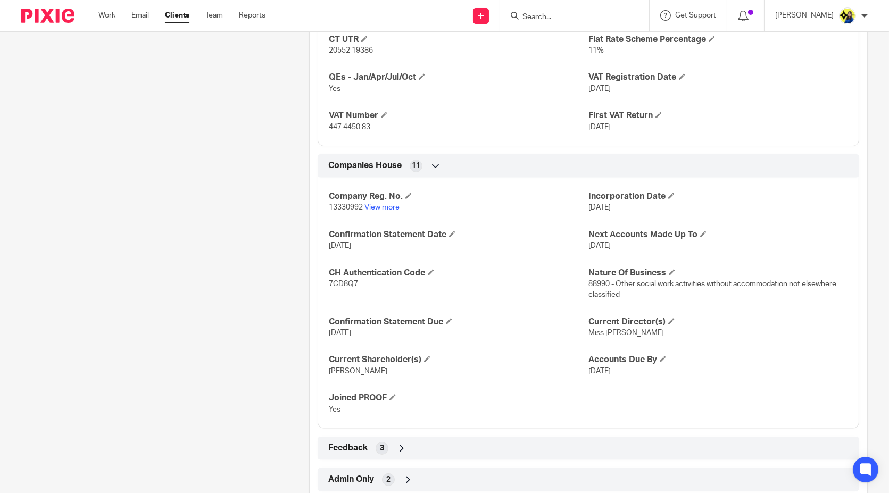
drag, startPoint x: 148, startPoint y: 212, endPoint x: 182, endPoint y: 205, distance: 35.3
click at [392, 204] on link "View more" at bounding box center [381, 207] width 35 height 7
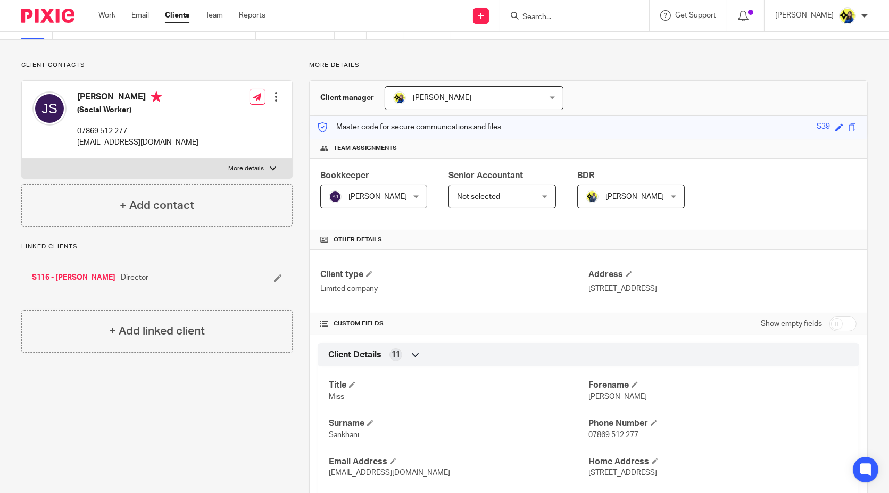
scroll to position [0, 0]
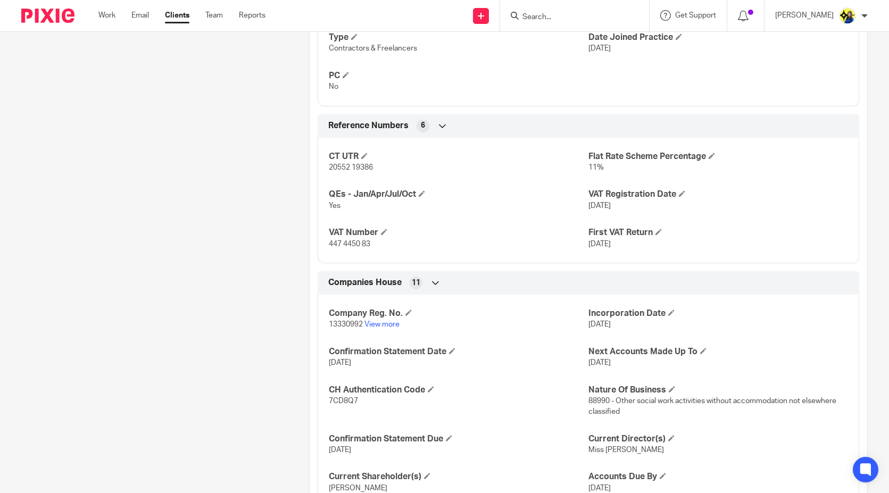
scroll to position [768, 0]
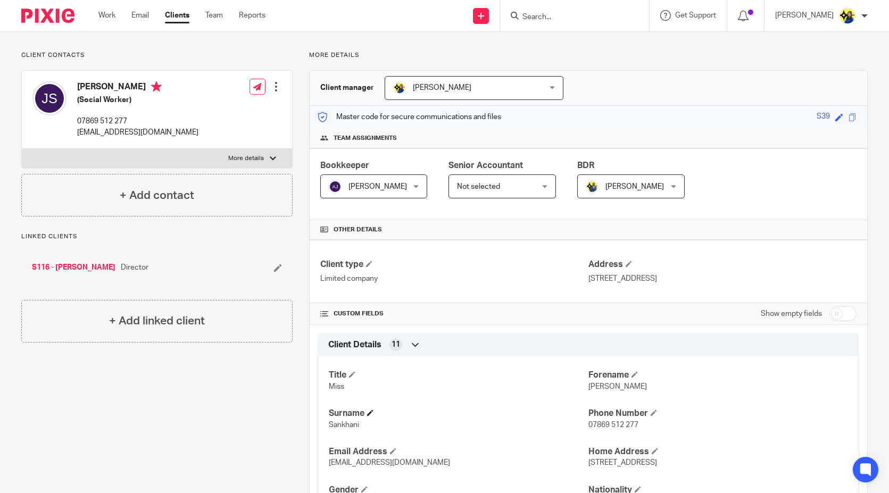
scroll to position [0, 0]
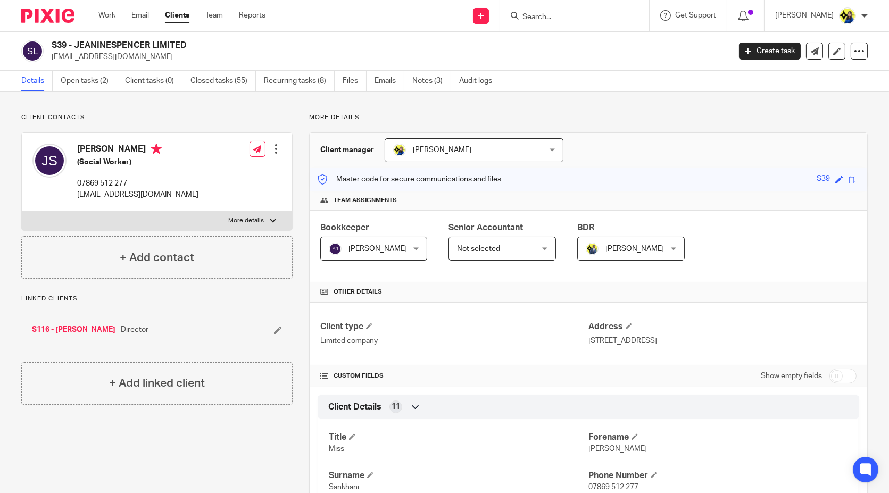
click at [568, 14] on input "Search" at bounding box center [569, 18] width 96 height 10
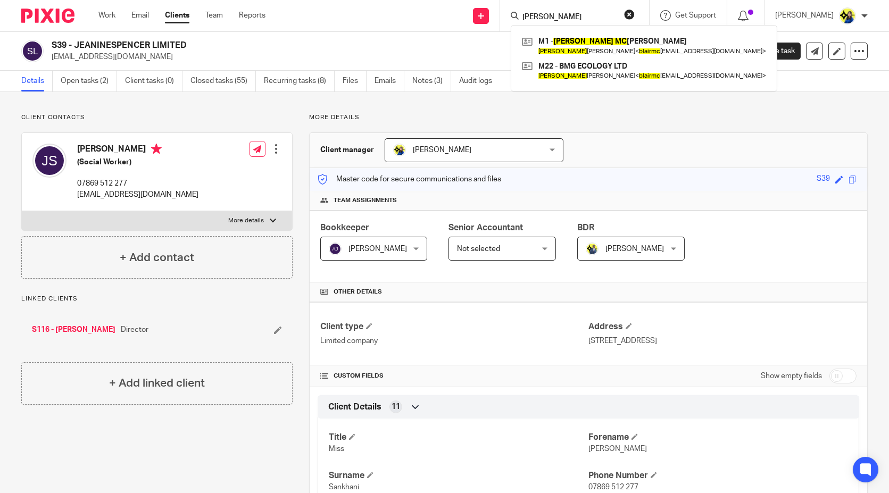
type input "[PERSON_NAME]"
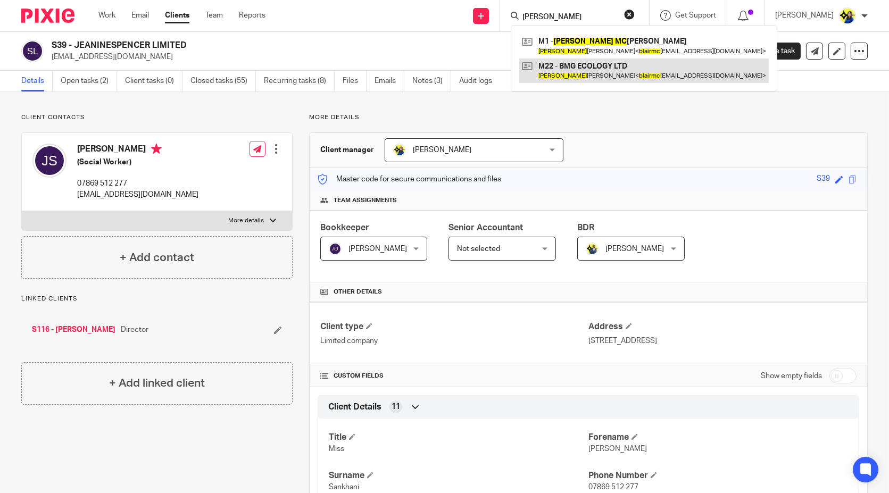
drag, startPoint x: 599, startPoint y: 74, endPoint x: 597, endPoint y: 64, distance: 10.8
click at [600, 74] on link at bounding box center [643, 71] width 249 height 24
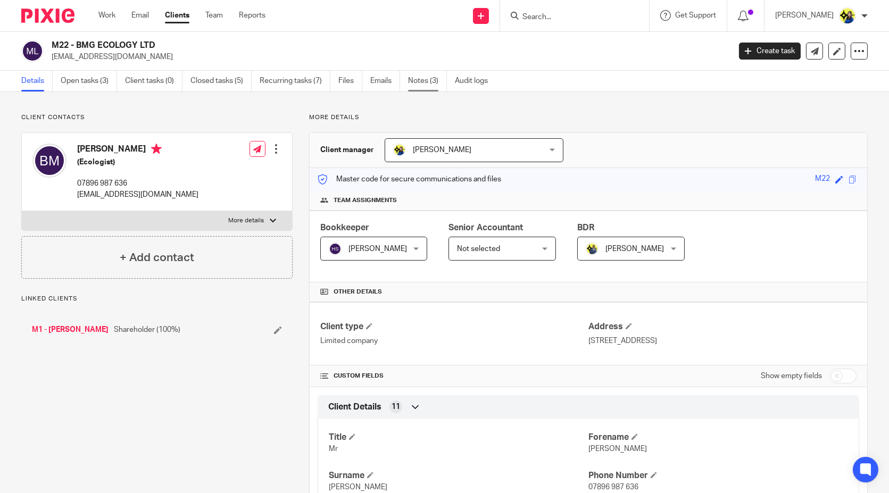
click at [421, 77] on link "Notes (3)" at bounding box center [427, 81] width 39 height 21
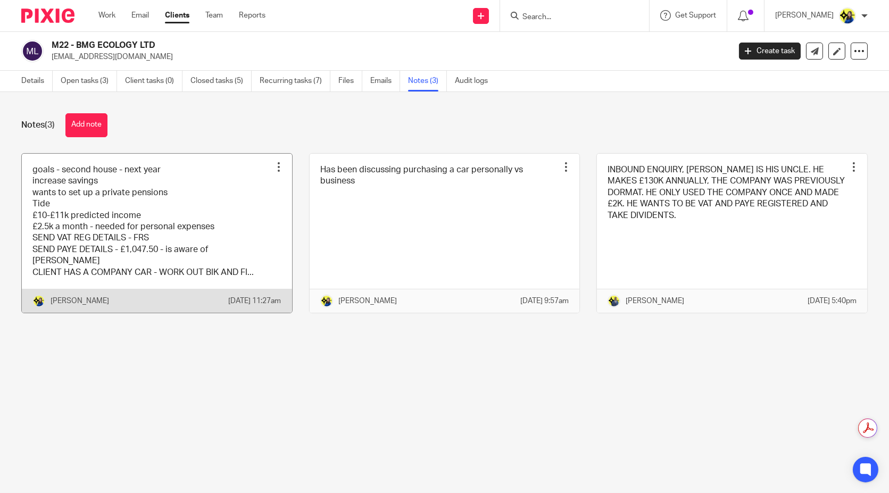
click at [146, 192] on link at bounding box center [157, 233] width 270 height 159
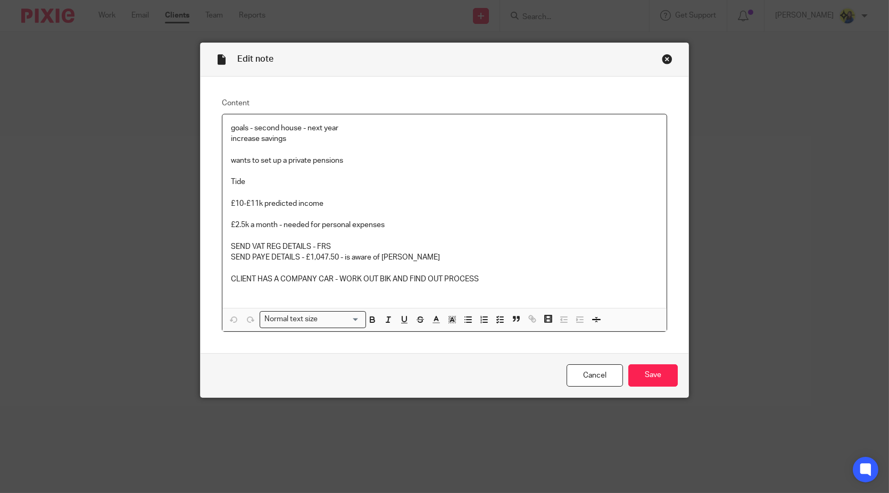
click at [662, 56] on div "Close this dialog window" at bounding box center [667, 59] width 11 height 11
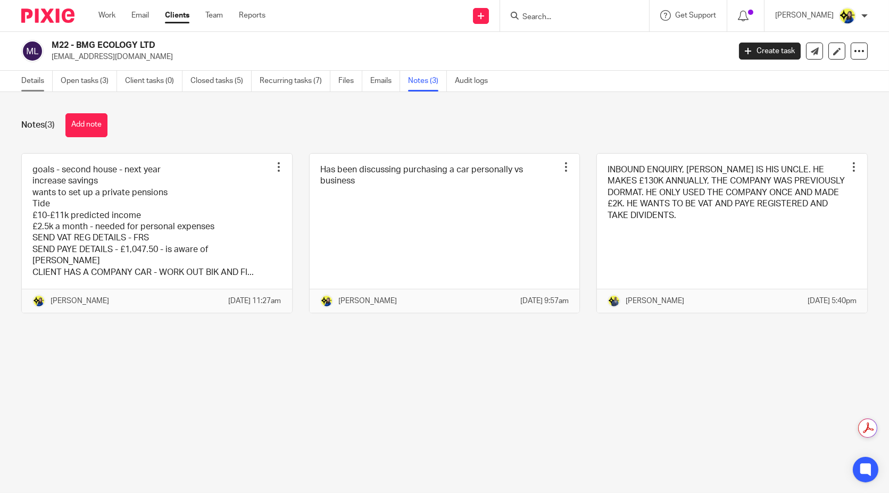
click at [35, 84] on link "Details" at bounding box center [36, 81] width 31 height 21
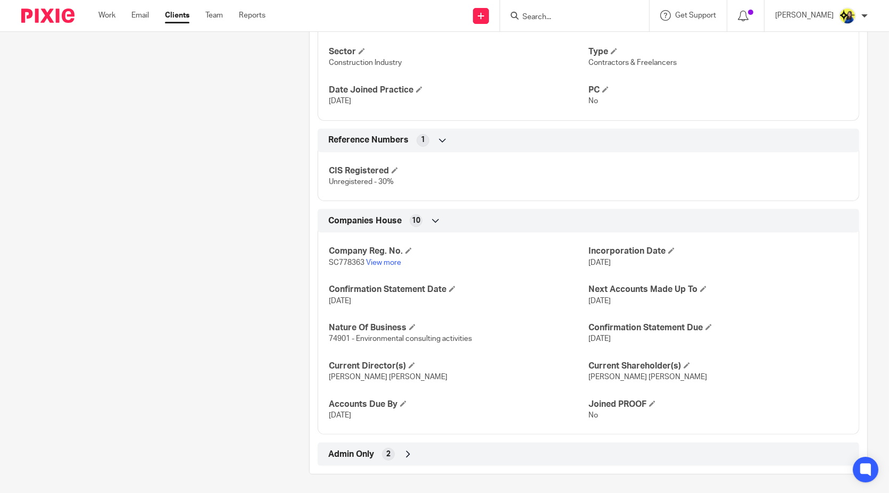
scroll to position [696, 0]
click at [356, 450] on span "Admin Only" at bounding box center [351, 454] width 46 height 11
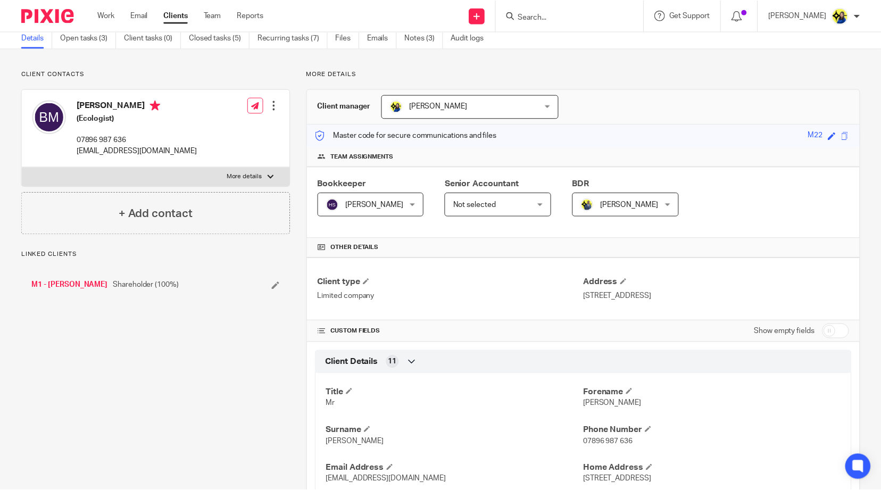
scroll to position [0, 0]
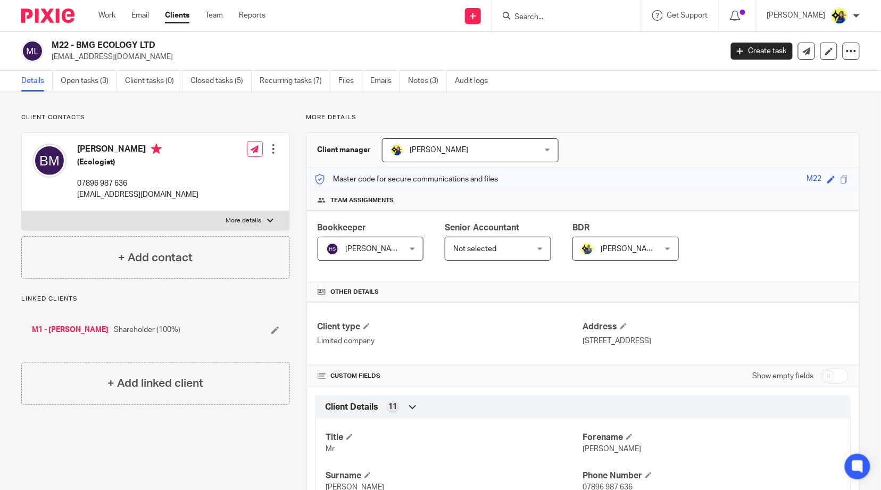
click at [91, 78] on link "Open tasks (3)" at bounding box center [89, 81] width 56 height 21
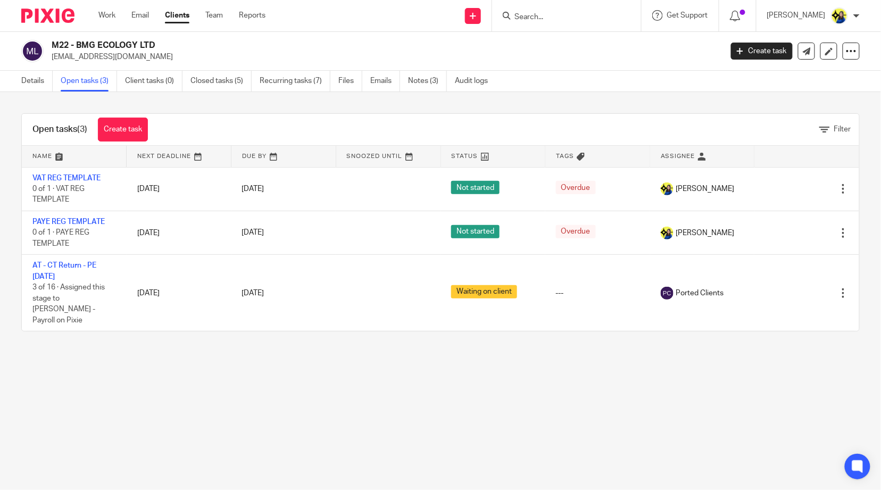
click at [571, 426] on main "M22 - BMG ECOLOGY LTD [EMAIL_ADDRESS][DOMAIN_NAME] Create task Update from Comp…" at bounding box center [440, 245] width 881 height 490
click at [571, 426] on main "M22 - BMG ECOLOGY LTD blairmcnicol2@gmail.com Create task Update from Companies…" at bounding box center [440, 245] width 881 height 490
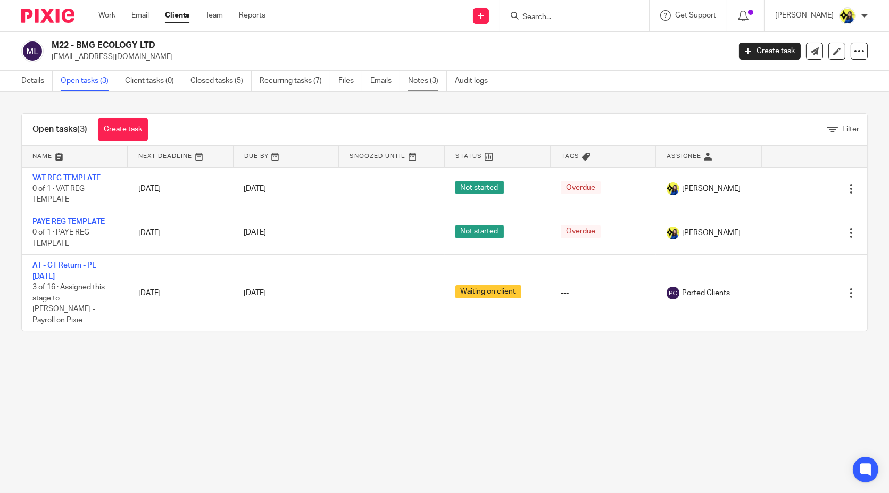
click at [430, 82] on link "Notes (3)" at bounding box center [427, 81] width 39 height 21
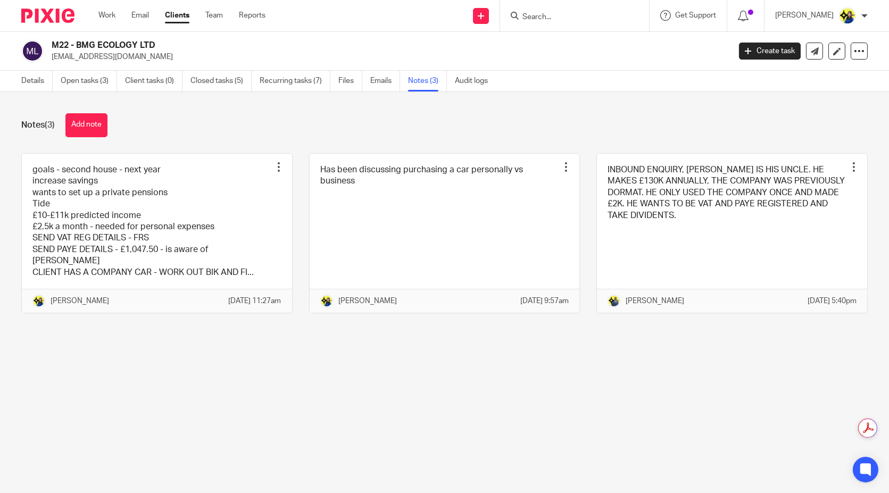
click at [166, 362] on main "M22 - BMG ECOLOGY LTD [EMAIL_ADDRESS][DOMAIN_NAME] Create task Update from Comp…" at bounding box center [444, 246] width 889 height 493
click at [170, 359] on main "M22 - BMG ECOLOGY LTD [EMAIL_ADDRESS][DOMAIN_NAME] Create task Update from Comp…" at bounding box center [444, 246] width 889 height 493
click at [170, 359] on main "M22 - BMG ECOLOGY LTD blairmcnicol2@gmail.com Create task Update from Companies…" at bounding box center [444, 246] width 889 height 493
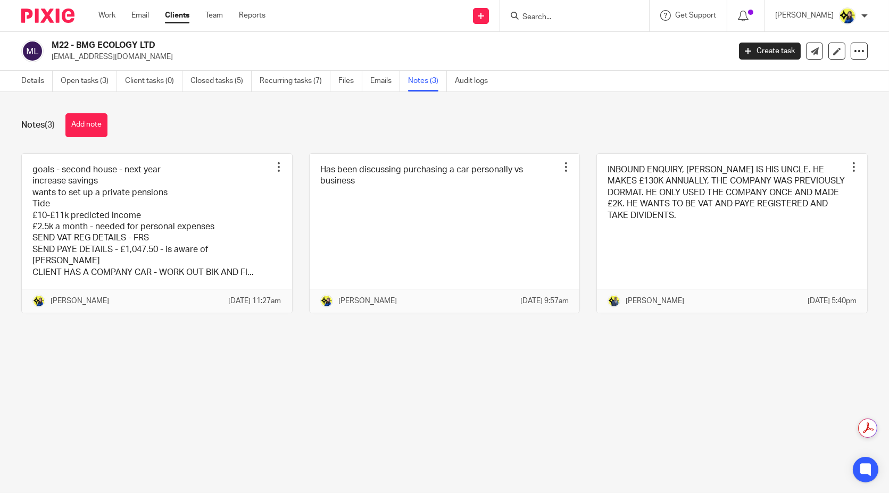
click at [170, 359] on main "M22 - BMG ECOLOGY LTD blairmcnicol2@gmail.com Create task Update from Companies…" at bounding box center [444, 246] width 889 height 493
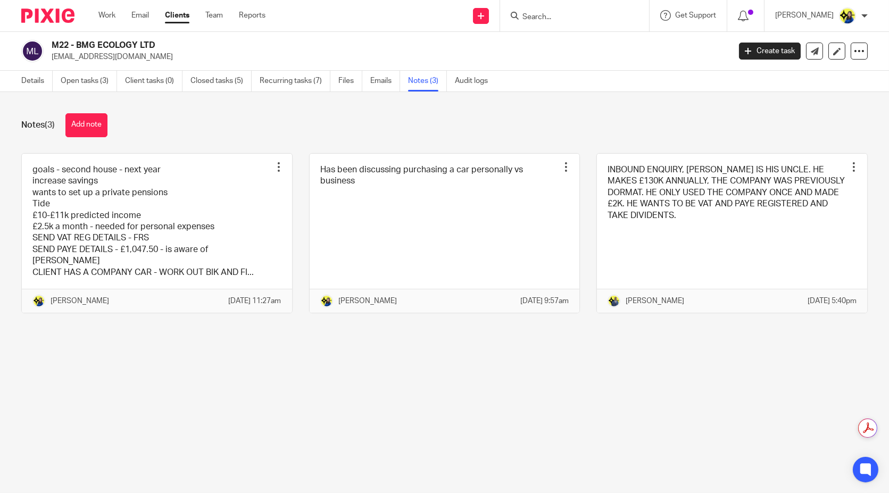
click at [170, 359] on main "M22 - BMG ECOLOGY LTD blairmcnicol2@gmail.com Create task Update from Companies…" at bounding box center [444, 246] width 889 height 493
click at [580, 17] on input "Search" at bounding box center [569, 18] width 96 height 10
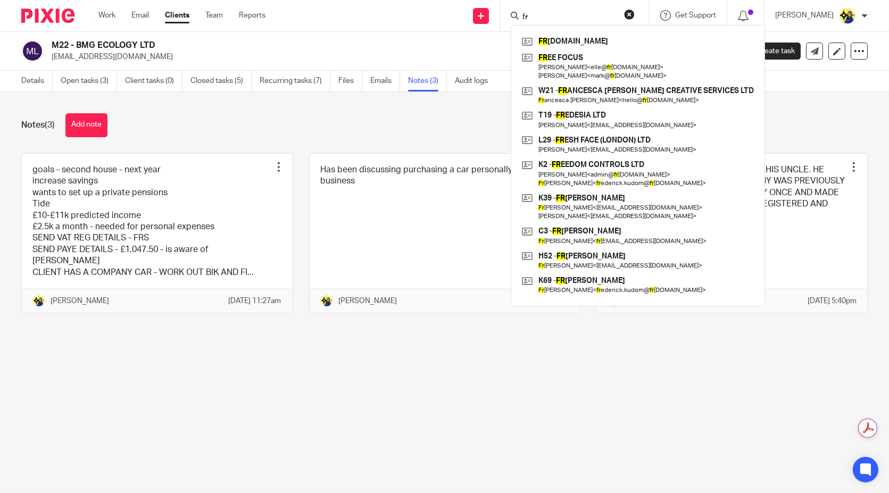
type input "f"
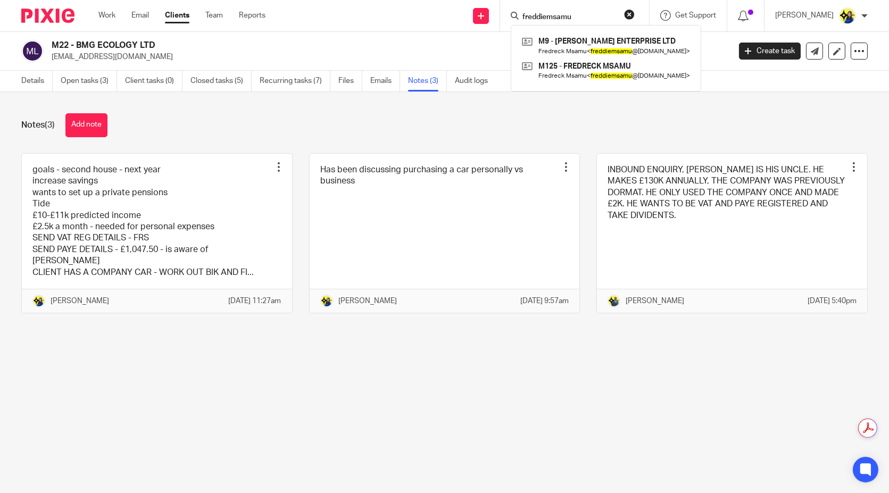
type input "freddiemsamu"
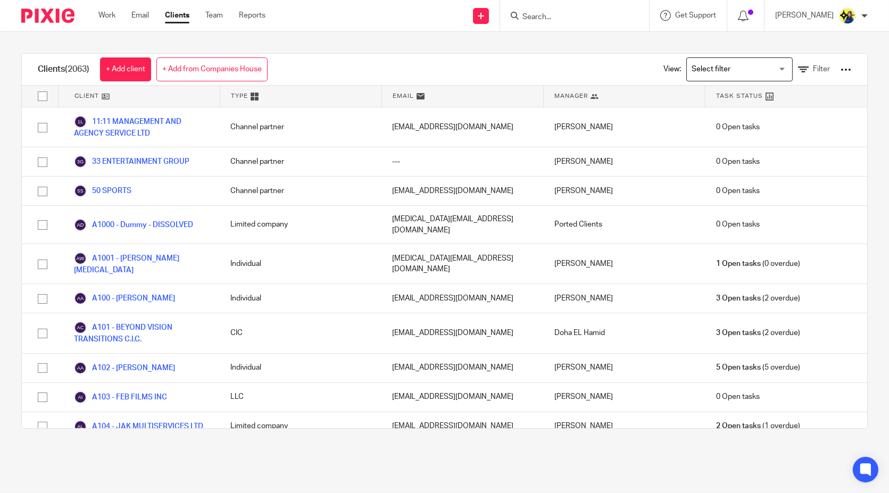
click at [580, 15] on input "Search" at bounding box center [569, 18] width 96 height 10
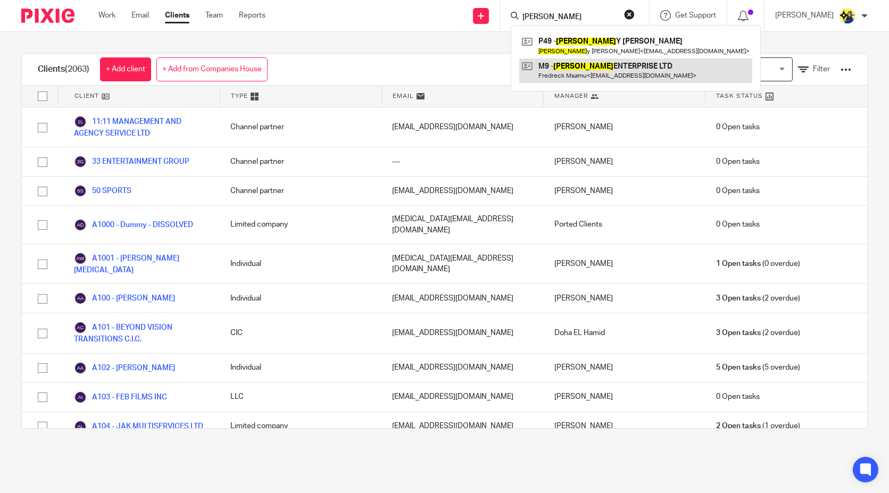
type input "malone"
click at [615, 68] on link at bounding box center [635, 71] width 233 height 24
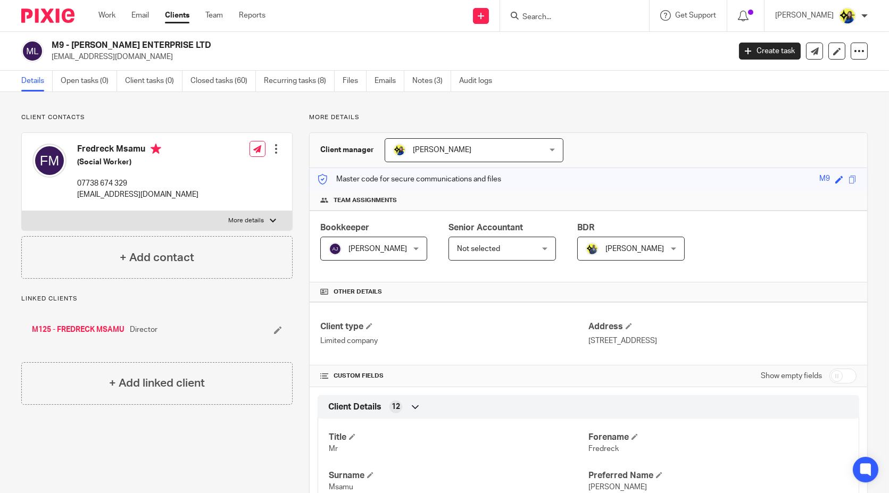
click at [224, 81] on link "Closed tasks (60)" at bounding box center [222, 81] width 65 height 21
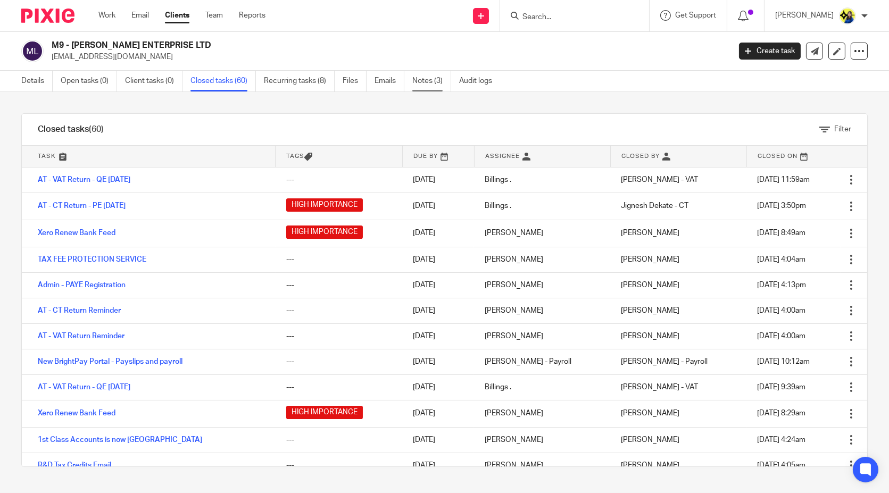
click at [416, 87] on link "Notes (3)" at bounding box center [431, 81] width 39 height 21
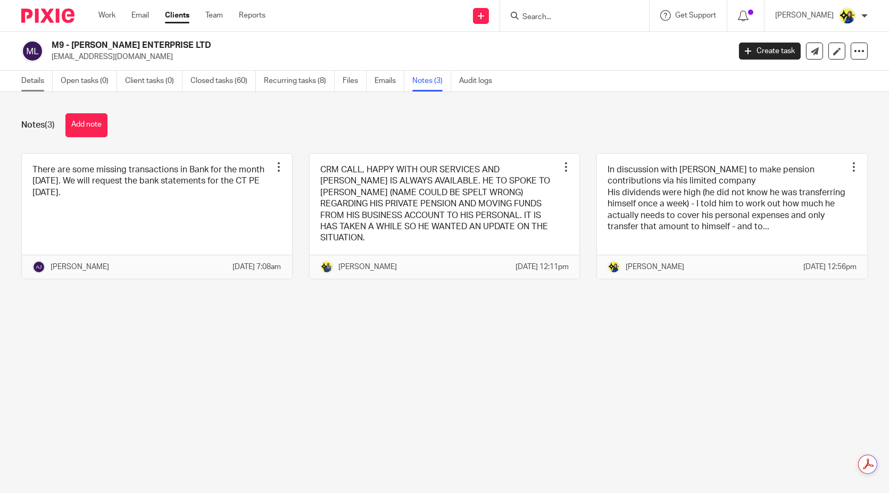
drag, startPoint x: 33, startPoint y: 77, endPoint x: 36, endPoint y: 72, distance: 5.8
click at [33, 77] on link "Details" at bounding box center [36, 81] width 31 height 21
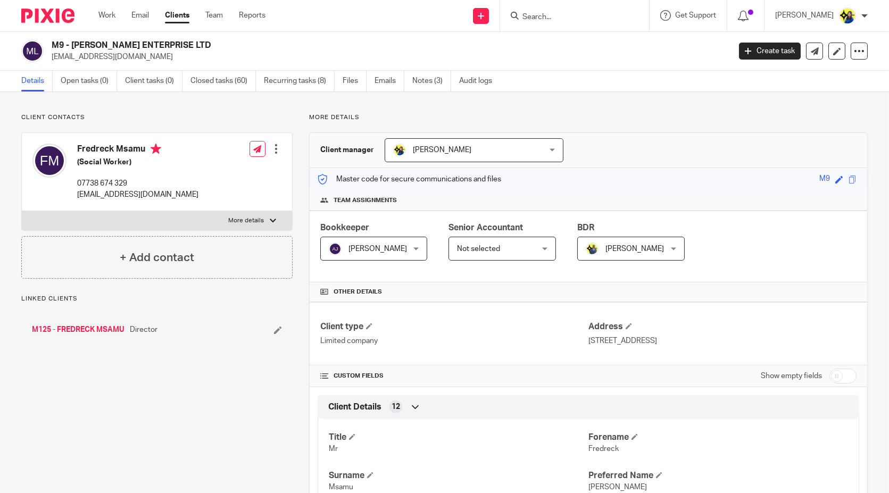
drag, startPoint x: 68, startPoint y: 385, endPoint x: 161, endPoint y: 467, distance: 123.7
click at [113, 15] on link "Work" at bounding box center [106, 15] width 17 height 11
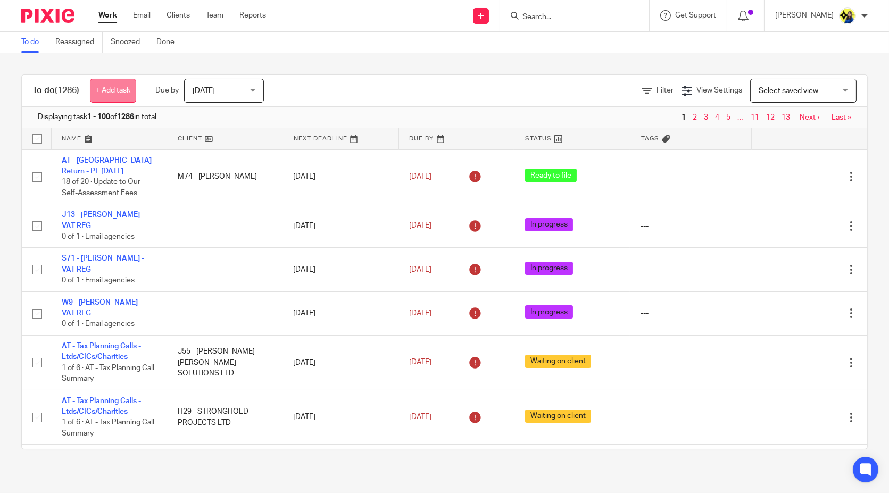
click at [116, 87] on link "+ Add task" at bounding box center [113, 91] width 46 height 24
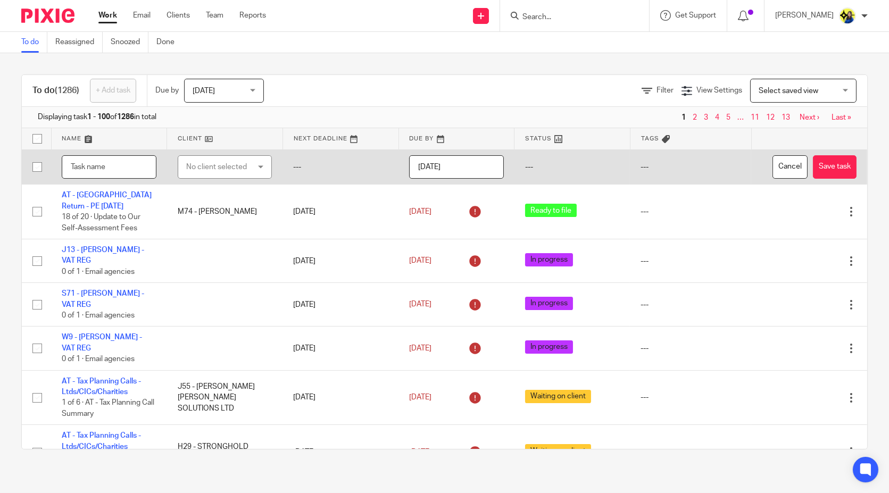
click at [122, 165] on input "text" at bounding box center [109, 167] width 95 height 24
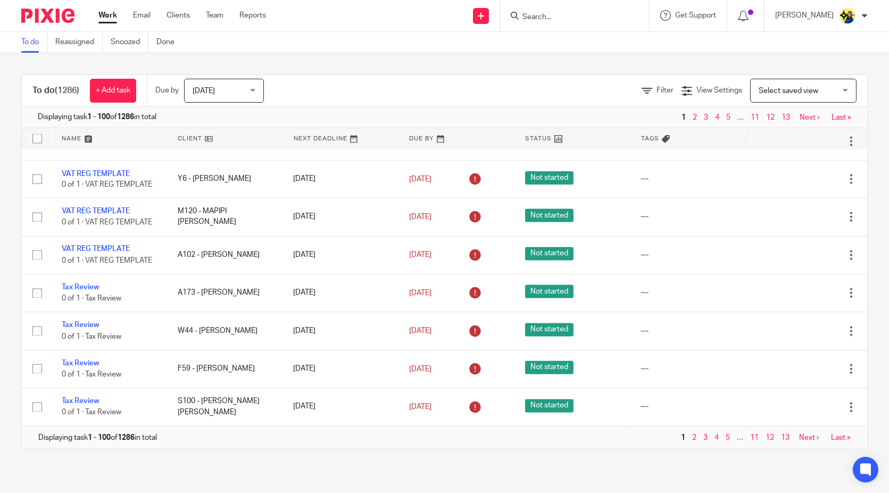
scroll to position [4087, 0]
click at [755, 472] on main "To do Reassigned Snoozed Done To do (1286) + Add task Due by [DATE] [DATE] [DAT…" at bounding box center [444, 246] width 889 height 493
click at [748, 457] on div "To do (1286) + Add task Due by [DATE] [DATE] [DATE] [DATE] This week Next week …" at bounding box center [444, 262] width 889 height 418
click at [831, 436] on link "Last »" at bounding box center [841, 437] width 20 height 7
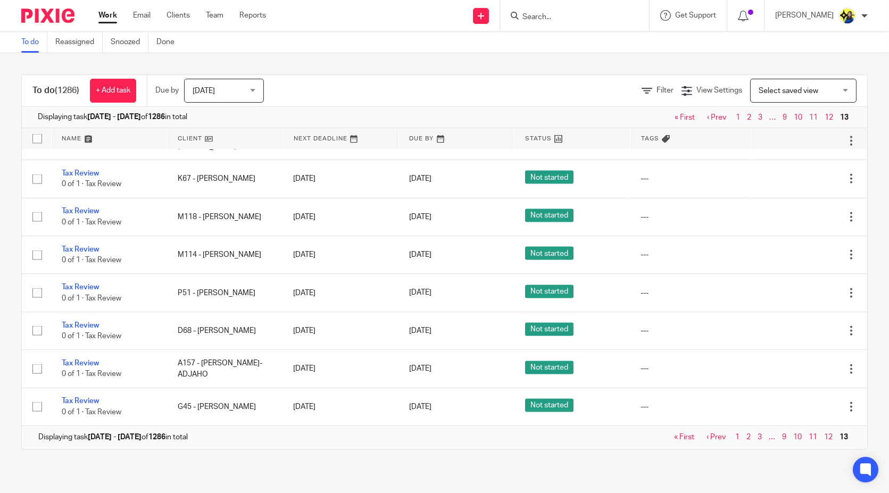
scroll to position [3411, 0]
click at [606, 18] on input "Search" at bounding box center [569, 18] width 96 height 10
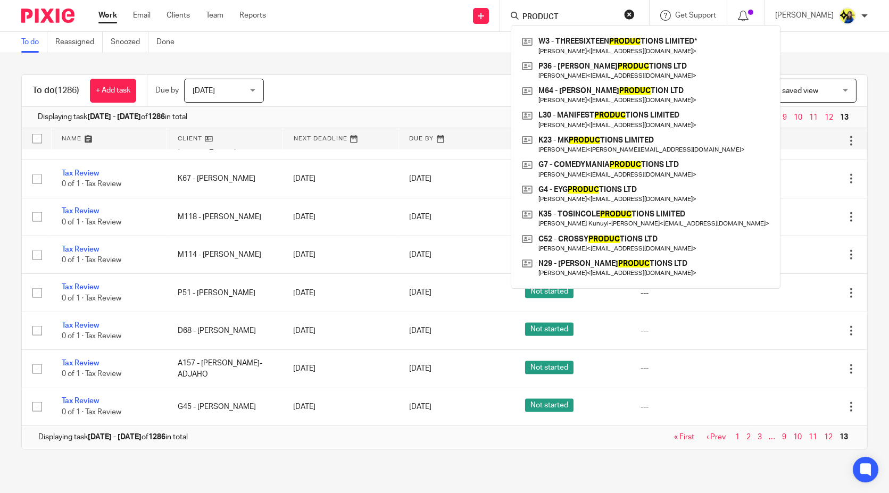
type input "PRODUCTS"
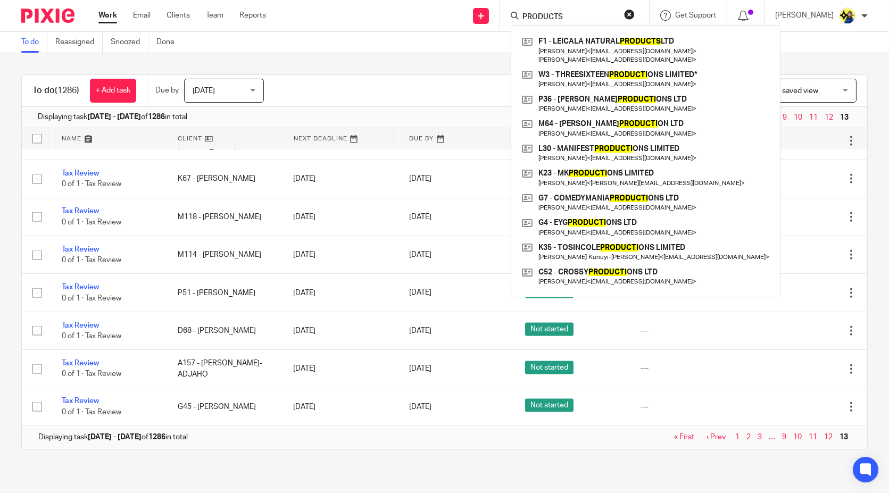
drag, startPoint x: 610, startPoint y: 17, endPoint x: 448, endPoint y: 23, distance: 162.3
click at [448, 23] on div "Send new email Create task Add client Request signature PRODUCTS F1 - LEICALA N…" at bounding box center [585, 15] width 607 height 31
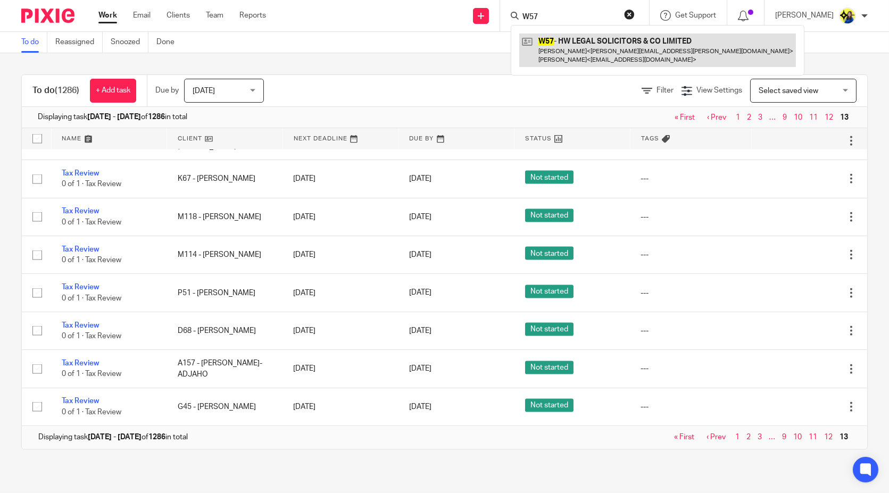
type input "W57"
click at [562, 48] on link at bounding box center [657, 50] width 277 height 33
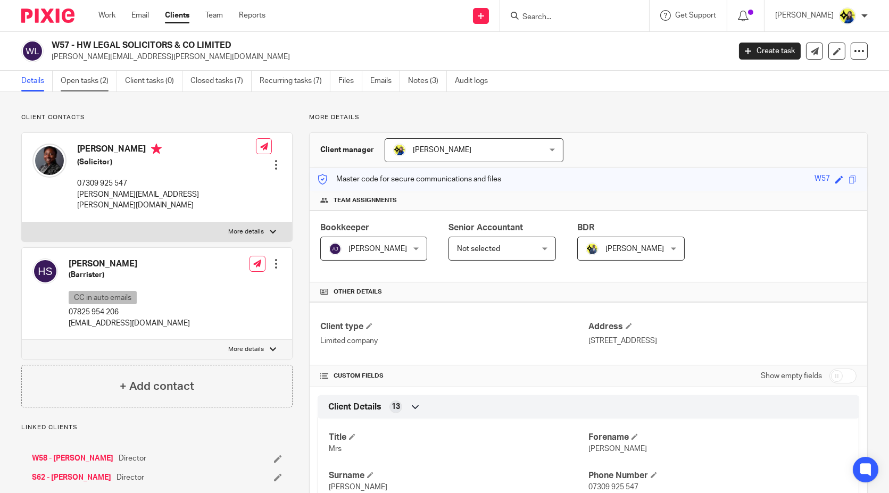
click at [97, 81] on link "Open tasks (2)" at bounding box center [89, 81] width 56 height 21
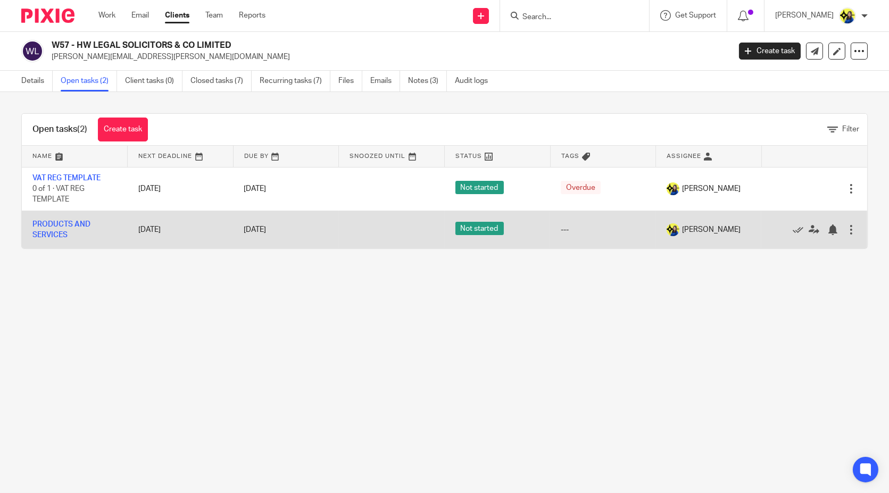
click at [846, 231] on div at bounding box center [851, 229] width 11 height 11
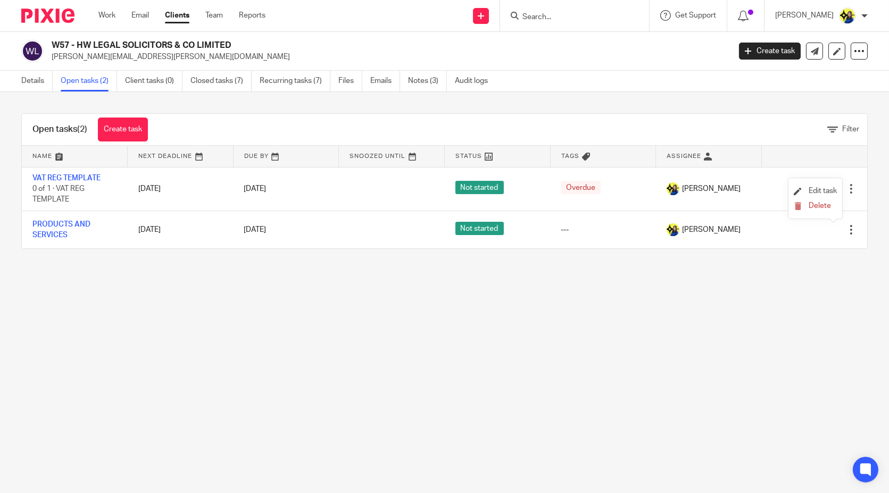
click at [824, 195] on li "Edit task" at bounding box center [815, 192] width 43 height 16
click at [814, 188] on span "Edit task" at bounding box center [823, 190] width 28 height 7
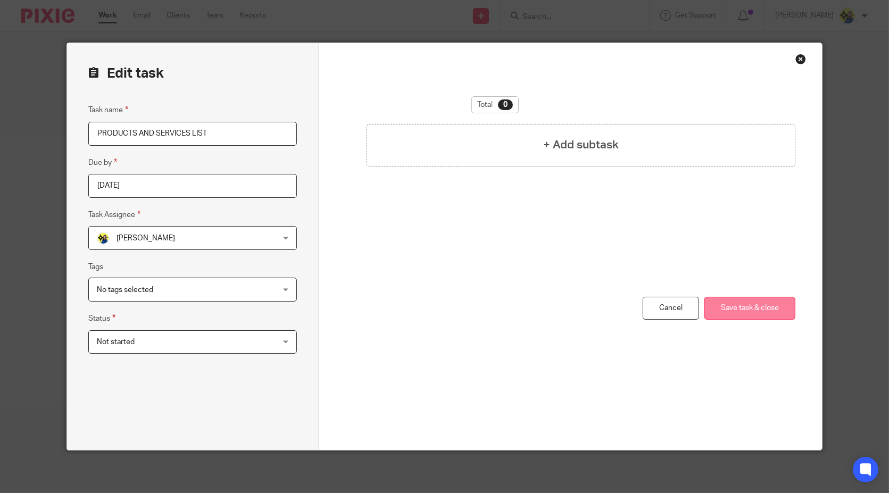
type input "PRODUCTS AND SERVICES LIST"
click at [756, 317] on button "Save task & close" at bounding box center [749, 308] width 91 height 23
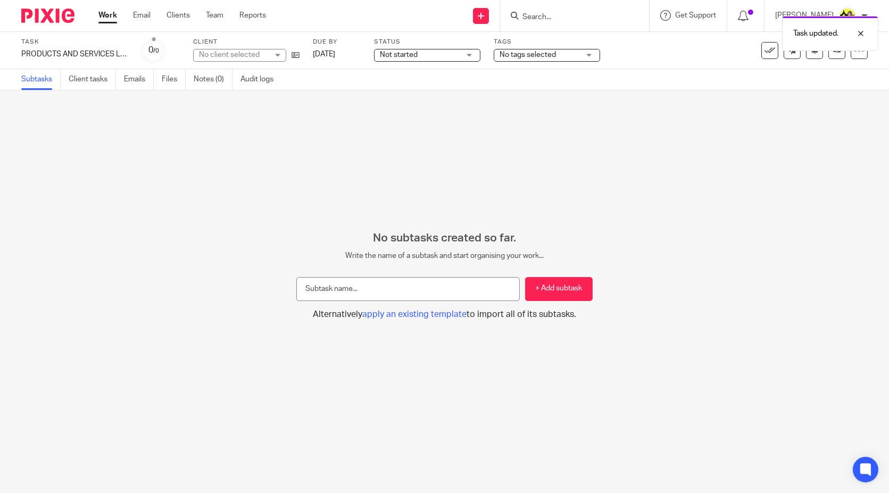
click at [144, 189] on div "No subtasks created so far. Write the name of a subtask and start organising yo…" at bounding box center [444, 291] width 889 height 403
drag, startPoint x: 221, startPoint y: 184, endPoint x: 267, endPoint y: 169, distance: 47.9
click at [222, 184] on div "No subtasks created so far. Write the name of a subtask and start organising yo…" at bounding box center [444, 291] width 889 height 403
click at [457, 52] on span "Not started" at bounding box center [420, 54] width 80 height 11
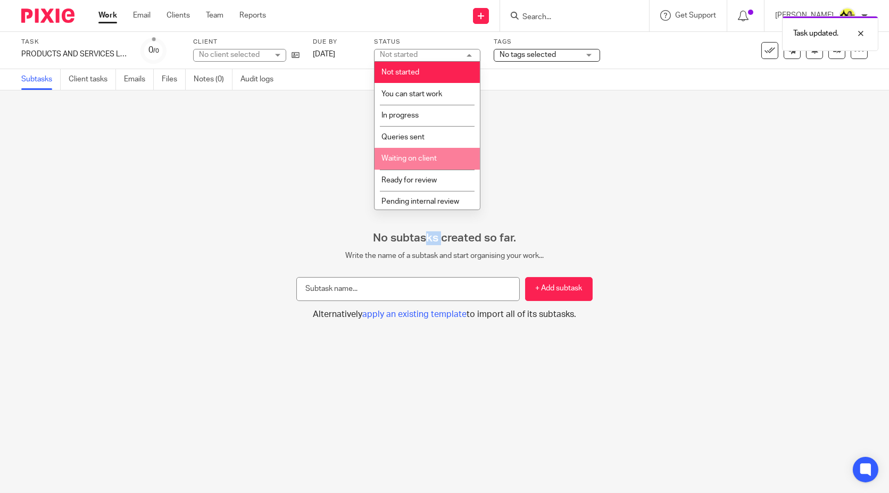
click at [428, 166] on li "Waiting on client" at bounding box center [426, 159] width 105 height 22
click at [150, 217] on div "No subtasks created so far. Write the name of a subtask and start organising yo…" at bounding box center [444, 291] width 889 height 403
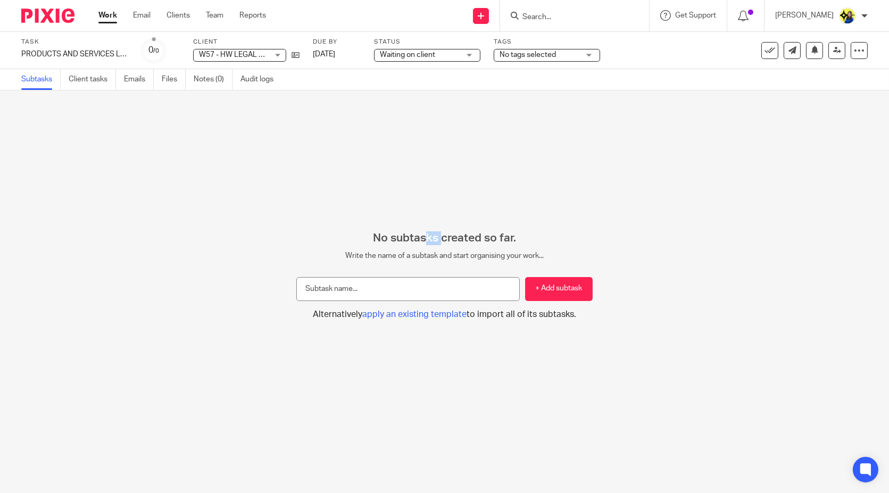
click at [611, 18] on input "Search" at bounding box center [569, 18] width 96 height 10
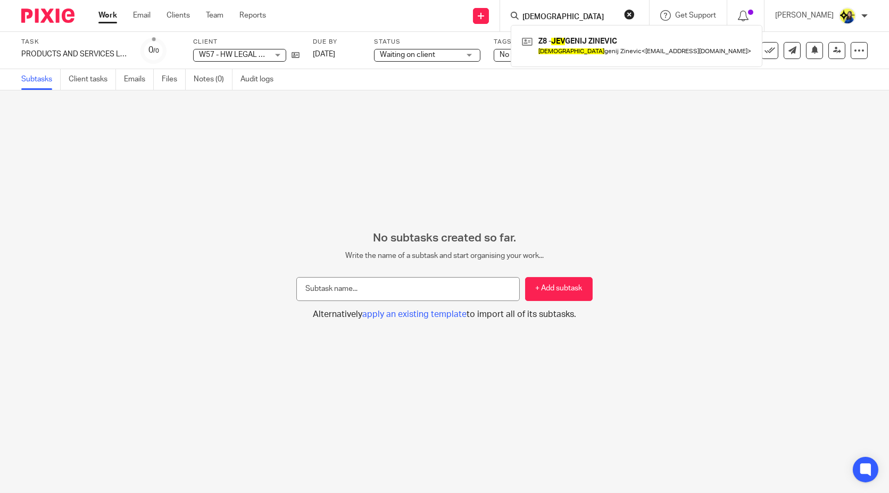
type input "[DEMOGRAPHIC_DATA]"
drag, startPoint x: 587, startPoint y: 16, endPoint x: 442, endPoint y: 13, distance: 145.3
click at [442, 13] on div "Send new email Create task Add client Request signature jev Z8 - JEV GENIJ ZINE…" at bounding box center [585, 15] width 607 height 31
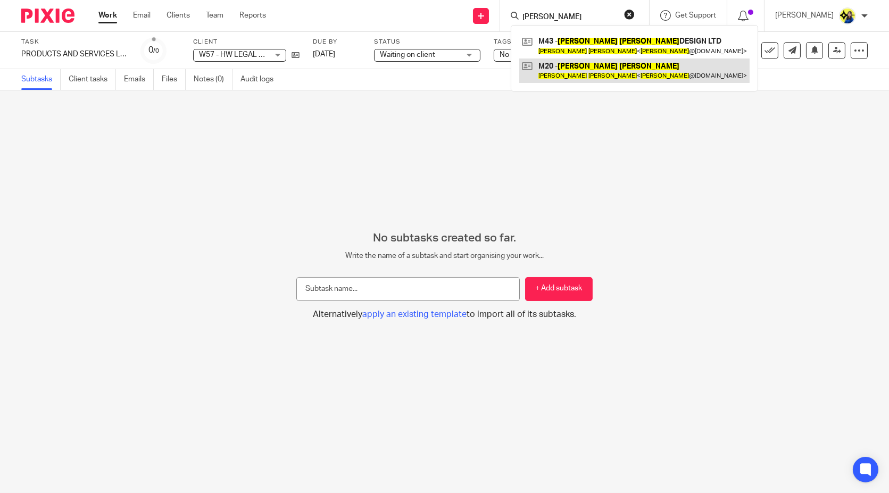
type input "sarah maher"
click at [593, 68] on link at bounding box center [634, 71] width 230 height 24
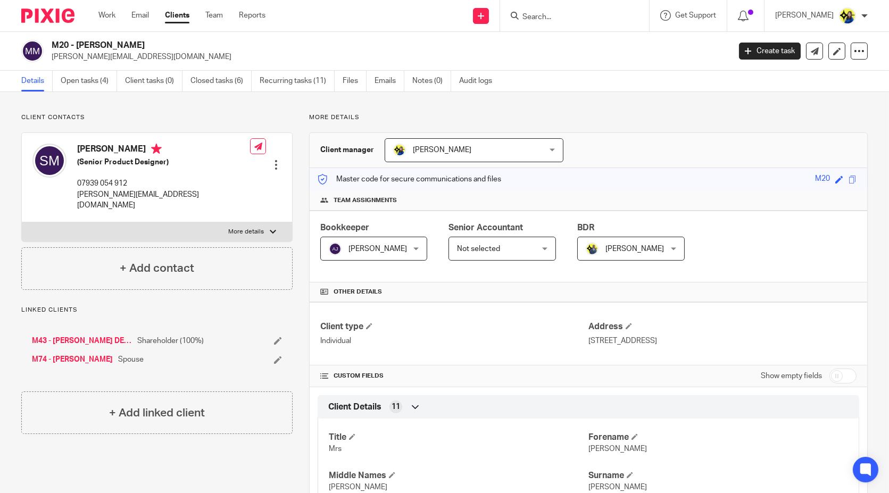
click at [615, 20] on input "Search" at bounding box center [569, 18] width 96 height 10
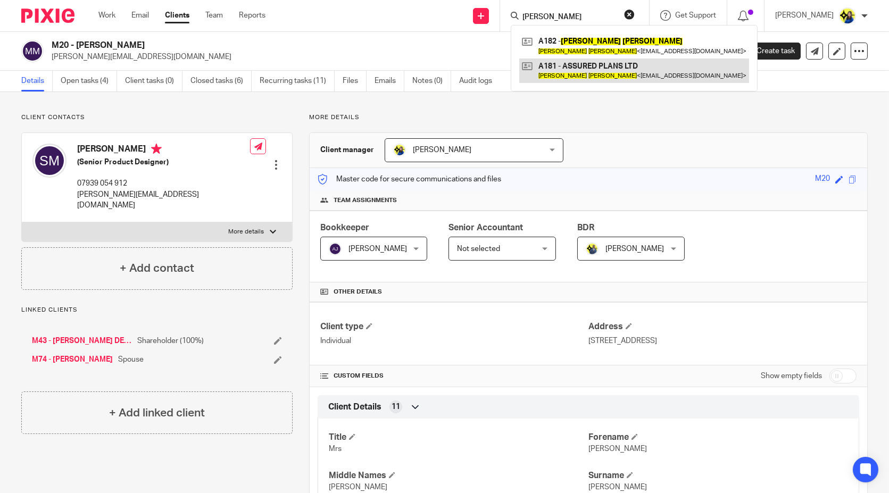
type input "jennifer allen"
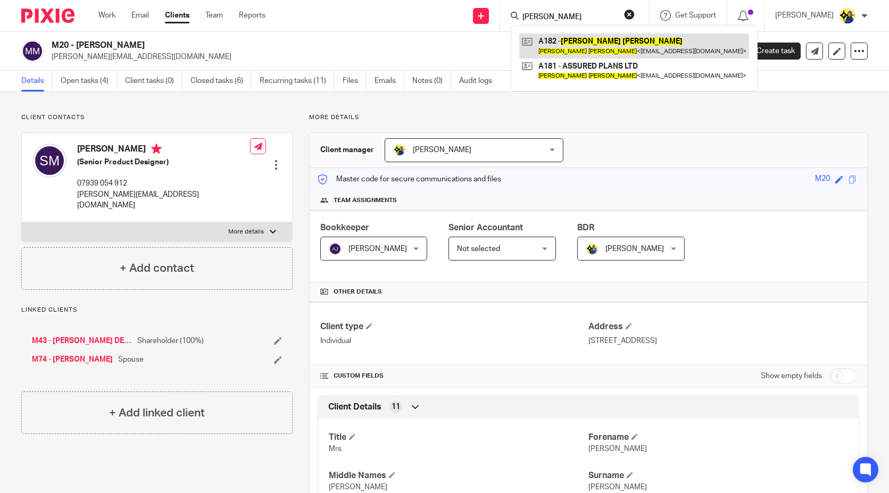
drag, startPoint x: 626, startPoint y: 43, endPoint x: 620, endPoint y: 38, distance: 7.2
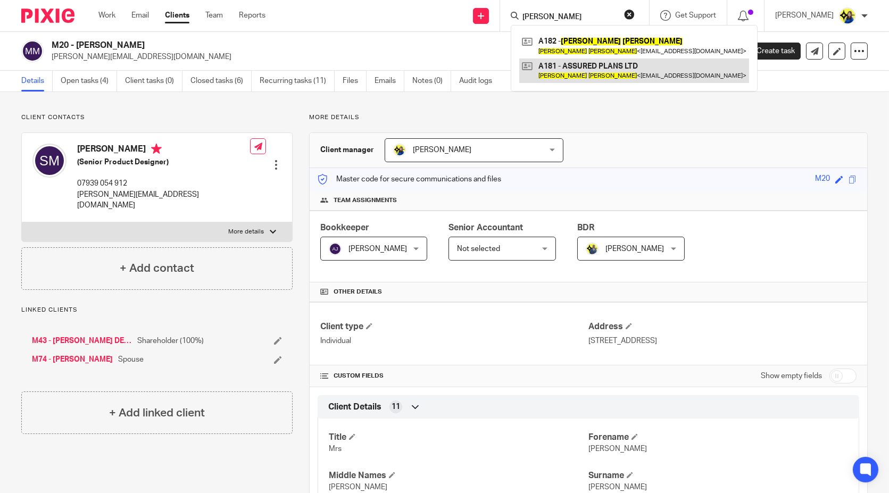
click at [575, 73] on link at bounding box center [634, 71] width 230 height 24
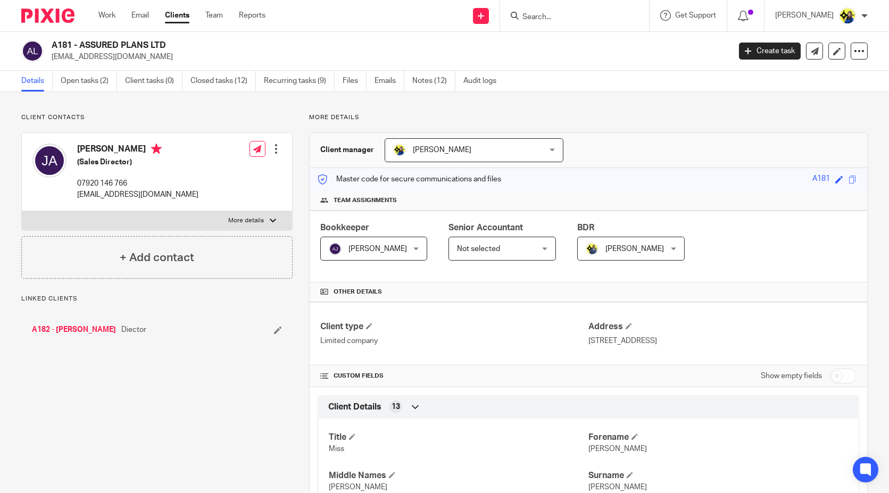
click at [99, 78] on link "Open tasks (2)" at bounding box center [89, 81] width 56 height 21
click at [99, 77] on link "Open tasks (5)" at bounding box center [89, 81] width 56 height 21
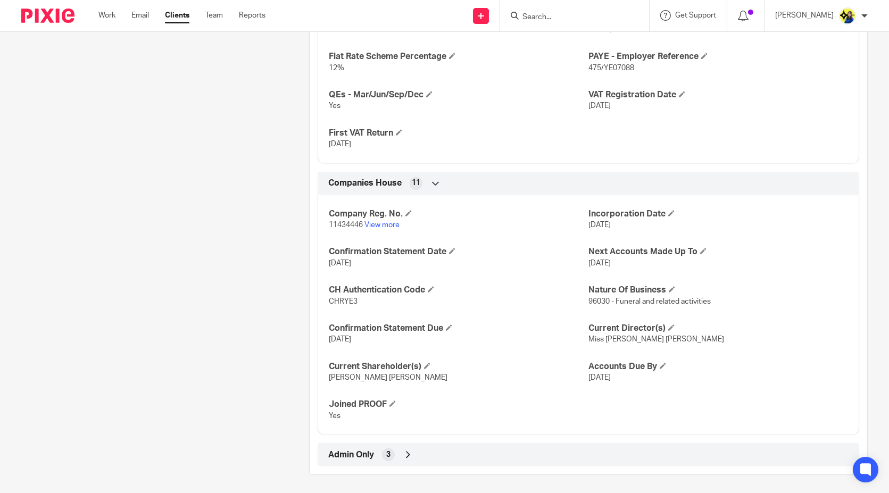
scroll to position [887, 0]
drag, startPoint x: 232, startPoint y: 315, endPoint x: 311, endPoint y: 443, distance: 150.4
click at [340, 453] on span "Admin Only" at bounding box center [351, 453] width 46 height 11
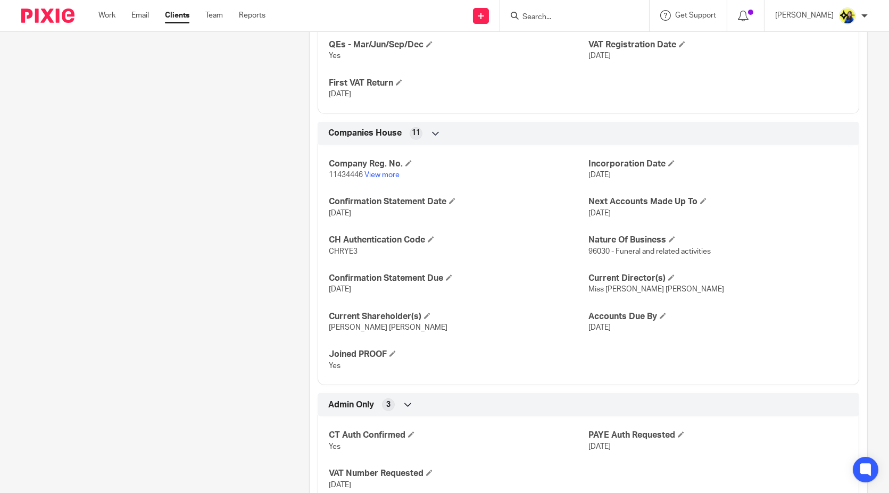
scroll to position [974, 0]
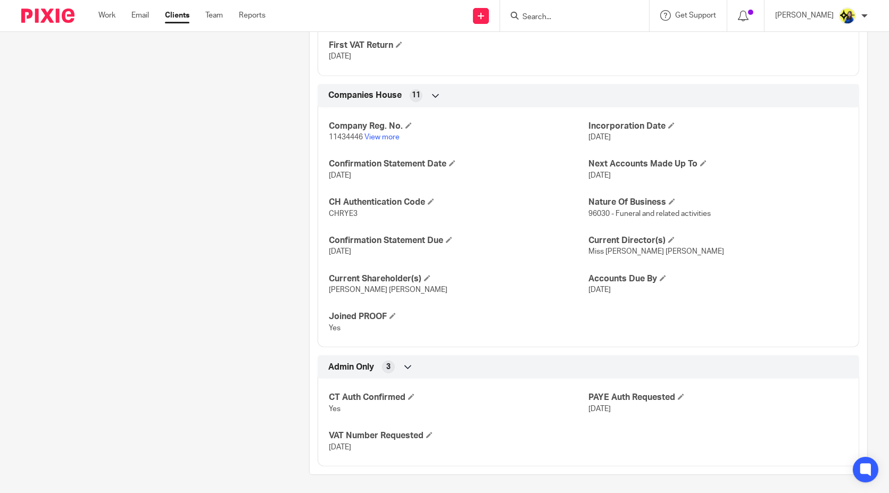
drag, startPoint x: 79, startPoint y: 191, endPoint x: 103, endPoint y: 154, distance: 43.8
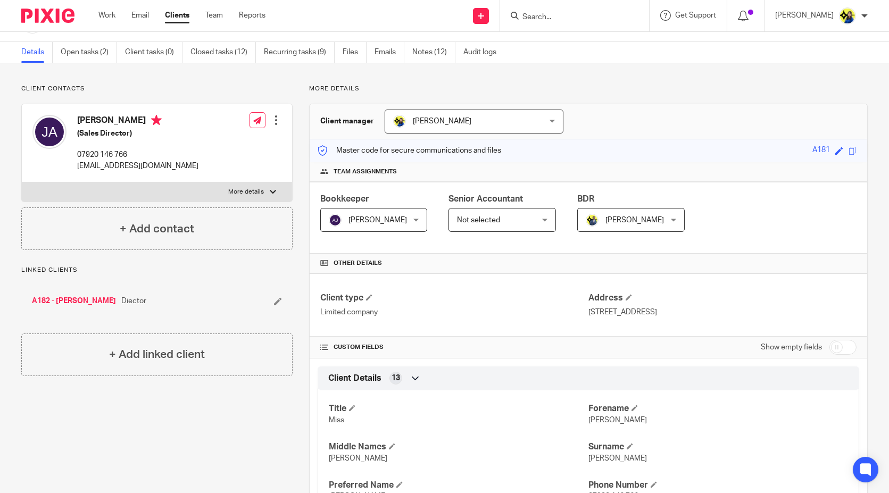
scroll to position [0, 0]
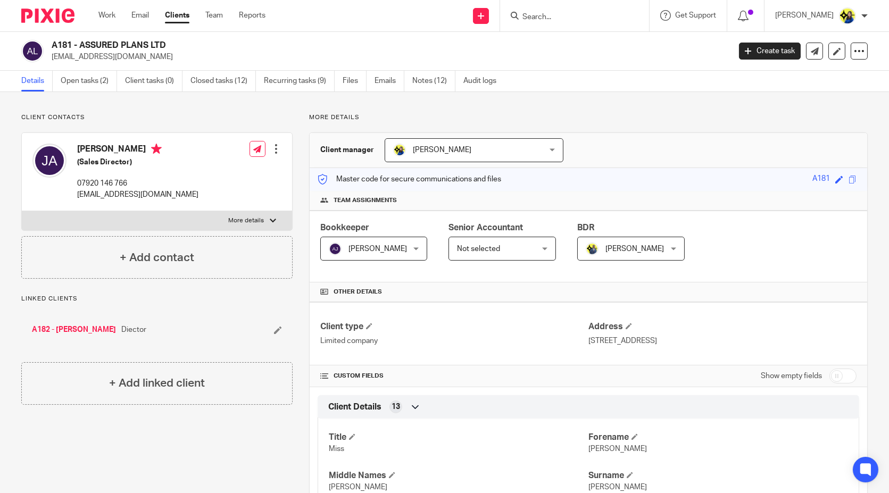
click at [570, 19] on input "Search" at bounding box center [569, 18] width 96 height 10
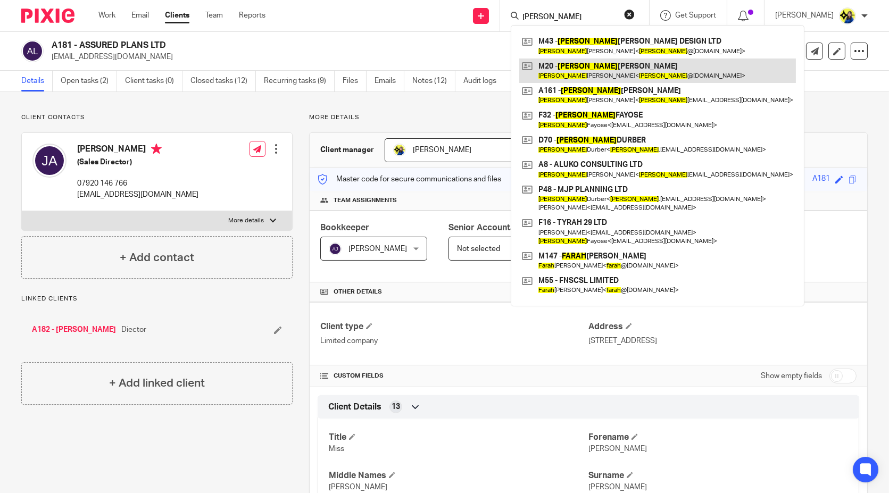
type input "[PERSON_NAME]"
drag, startPoint x: 623, startPoint y: 70, endPoint x: 611, endPoint y: 60, distance: 15.8
click at [623, 70] on link at bounding box center [657, 71] width 277 height 24
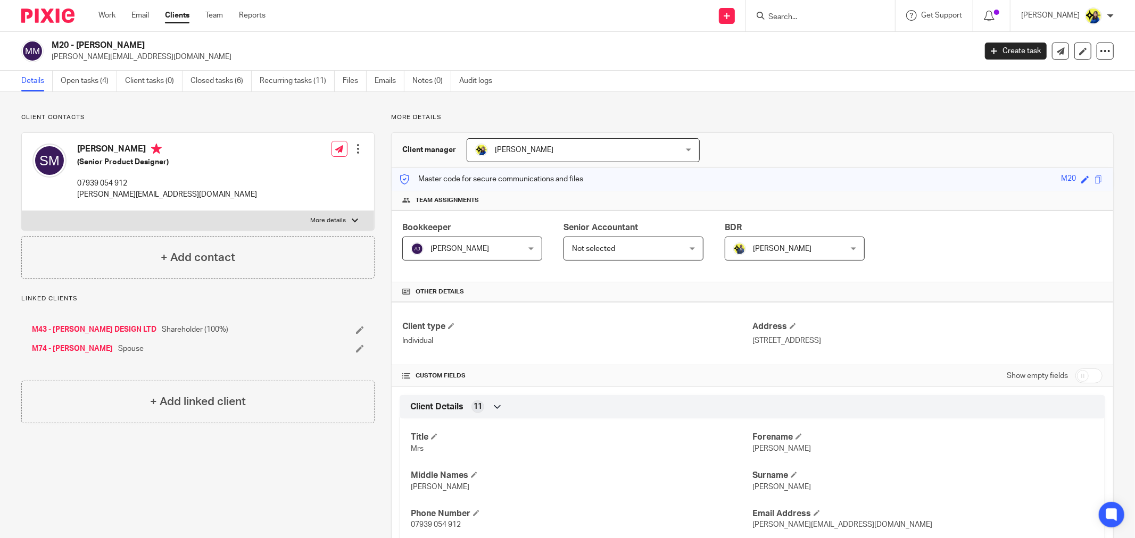
click at [160, 115] on p "Client contacts" at bounding box center [197, 117] width 353 height 9
click at [809, 14] on input "Search" at bounding box center [815, 18] width 96 height 10
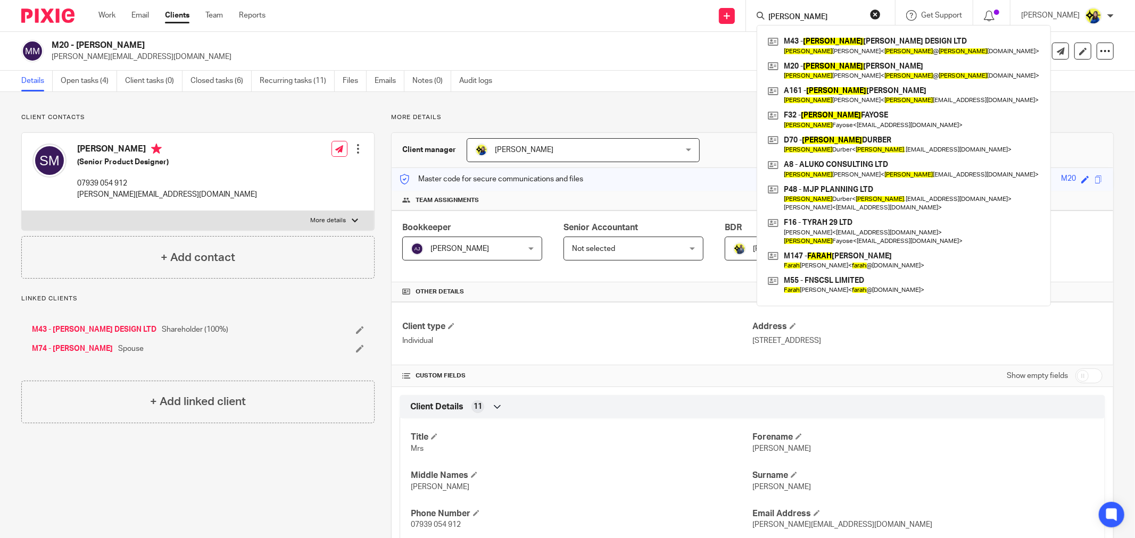
type input "[PERSON_NAME]"
click at [103, 112] on div "Client contacts [PERSON_NAME] (Senior Product Designer) 07939 054 912 [PERSON_N…" at bounding box center [567, 525] width 1135 height 866
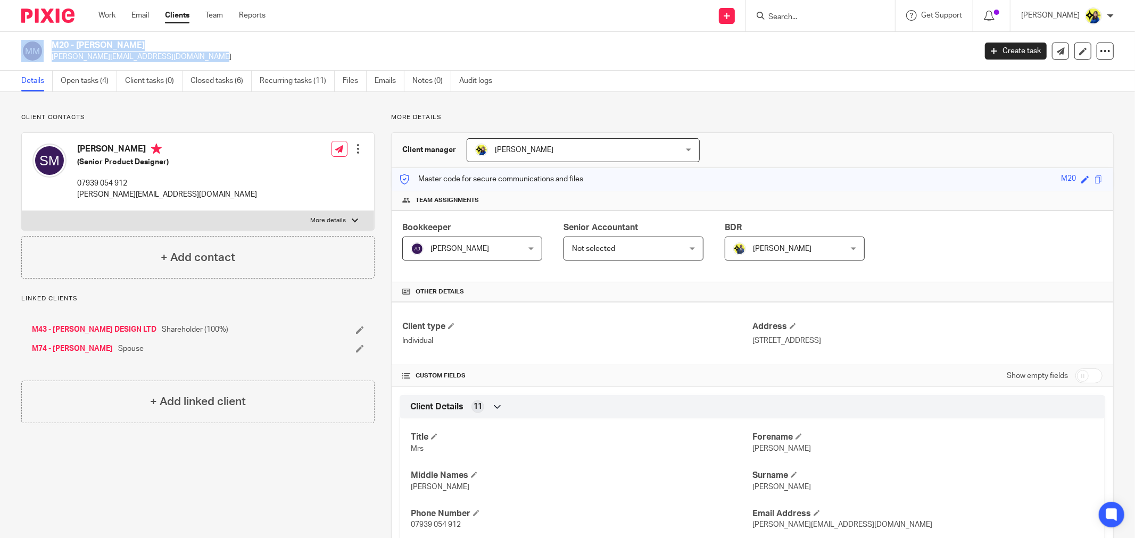
drag, startPoint x: 153, startPoint y: 59, endPoint x: 45, endPoint y: 60, distance: 108.0
click at [45, 60] on div "M20 - [PERSON_NAME] [PERSON_NAME][EMAIL_ADDRESS][DOMAIN_NAME]" at bounding box center [494, 51] width 947 height 22
click at [123, 62] on p "[PERSON_NAME][EMAIL_ADDRESS][DOMAIN_NAME]" at bounding box center [510, 57] width 917 height 11
drag, startPoint x: 162, startPoint y: 60, endPoint x: 52, endPoint y: 63, distance: 110.1
click at [52, 63] on div "M20 - [PERSON_NAME] [PERSON_NAME][EMAIL_ADDRESS][DOMAIN_NAME] Create task Updat…" at bounding box center [567, 51] width 1135 height 39
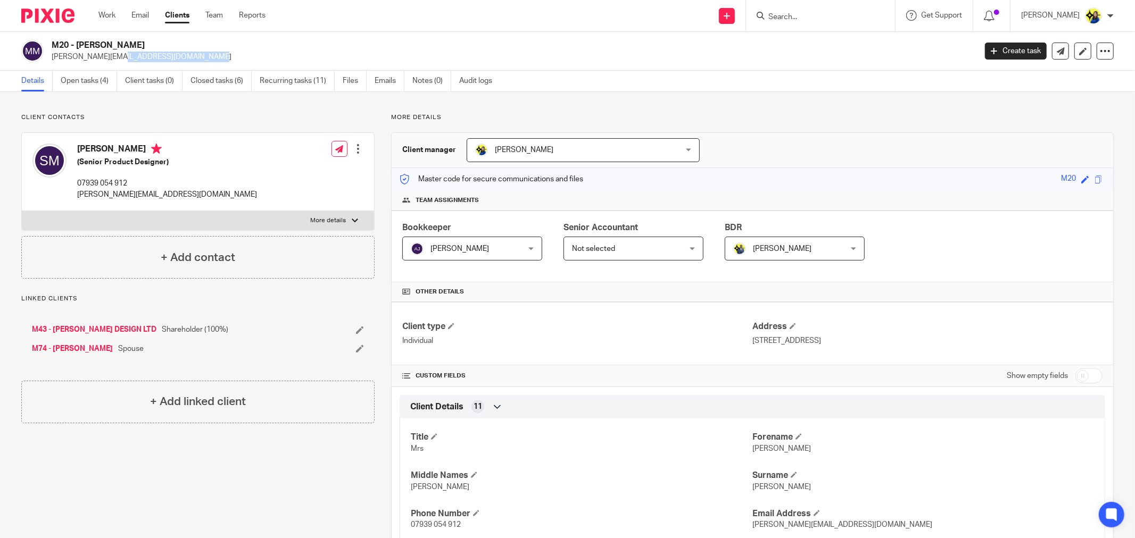
copy p "[PERSON_NAME][EMAIL_ADDRESS][DOMAIN_NAME]"
drag, startPoint x: 145, startPoint y: 181, endPoint x: 77, endPoint y: 182, distance: 68.6
click at [77, 182] on p "07939 054 912" at bounding box center [167, 183] width 180 height 11
copy p "07939 054 912"
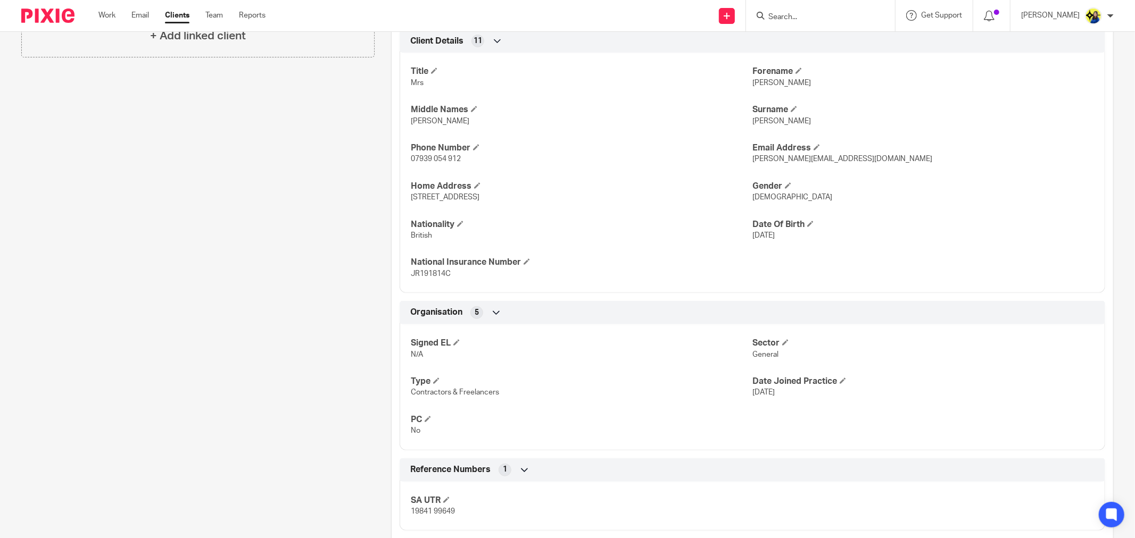
scroll to position [421, 0]
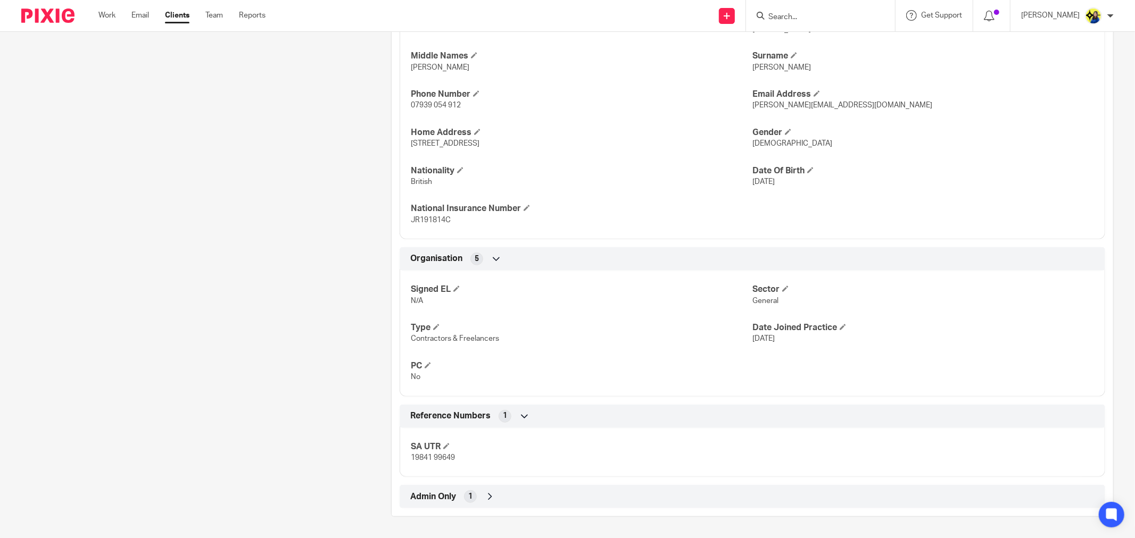
click at [291, 356] on div "Client contacts [PERSON_NAME] (Senior Product Designer) 07939 054 912 [PERSON_N…" at bounding box center [190, 105] width 370 height 823
drag, startPoint x: 455, startPoint y: 464, endPoint x: 407, endPoint y: 455, distance: 48.7
click at [407, 455] on div "SA UTR 19841 99649" at bounding box center [751, 448] width 705 height 57
copy span "19841 99649"
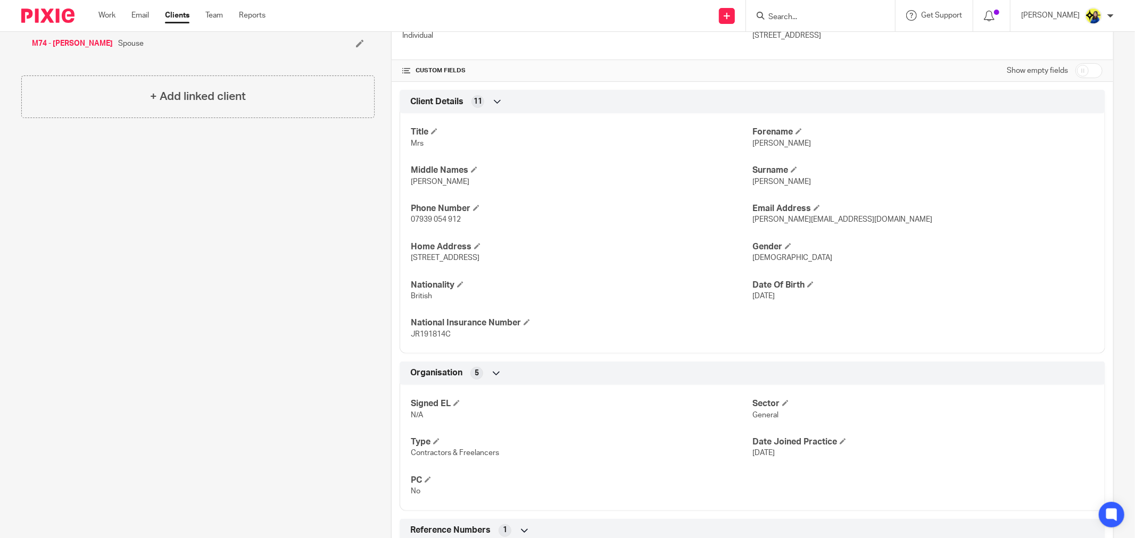
scroll to position [302, 0]
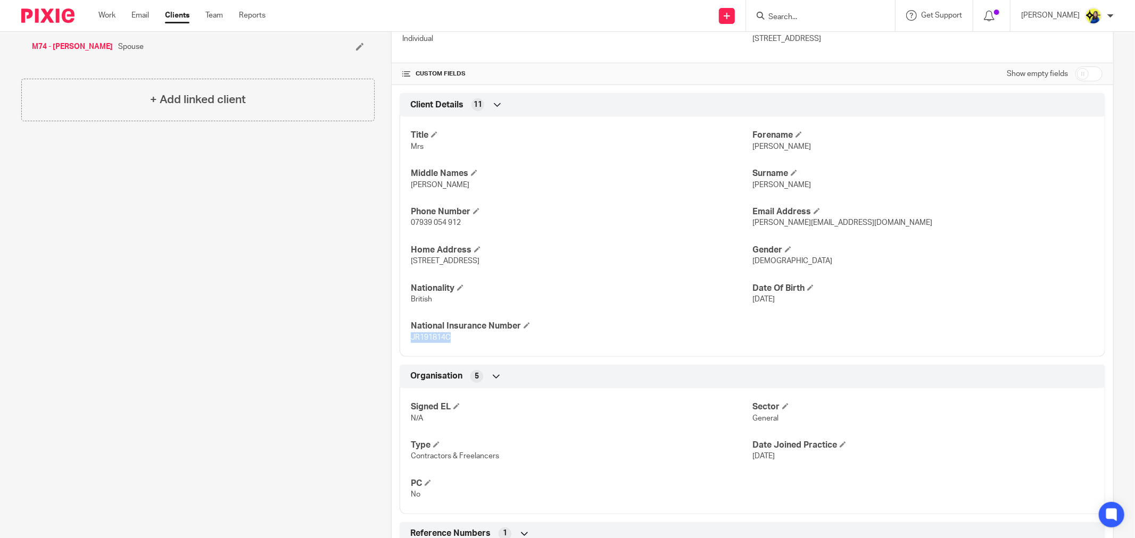
drag, startPoint x: 464, startPoint y: 337, endPoint x: 406, endPoint y: 338, distance: 57.5
click at [406, 338] on div "Title Mrs [PERSON_NAME] [PERSON_NAME] Middle Names [PERSON_NAME] [PERSON_NAME] …" at bounding box center [751, 233] width 705 height 248
copy span "JR191814C"
click at [284, 284] on div "Client contacts [PERSON_NAME] (Senior Product Designer) 07939 054 912 [PERSON_N…" at bounding box center [190, 222] width 370 height 823
drag, startPoint x: 408, startPoint y: 264, endPoint x: 482, endPoint y: 274, distance: 74.6
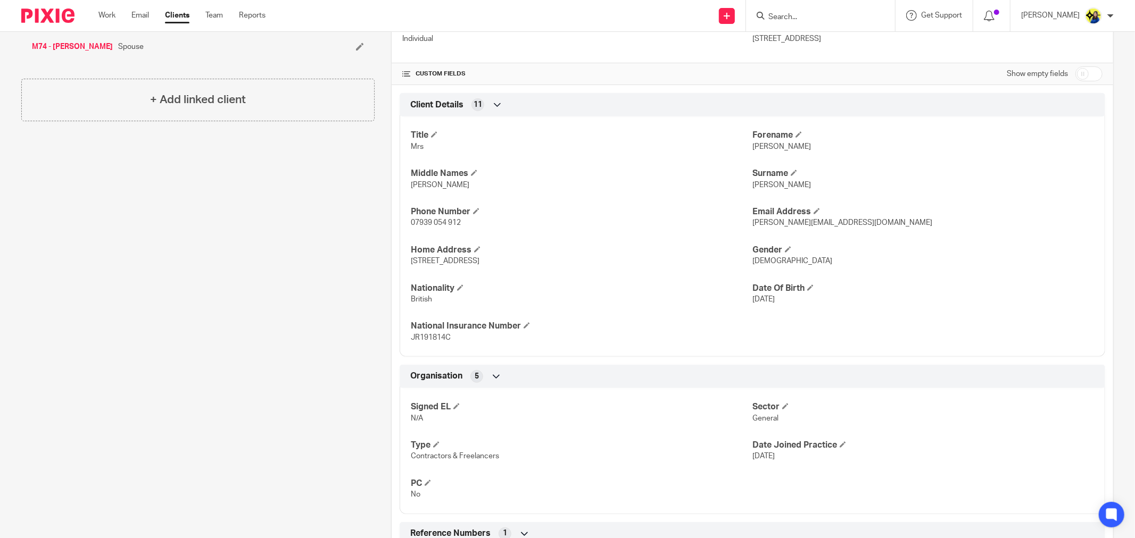
click at [482, 274] on div "Title Mrs [PERSON_NAME] [PERSON_NAME] Middle Names [PERSON_NAME] [PERSON_NAME] …" at bounding box center [751, 233] width 705 height 248
copy span "[STREET_ADDRESS]"
drag, startPoint x: 554, startPoint y: 263, endPoint x: 517, endPoint y: 264, distance: 37.8
click at [517, 264] on p "[STREET_ADDRESS]" at bounding box center [582, 261] width 342 height 11
copy span "E11 4BH"
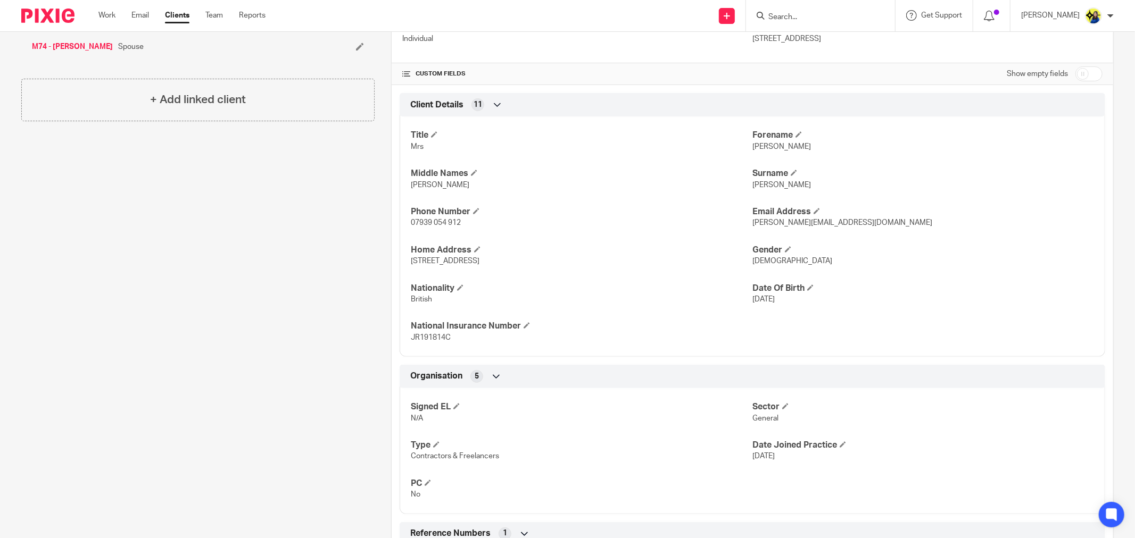
click at [830, 18] on input "Search" at bounding box center [815, 18] width 96 height 10
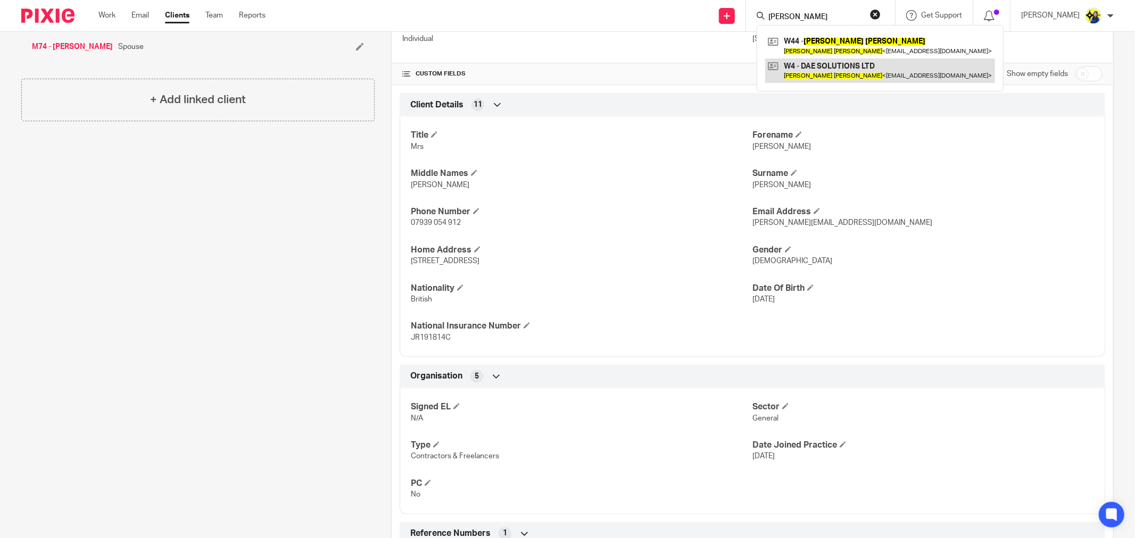
type input "daniel wilkes"
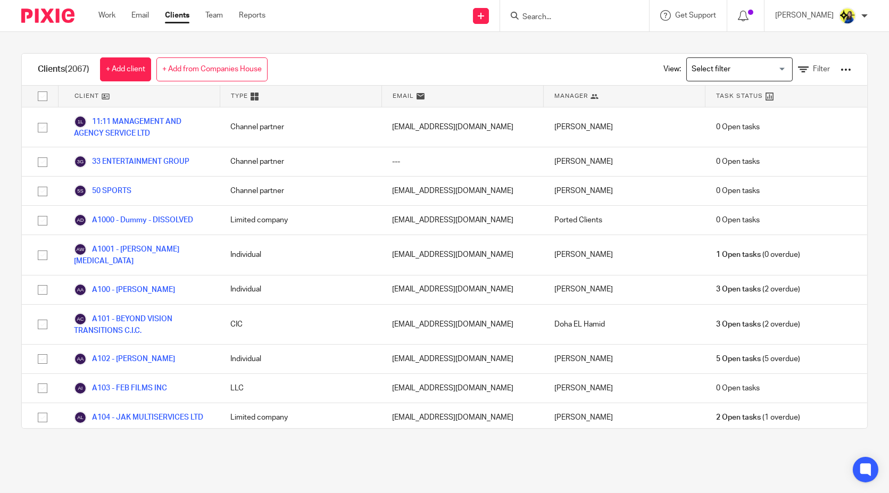
click at [592, 18] on input "Search" at bounding box center [569, 18] width 96 height 10
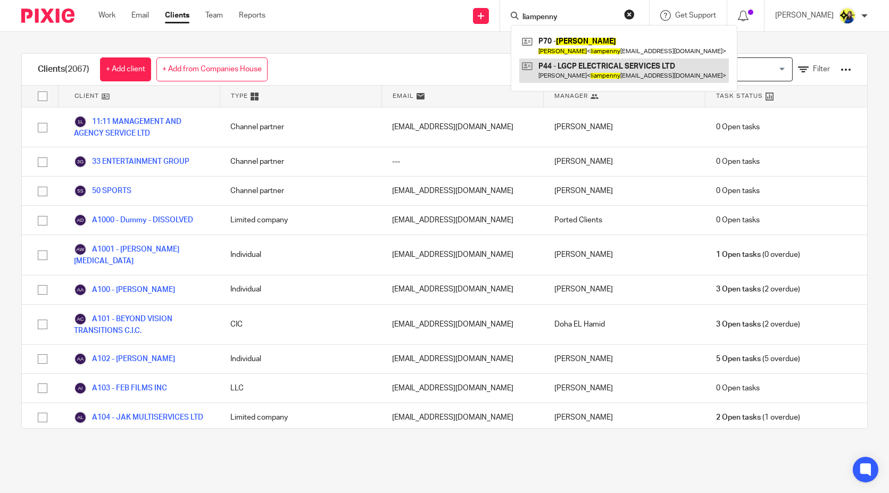
type input "liampenny"
click at [629, 73] on link at bounding box center [624, 71] width 210 height 24
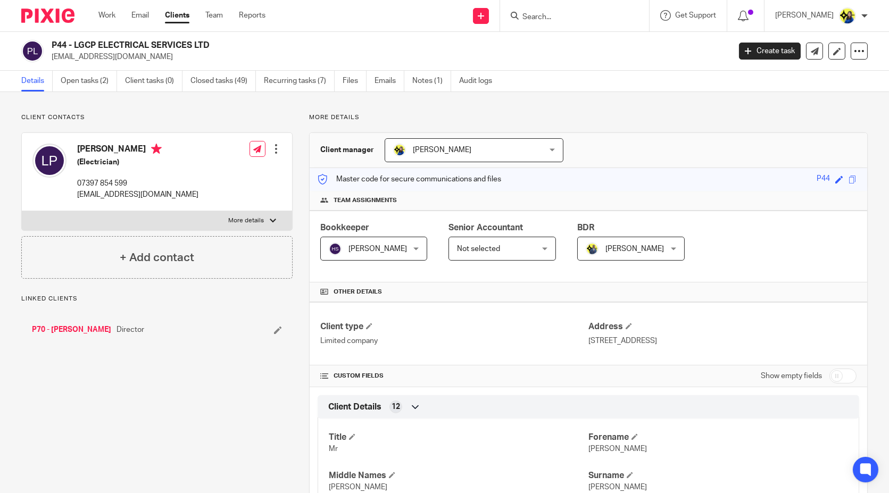
drag, startPoint x: 162, startPoint y: 103, endPoint x: 62, endPoint y: 70, distance: 105.1
drag, startPoint x: 159, startPoint y: 56, endPoint x: 47, endPoint y: 55, distance: 112.2
click at [47, 55] on div "P44 - LGCP ELECTRICAL SERVICES LTD liampenny_16@hotmail.com" at bounding box center [372, 51] width 702 height 22
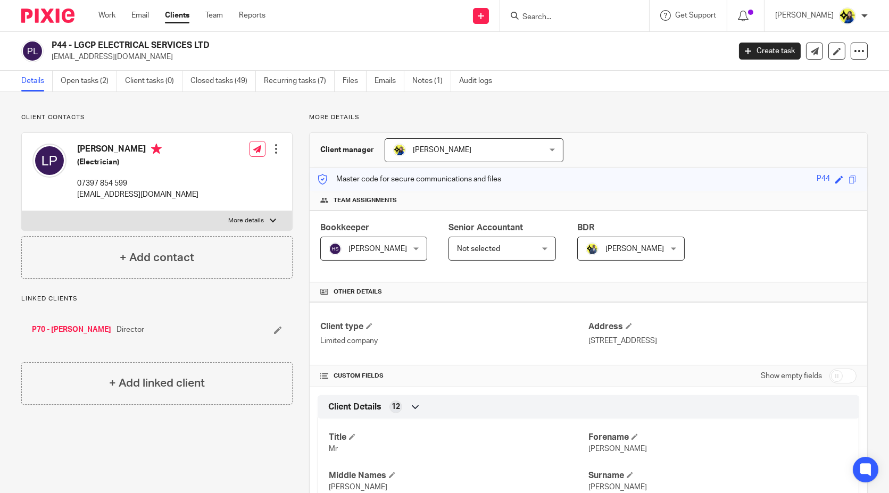
click at [120, 57] on p "liampenny_16@hotmail.com" at bounding box center [387, 57] width 671 height 11
drag, startPoint x: 149, startPoint y: 58, endPoint x: 50, endPoint y: 59, distance: 98.9
click at [50, 59] on div "P44 - LGCP ELECTRICAL SERVICES LTD liampenny_16@hotmail.com" at bounding box center [372, 51] width 702 height 22
copy p "liampenny_16@hotmail.com"
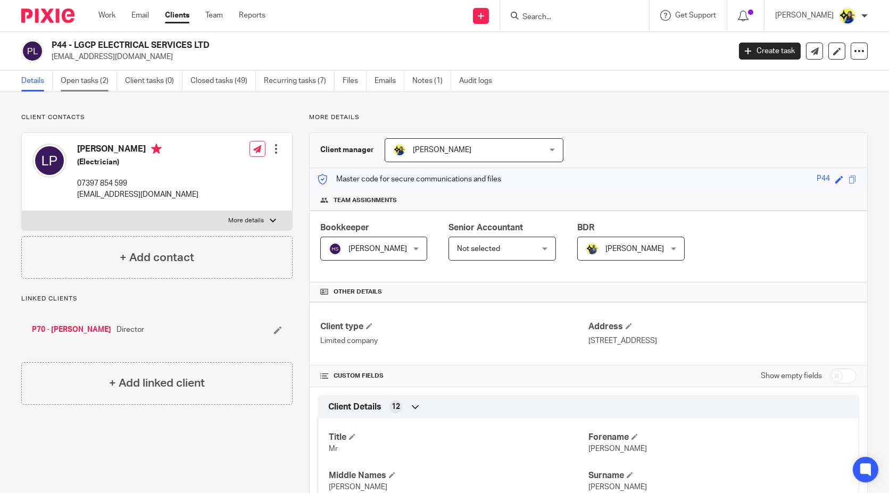
click at [100, 78] on link "Open tasks (2)" at bounding box center [89, 81] width 56 height 21
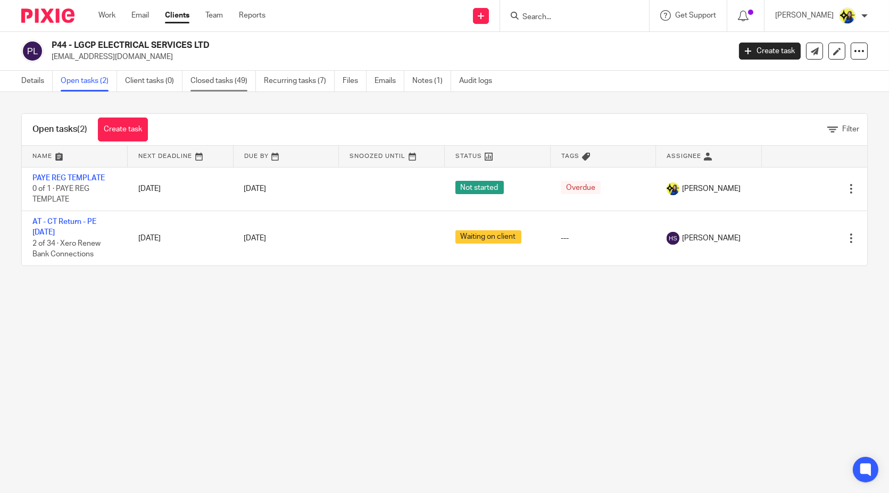
click at [219, 82] on link "Closed tasks (49)" at bounding box center [222, 81] width 65 height 21
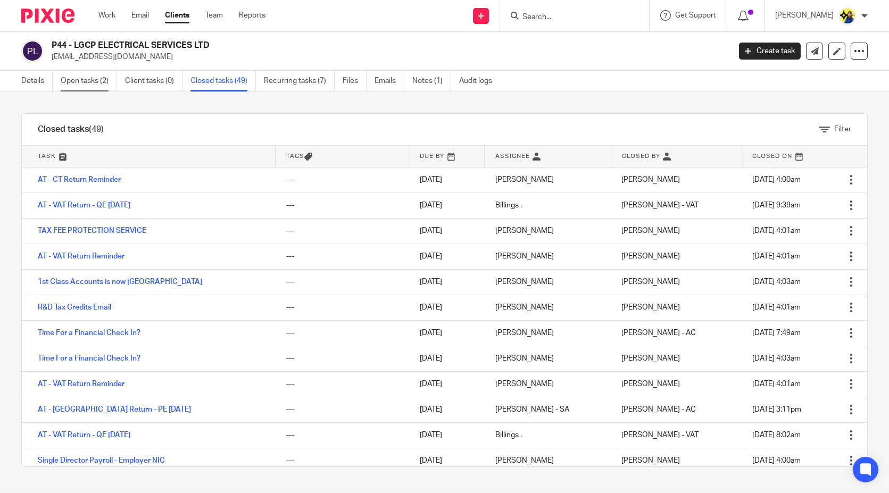
click at [98, 83] on link "Open tasks (2)" at bounding box center [89, 81] width 56 height 21
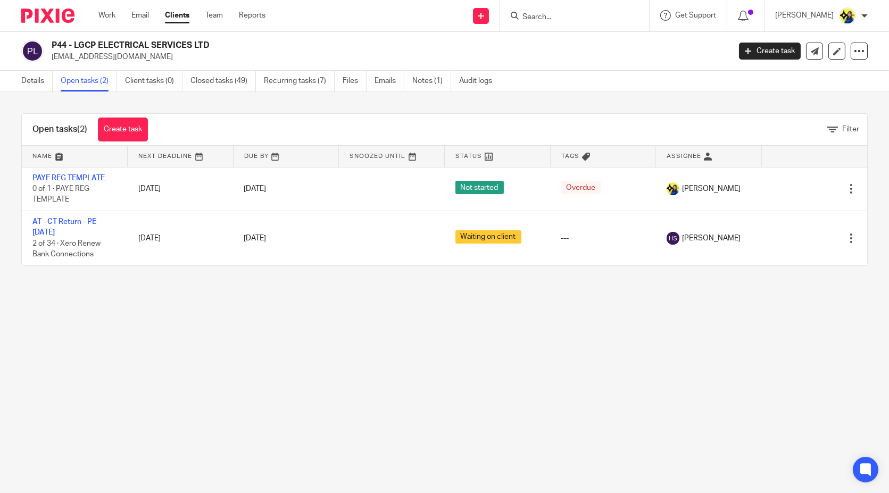
click at [230, 343] on main "P44 - LGCP ELECTRICAL SERVICES LTD [EMAIL_ADDRESS][DOMAIN_NAME] Create task Upd…" at bounding box center [444, 246] width 889 height 493
click at [195, 308] on main "P44 - LGCP ELECTRICAL SERVICES LTD [EMAIL_ADDRESS][DOMAIN_NAME] Create task Upd…" at bounding box center [444, 246] width 889 height 493
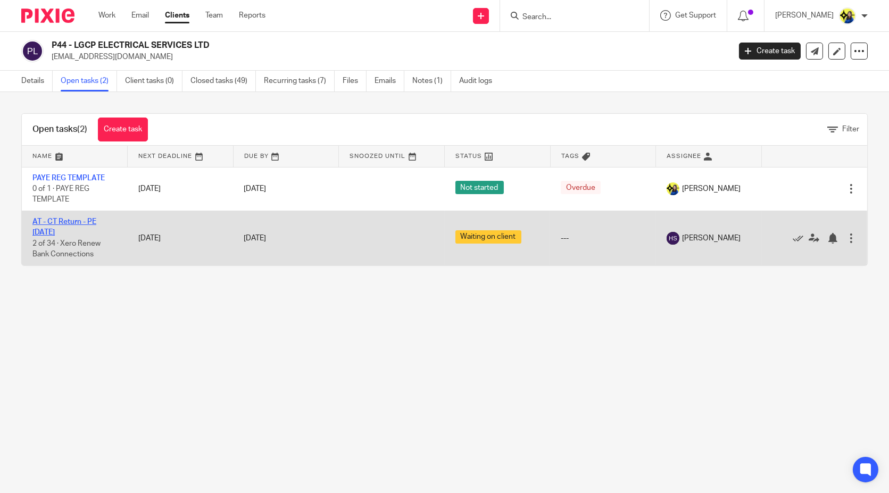
click at [74, 219] on link "AT - CT Return - PE [DATE]" at bounding box center [64, 227] width 64 height 18
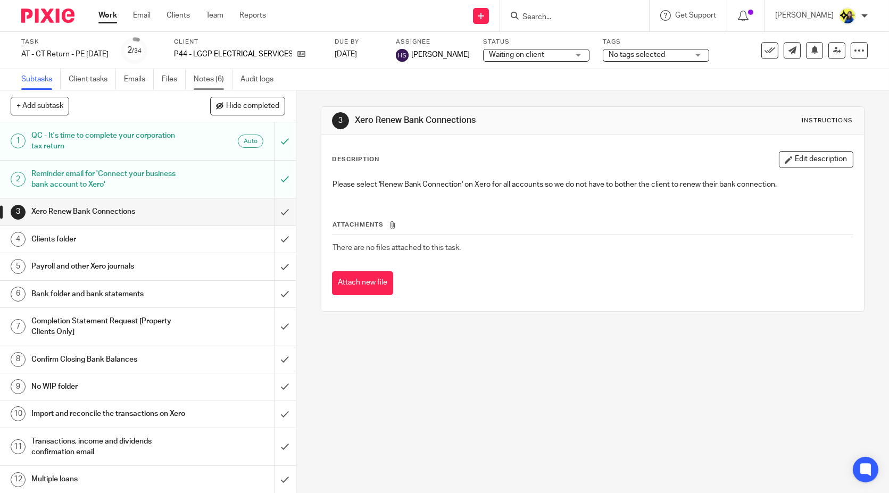
click at [208, 82] on link "Notes (6)" at bounding box center [213, 79] width 39 height 21
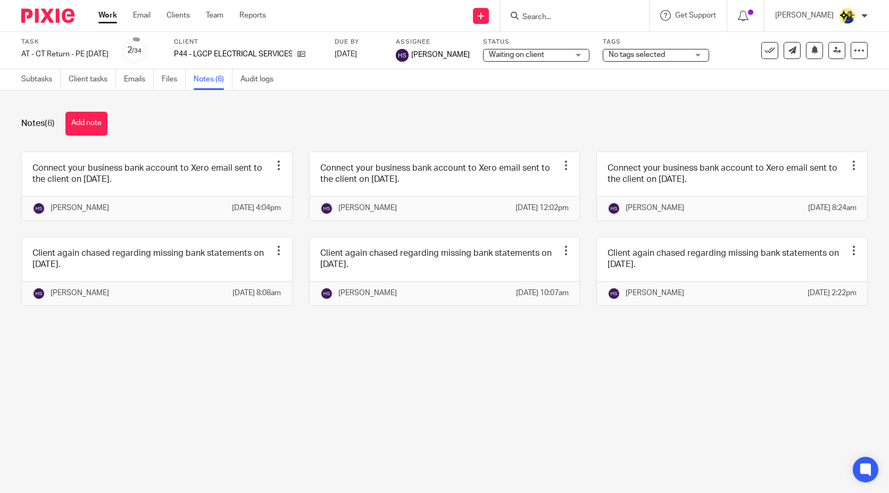
click at [504, 455] on main "Task AT - CT Return - PE [DATE] Save AT - [GEOGRAPHIC_DATA] Return - PE [DATE] …" at bounding box center [444, 246] width 889 height 493
drag, startPoint x: 292, startPoint y: 119, endPoint x: 322, endPoint y: 43, distance: 81.4
click at [293, 119] on div "Notes (6) Add note" at bounding box center [444, 124] width 846 height 24
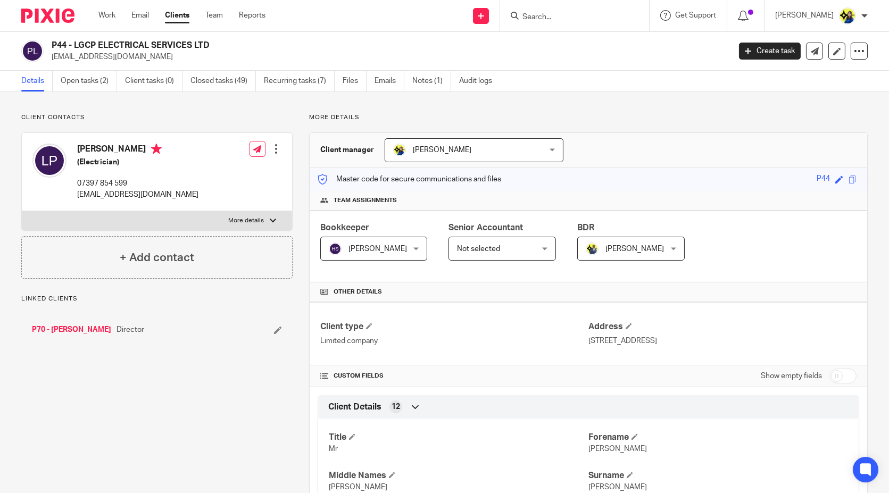
click at [222, 81] on link "Closed tasks (49)" at bounding box center [222, 81] width 65 height 21
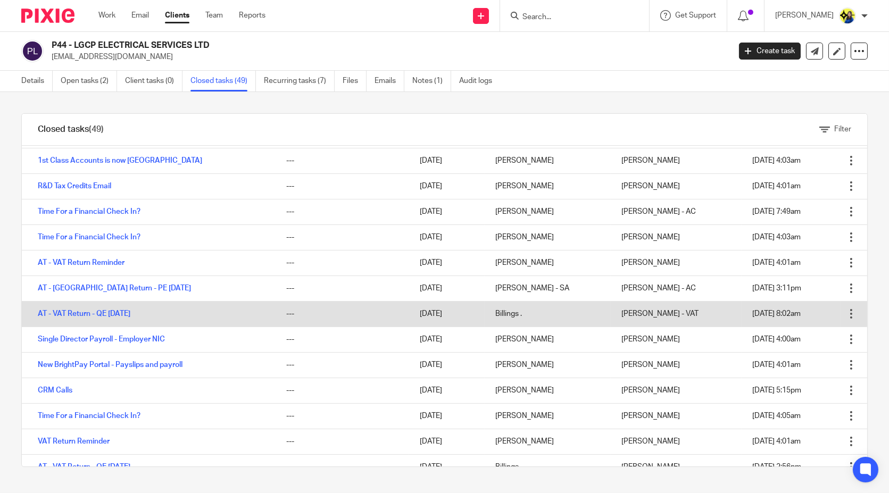
scroll to position [177, 0]
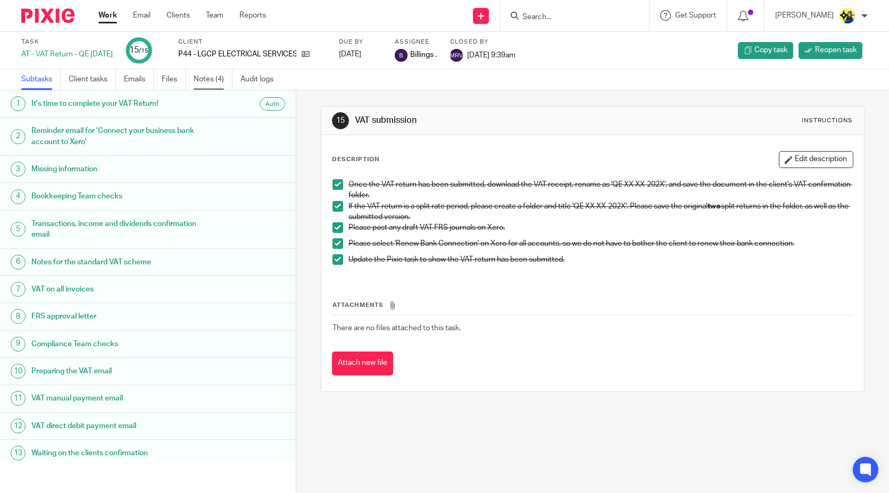
click at [204, 78] on link "Notes (4)" at bounding box center [213, 79] width 39 height 21
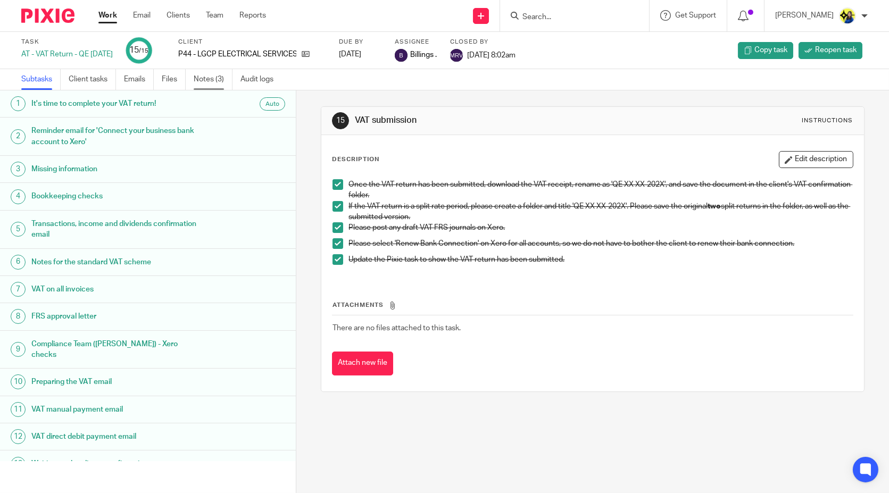
click at [223, 78] on link "Notes (3)" at bounding box center [213, 79] width 39 height 21
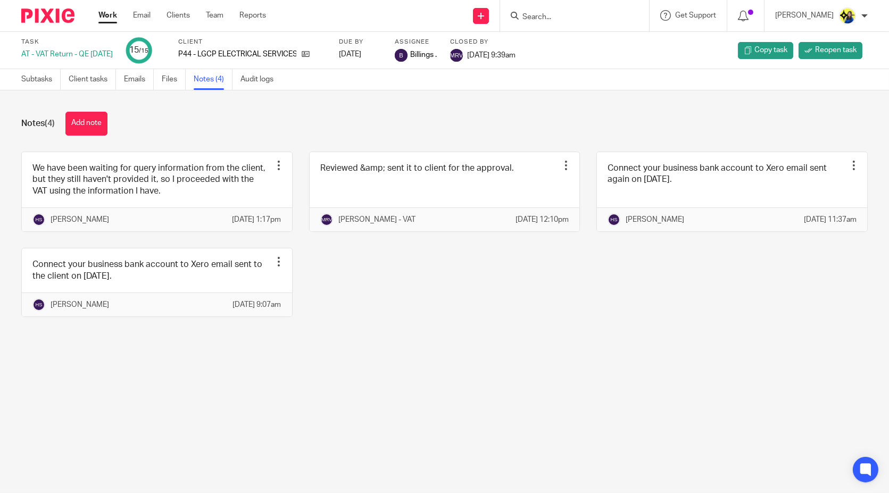
click at [166, 125] on div "Notes (4) Add note" at bounding box center [444, 124] width 846 height 24
click at [137, 84] on link "Emails" at bounding box center [139, 79] width 30 height 21
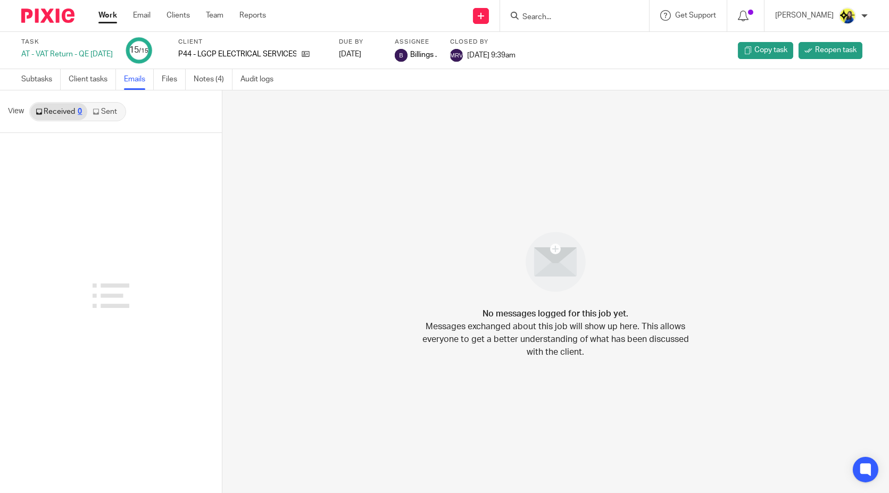
click at [101, 110] on link "Sent" at bounding box center [105, 111] width 37 height 17
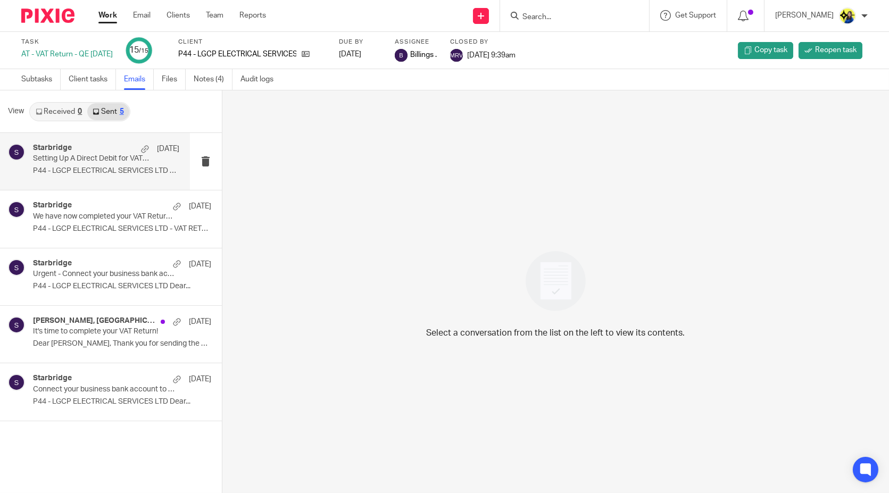
click at [103, 171] on p "P44 - LGCP ELECTRICAL SERVICES LTD Dear..." at bounding box center [106, 170] width 146 height 9
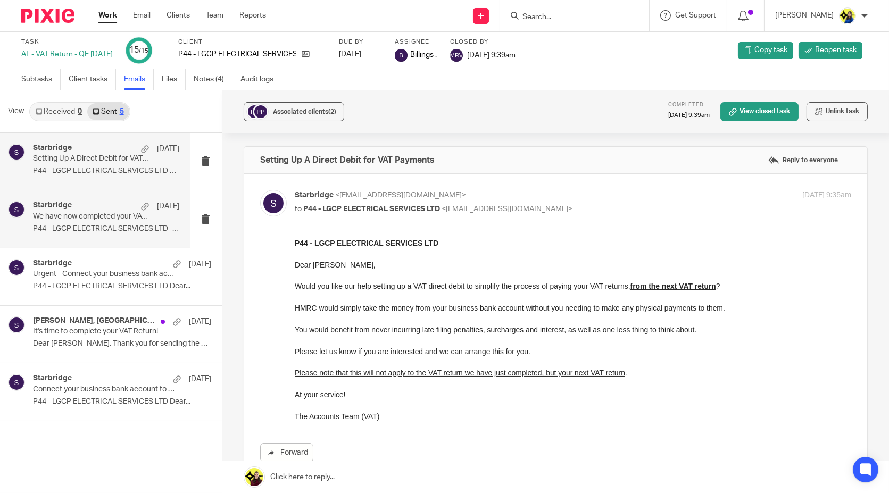
click at [99, 220] on p "We have now completed your VAT Return - PLEASE CONFIRM!" at bounding box center [91, 216] width 117 height 9
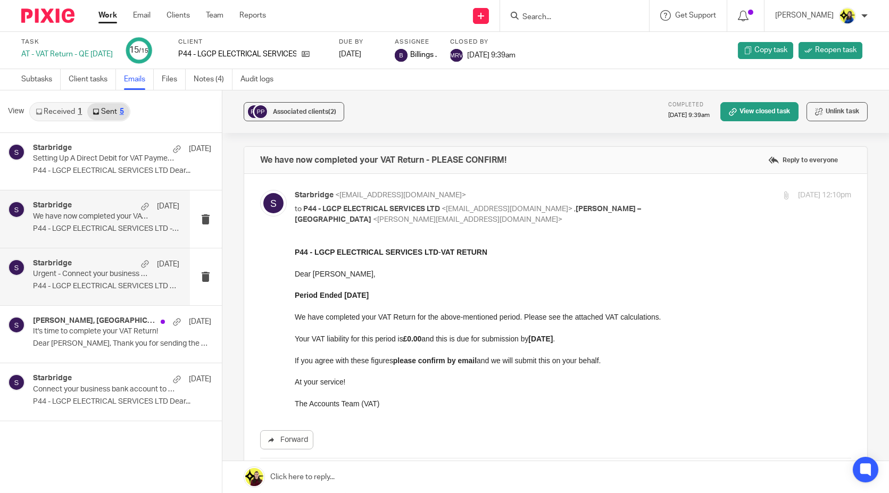
click at [102, 276] on p "Urgent - Connect your business bank account to Xero - LGCP ELECTRICAL SERVICES …" at bounding box center [91, 274] width 117 height 9
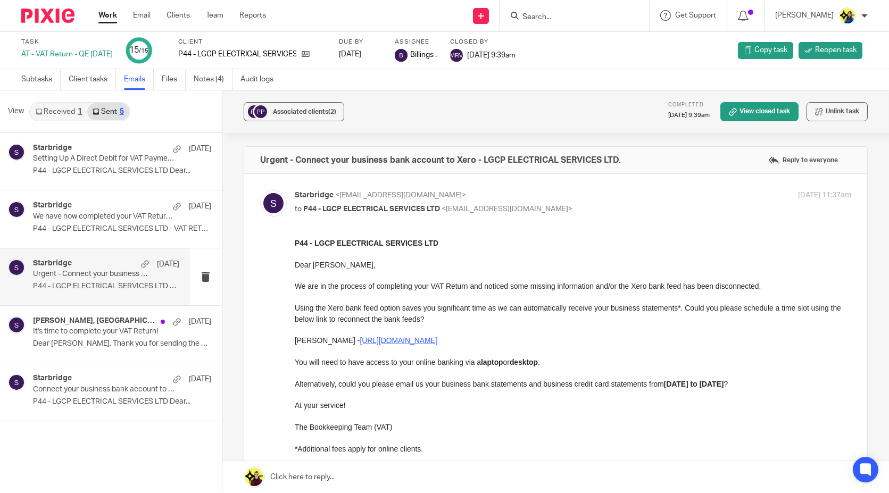
click at [97, 278] on p "Urgent - Connect your business bank account to Xero - LGCP ELECTRICAL SERVICES …" at bounding box center [91, 274] width 117 height 9
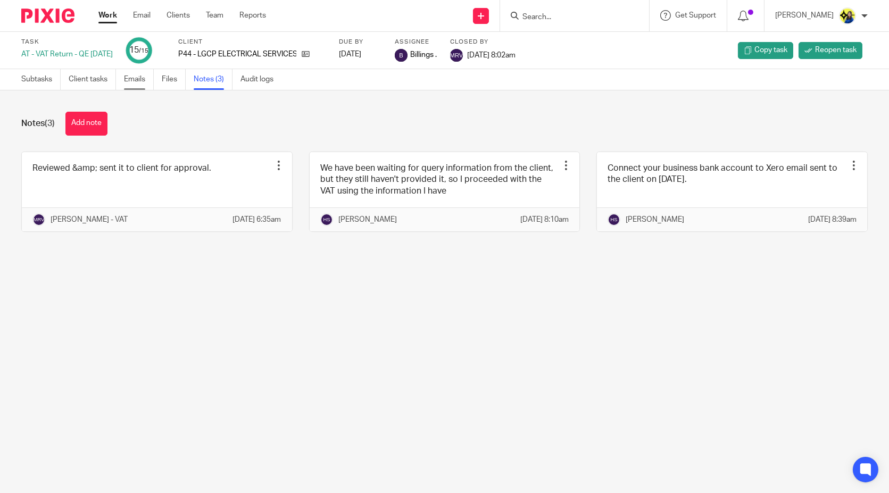
click at [135, 77] on link "Emails" at bounding box center [139, 79] width 30 height 21
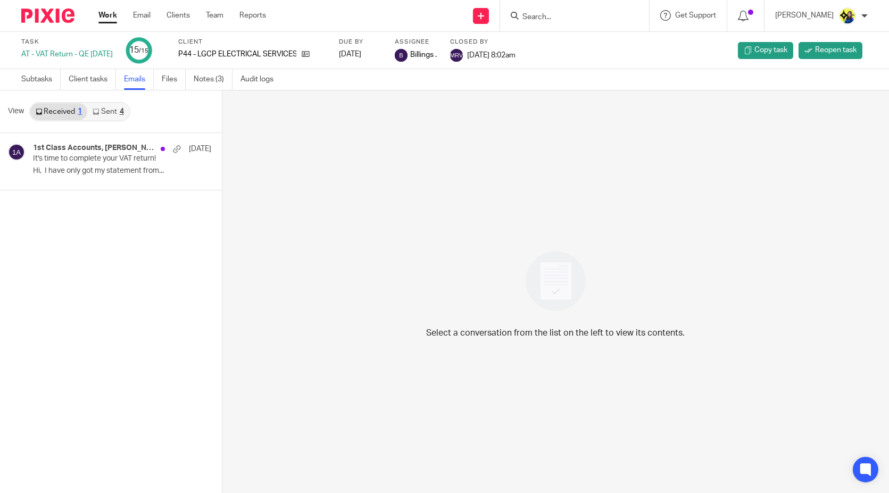
click at [105, 113] on link "Sent 4" at bounding box center [107, 111] width 41 height 17
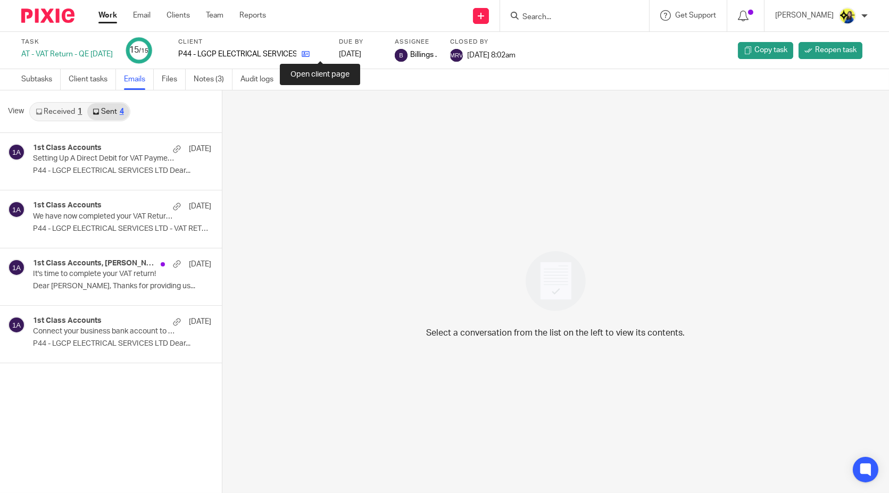
click at [310, 55] on icon at bounding box center [306, 54] width 8 height 8
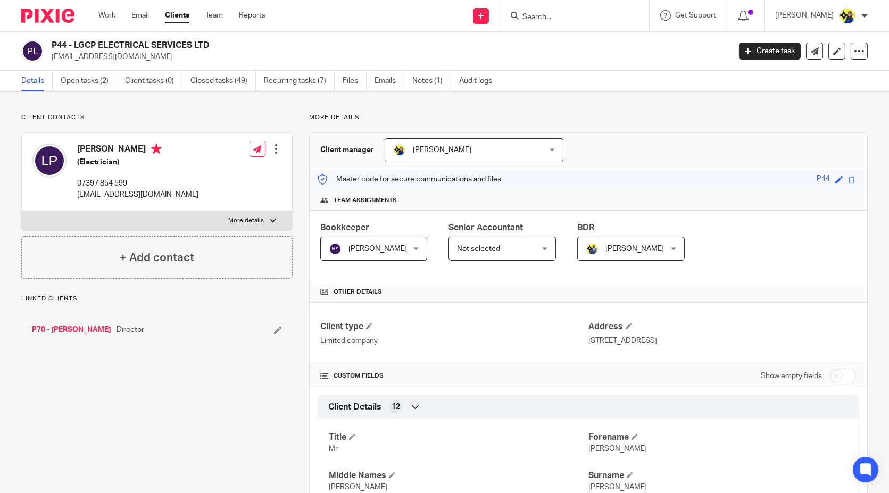
drag, startPoint x: 145, startPoint y: 59, endPoint x: 51, endPoint y: 56, distance: 94.7
click at [51, 56] on div "P44 - LGCP ELECTRICAL SERVICES LTD [EMAIL_ADDRESS][DOMAIN_NAME]" at bounding box center [372, 51] width 702 height 22
copy p "[EMAIL_ADDRESS][DOMAIN_NAME]"
click at [617, 13] on input "Search" at bounding box center [569, 18] width 96 height 10
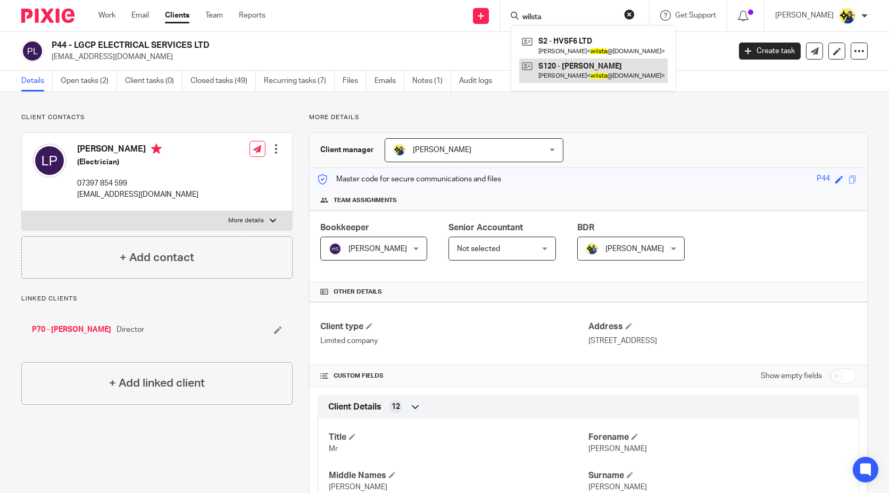
type input "wilsta"
click at [626, 68] on link at bounding box center [593, 71] width 148 height 24
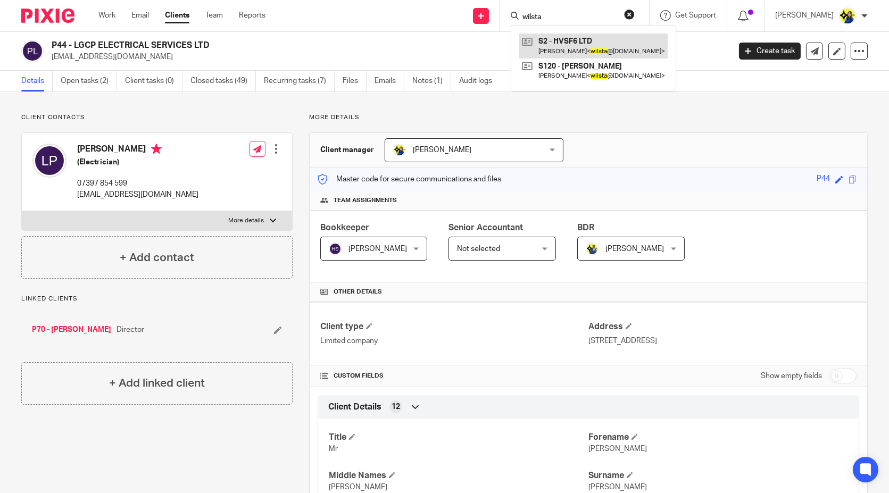
click at [619, 51] on link at bounding box center [593, 46] width 148 height 24
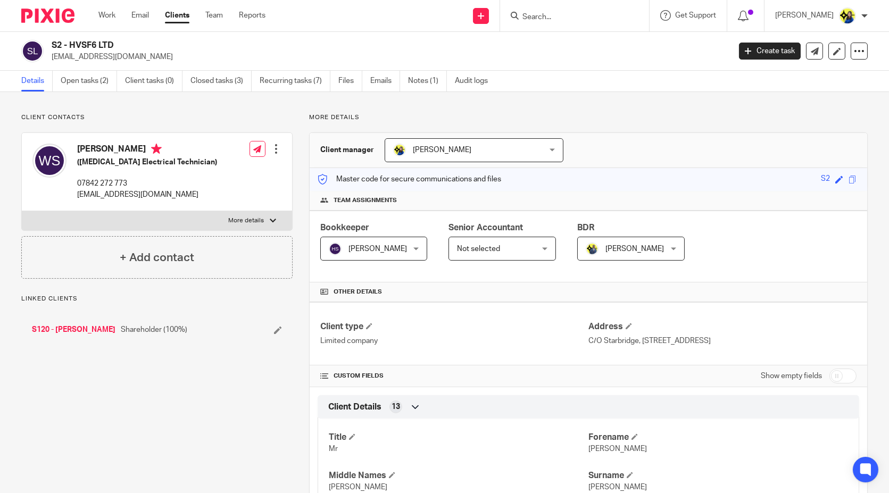
click at [401, 74] on ul "Details Open tasks (2) Client tasks (0) Closed tasks (3) Recurring tasks (7) Fi…" at bounding box center [262, 81] width 482 height 21
click at [405, 77] on ul "Details Open tasks (2) Client tasks (0) Closed tasks (3) Recurring tasks (7) Fi…" at bounding box center [262, 81] width 482 height 21
click at [411, 79] on link "Notes (1)" at bounding box center [427, 81] width 39 height 21
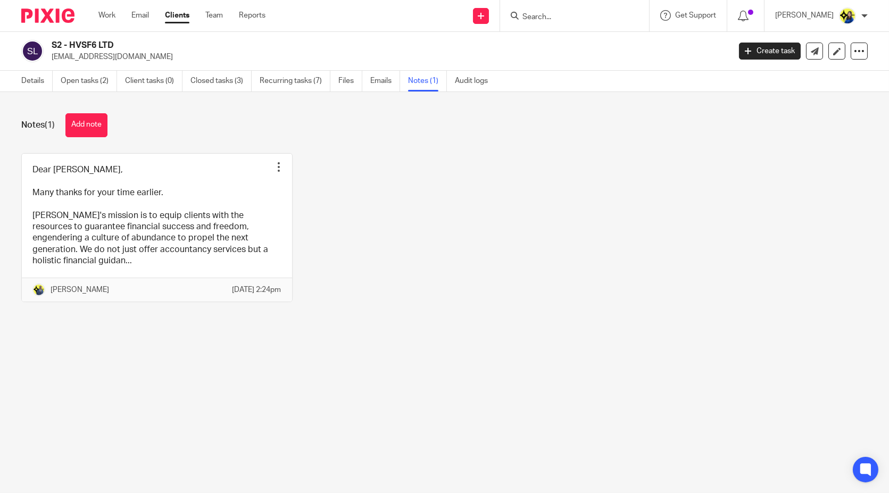
click at [14, 82] on div "Details Open tasks (2) Client tasks (0) Closed tasks (3) Recurring tasks (7) Fi…" at bounding box center [257, 81] width 514 height 21
click at [23, 78] on link "Details" at bounding box center [36, 81] width 31 height 21
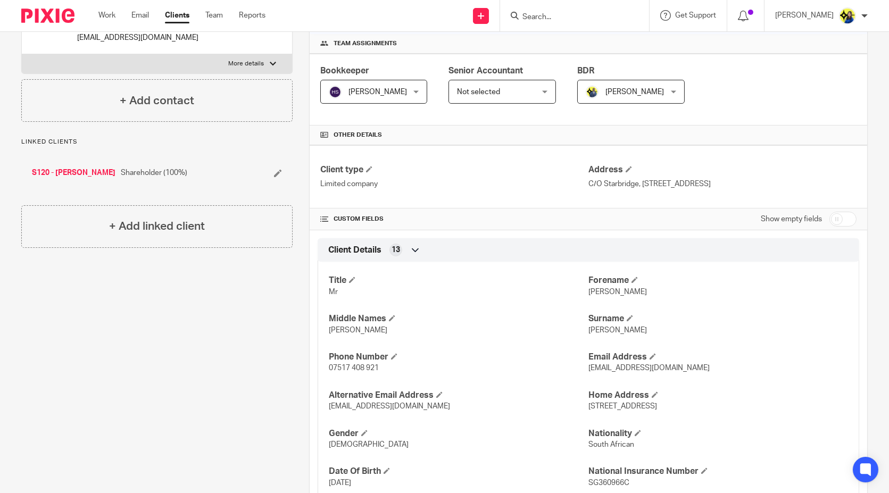
scroll to position [236, 0]
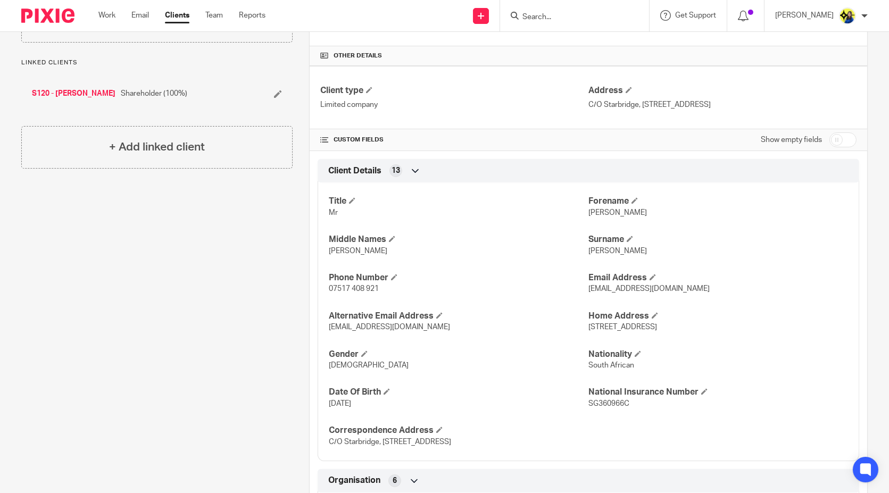
click at [267, 305] on div "Client contacts William Stevens (High Voltage Electrical Technician) 07842 272 …" at bounding box center [149, 501] width 288 height 1248
click at [141, 280] on div "Client contacts William Stevens (High Voltage Electrical Technician) 07842 272 …" at bounding box center [149, 501] width 288 height 1248
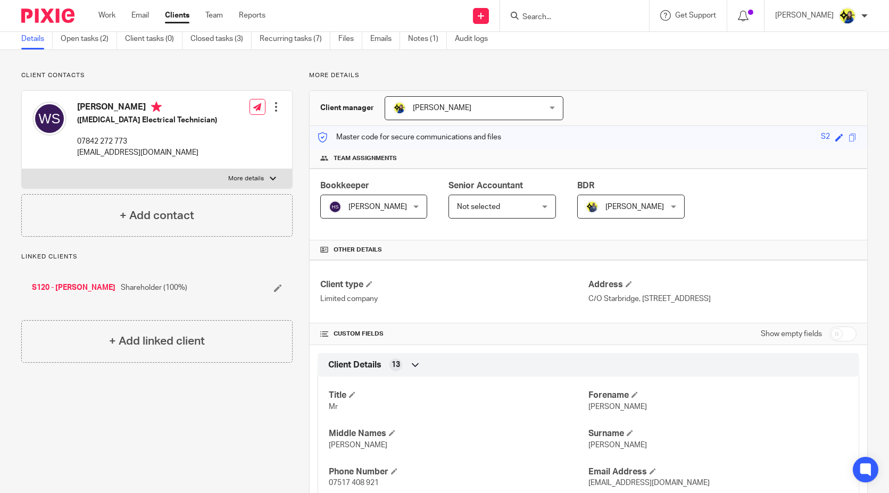
scroll to position [0, 0]
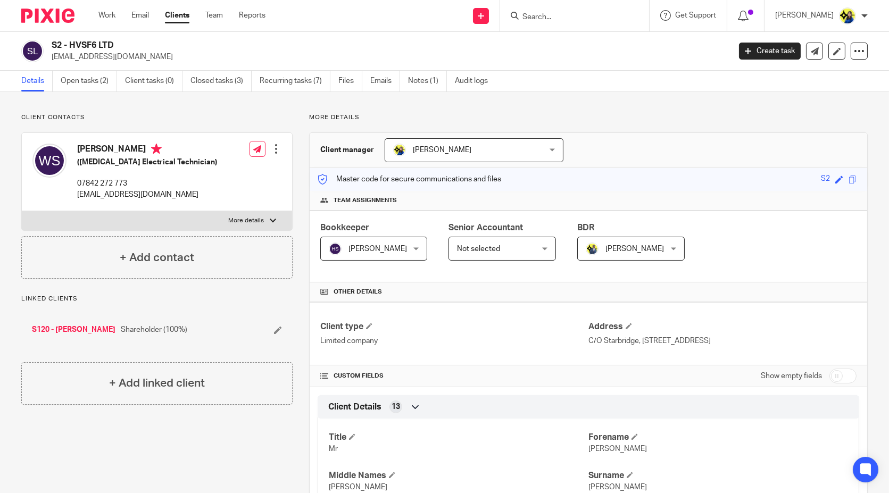
click at [567, 17] on input "Search" at bounding box center [569, 18] width 96 height 10
click at [602, 19] on input "Search" at bounding box center [569, 18] width 96 height 10
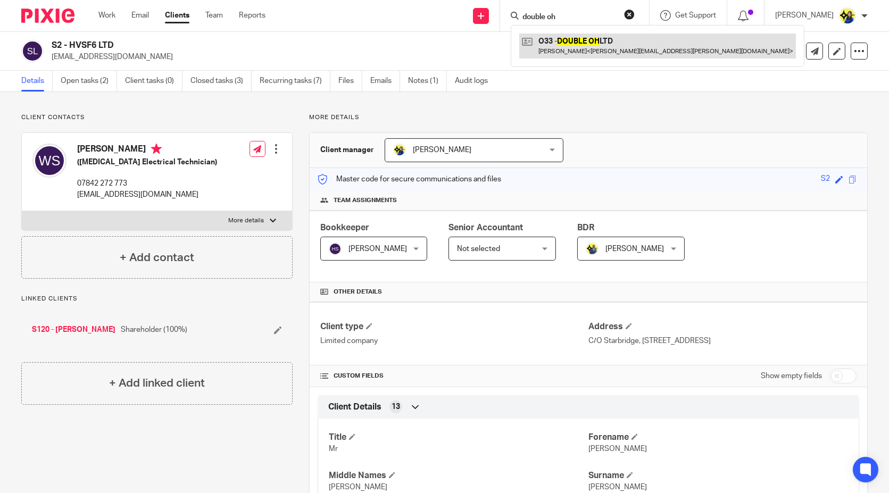
type input "double oh"
click at [628, 44] on link at bounding box center [657, 46] width 277 height 24
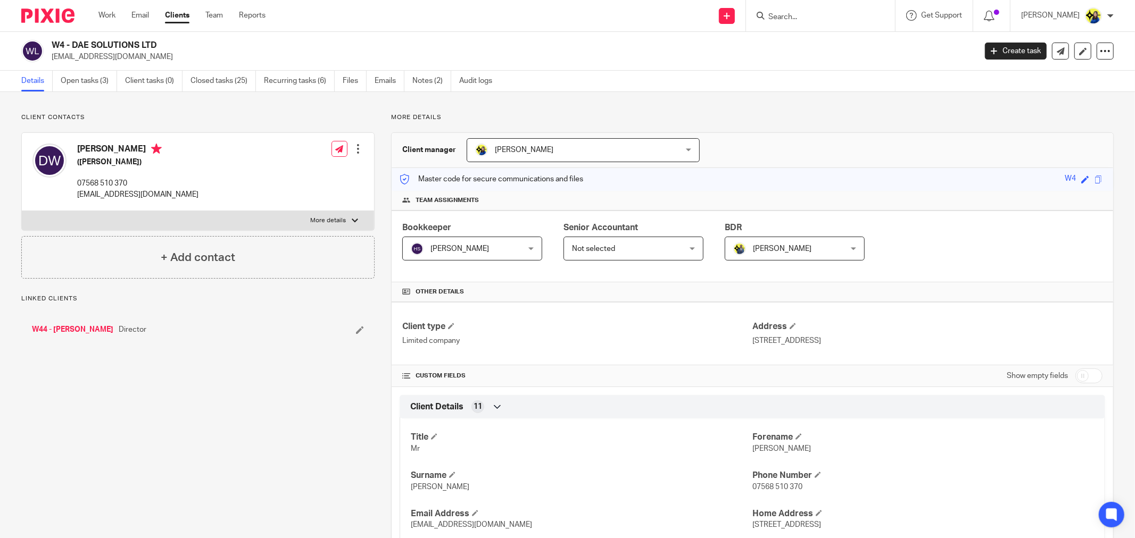
click at [178, 118] on p "Client contacts" at bounding box center [197, 117] width 353 height 9
click at [103, 81] on link "Open tasks (3)" at bounding box center [89, 81] width 56 height 21
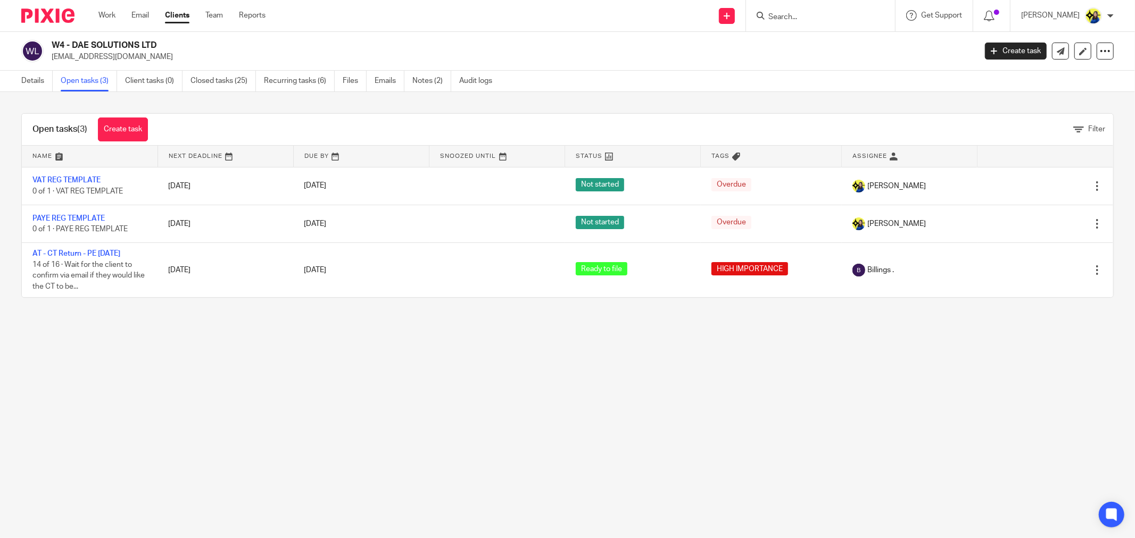
drag, startPoint x: 66, startPoint y: 41, endPoint x: 201, endPoint y: 39, distance: 135.1
click at [201, 40] on div "W4 - DAE SOLUTIONS LTD [EMAIL_ADDRESS][DOMAIN_NAME]" at bounding box center [494, 51] width 947 height 22
copy h2 "W4 - DAE SOLUTIONS LTD"
click at [143, 102] on div "Open tasks (3) Create task Filter Name Next Deadline Due By Snoozed Until Statu…" at bounding box center [567, 205] width 1135 height 227
click at [818, 20] on input "Search" at bounding box center [815, 18] width 96 height 10
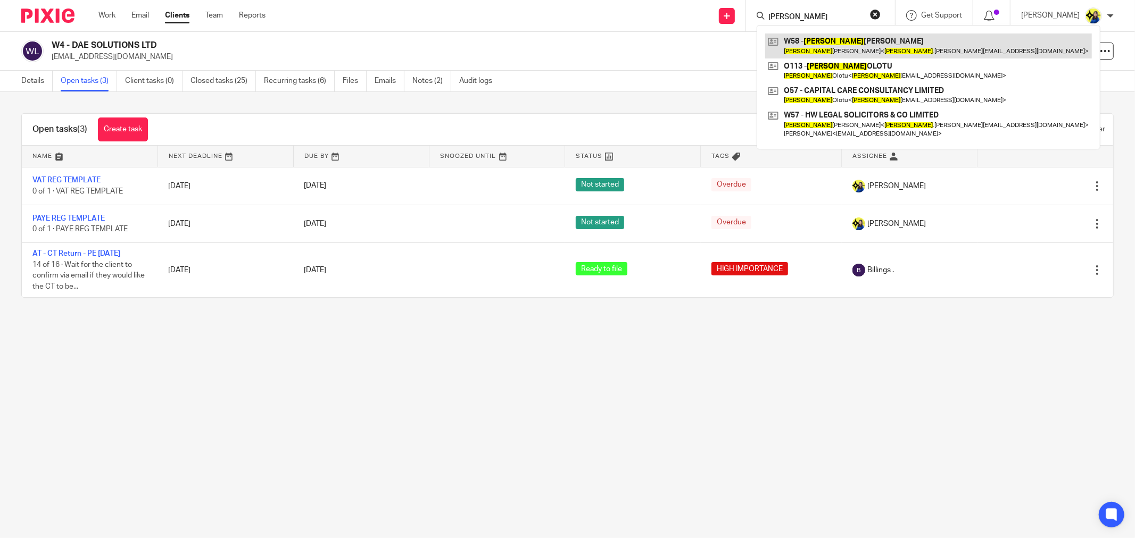
type input "[PERSON_NAME]"
click at [857, 40] on link at bounding box center [928, 46] width 327 height 24
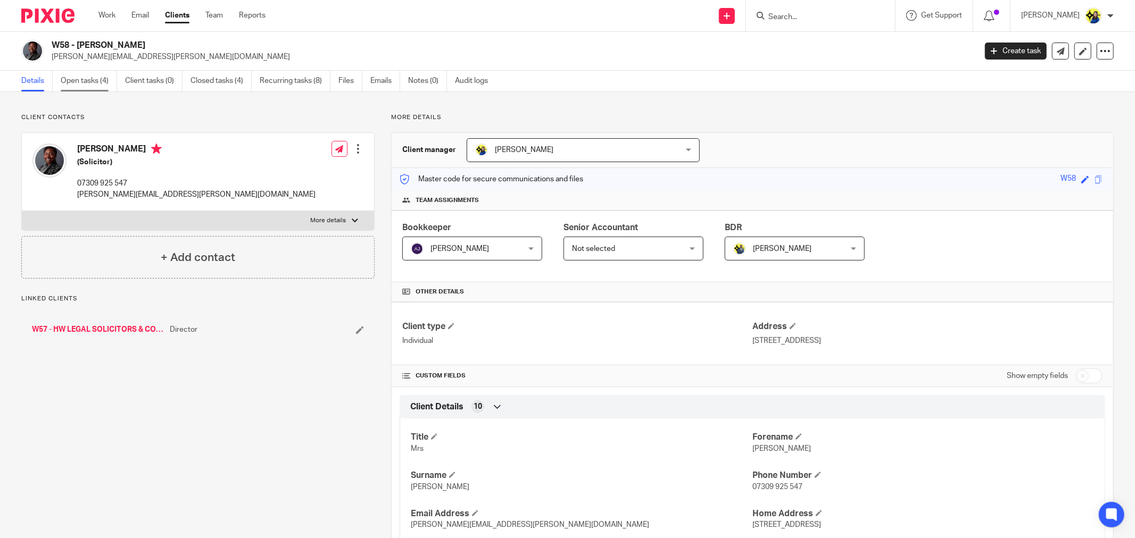
click at [107, 85] on link "Open tasks (4)" at bounding box center [89, 81] width 56 height 21
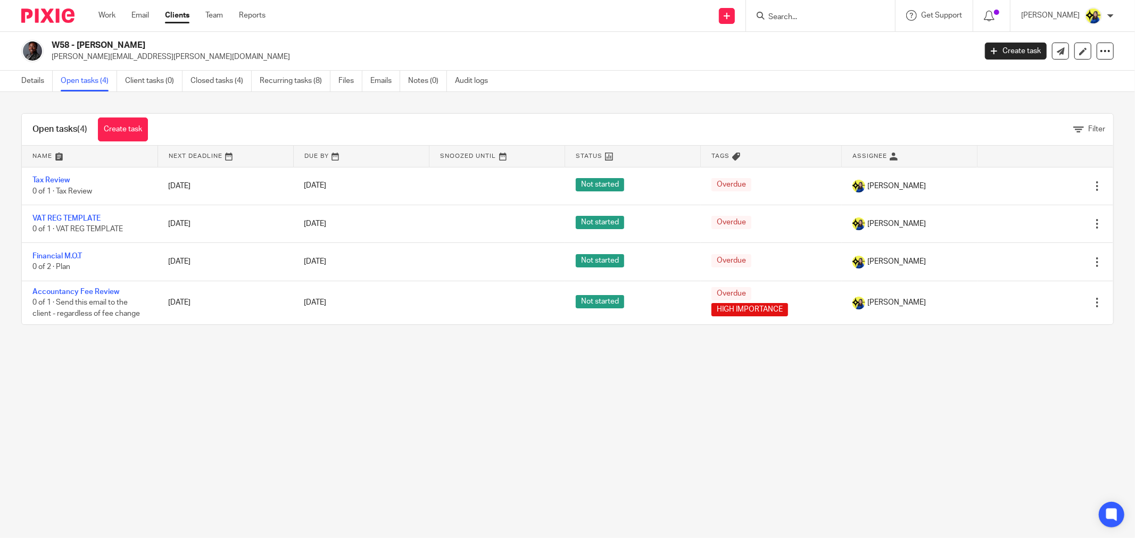
click at [836, 13] on input "Search" at bounding box center [815, 18] width 96 height 10
type input "l31"
click at [854, 45] on link at bounding box center [855, 46] width 180 height 24
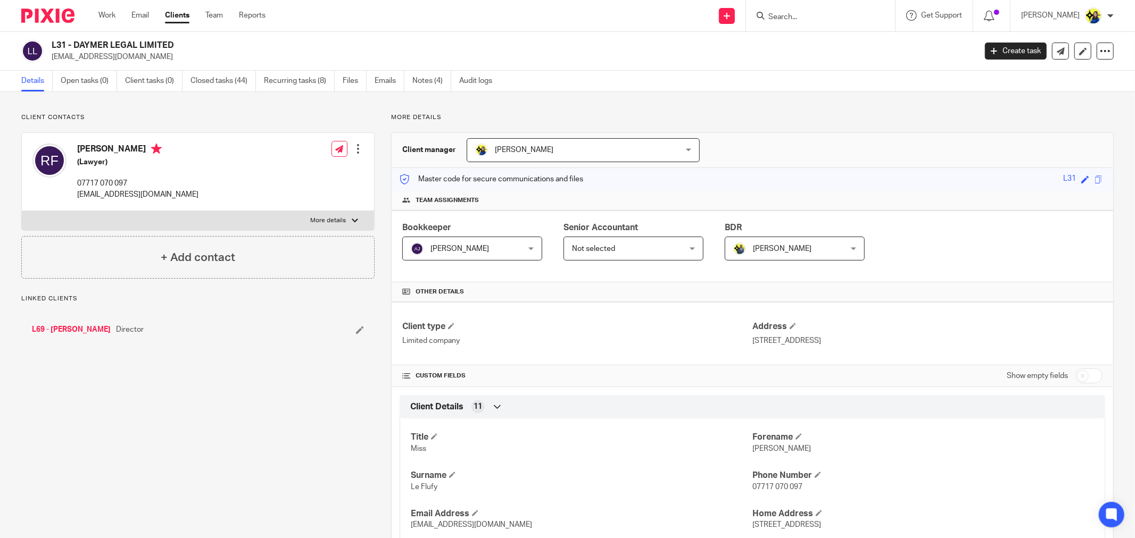
drag, startPoint x: 51, startPoint y: 54, endPoint x: 154, endPoint y: 62, distance: 104.0
click at [154, 62] on div "L31 - DAYMER LEGAL LIMITED [EMAIL_ADDRESS][DOMAIN_NAME]" at bounding box center [494, 51] width 947 height 22
drag, startPoint x: 49, startPoint y: 44, endPoint x: 274, endPoint y: 39, distance: 225.1
click at [274, 39] on div "L31 - DAYMER LEGAL LIMITED [EMAIL_ADDRESS][DOMAIN_NAME] Create task Update from…" at bounding box center [567, 51] width 1135 height 39
copy h2 "L31 - DAYMER LEGAL LIMITED"
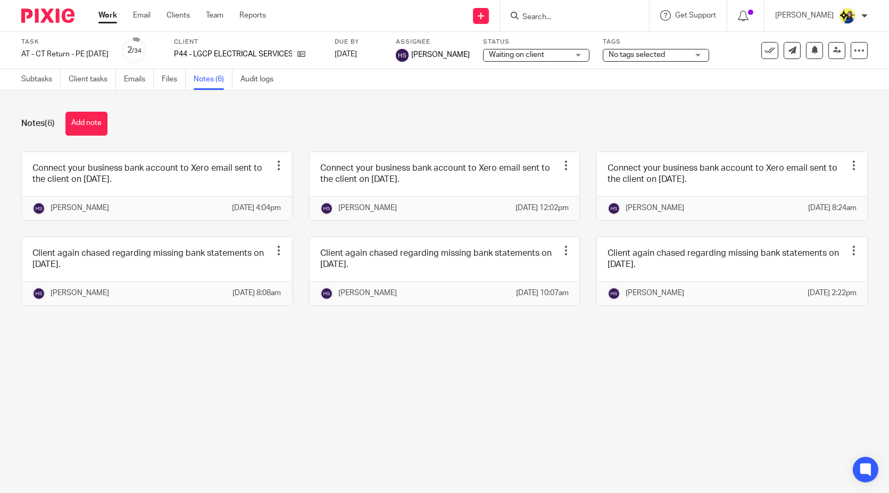
click at [596, 16] on input "Search" at bounding box center [569, 18] width 96 height 10
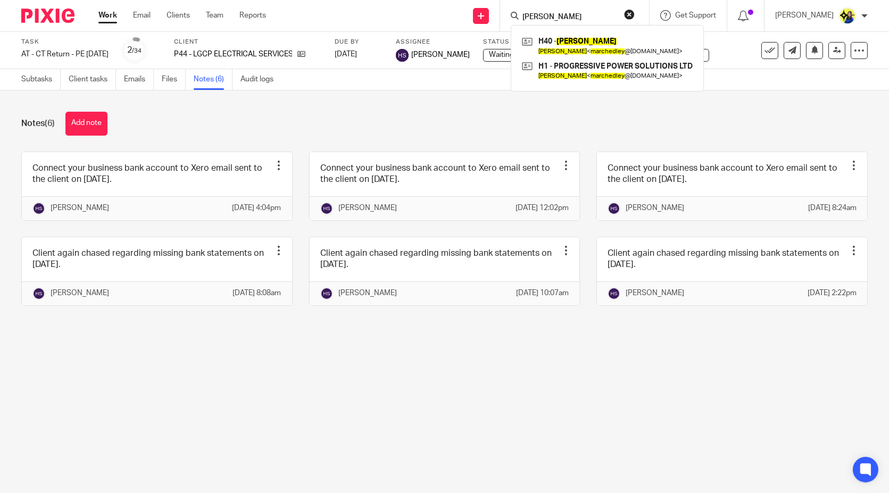
type input "marc hedley"
click at [601, 44] on link at bounding box center [607, 46] width 176 height 24
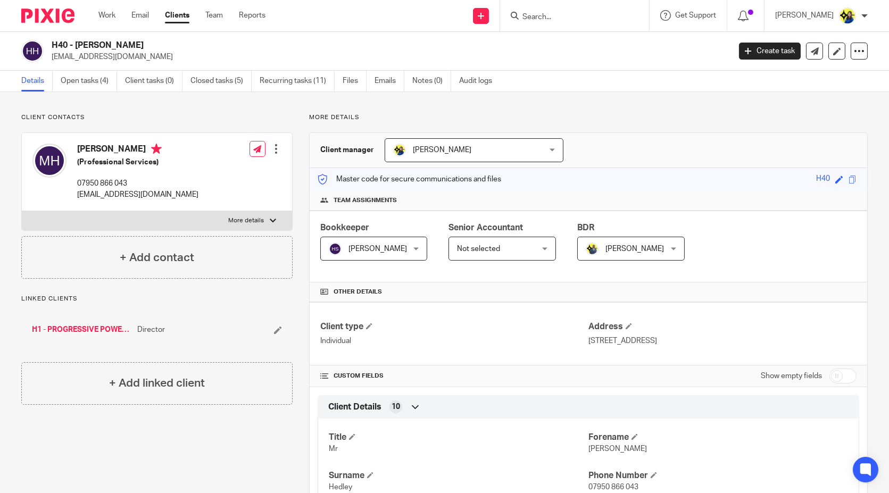
drag, startPoint x: 143, startPoint y: 60, endPoint x: 50, endPoint y: 65, distance: 93.2
click at [50, 65] on div "H40 - [PERSON_NAME] [EMAIL_ADDRESS][DOMAIN_NAME] Create task Update from Compan…" at bounding box center [444, 51] width 889 height 39
copy p "[EMAIL_ADDRESS][DOMAIN_NAME]"
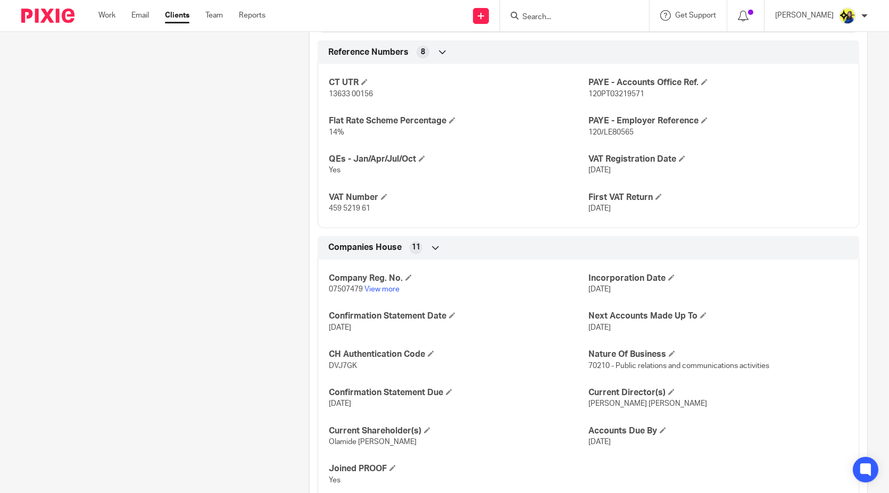
scroll to position [886, 0]
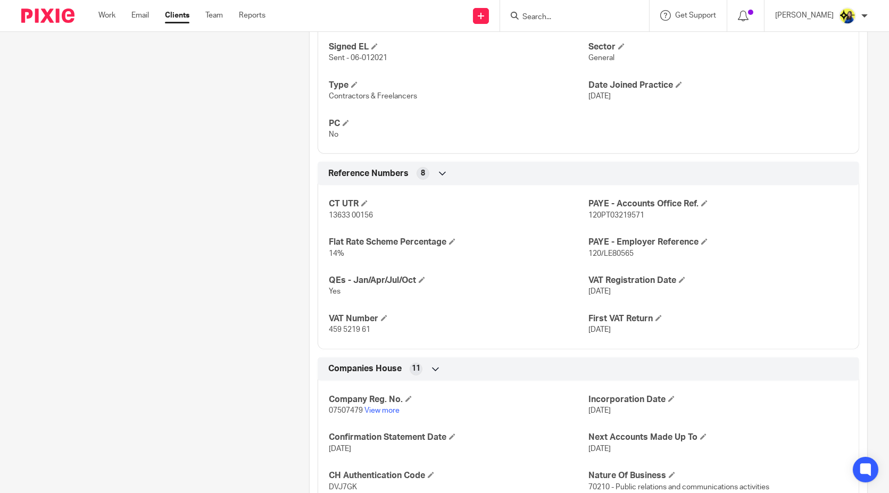
scroll to position [682, 0]
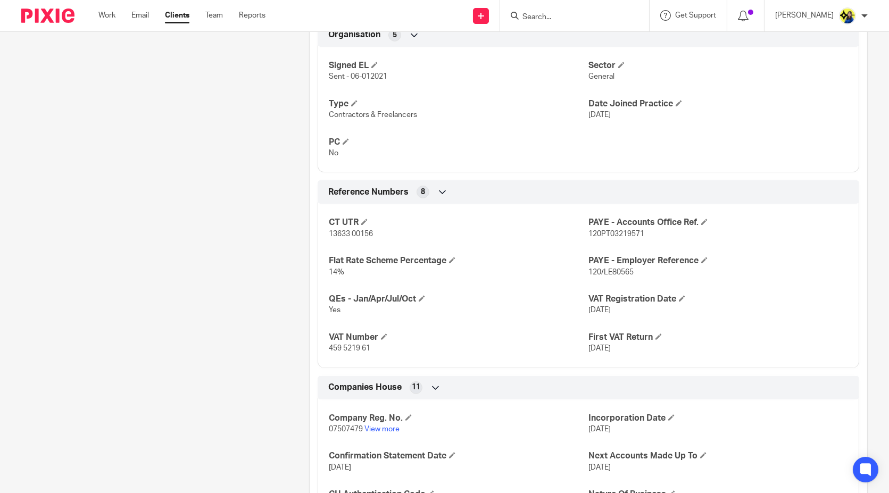
drag, startPoint x: 236, startPoint y: 347, endPoint x: 10, endPoint y: 288, distance: 233.0
click at [235, 347] on div "Client contacts Olamide Oshodi (Marketing) 07956 336 477 ollie.oshodi@gmail.com…" at bounding box center [149, 70] width 288 height 1279
click at [162, 172] on div "Client contacts Olamide Oshodi (Marketing) 07956 336 477 ollie.oshodi@gmail.com…" at bounding box center [149, 70] width 288 height 1279
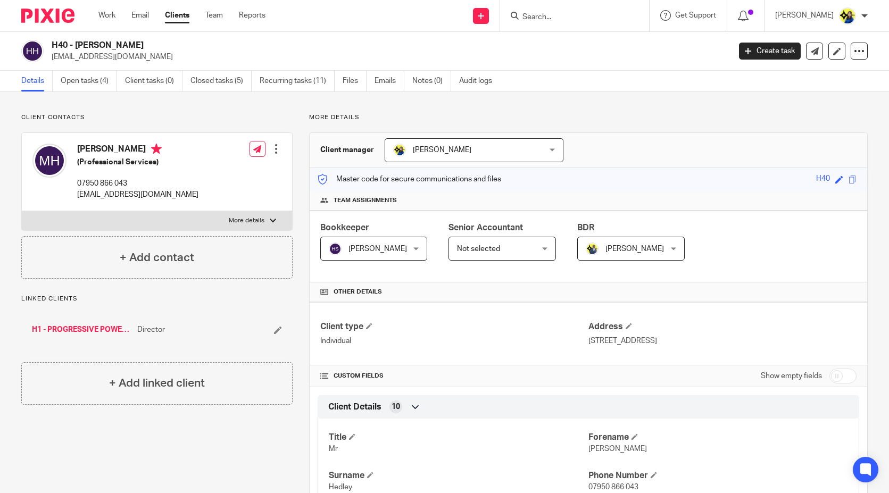
click at [617, 18] on input "Search" at bounding box center [569, 18] width 96 height 10
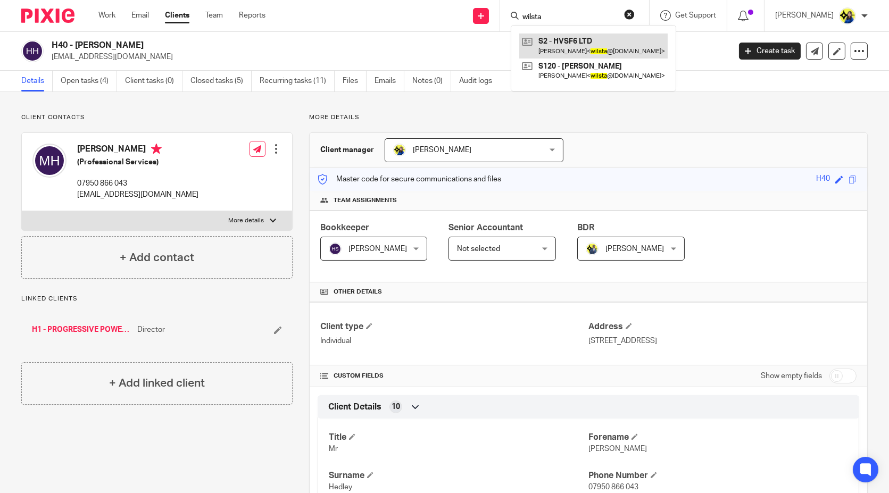
type input "wilsta"
click at [606, 46] on link at bounding box center [593, 46] width 148 height 24
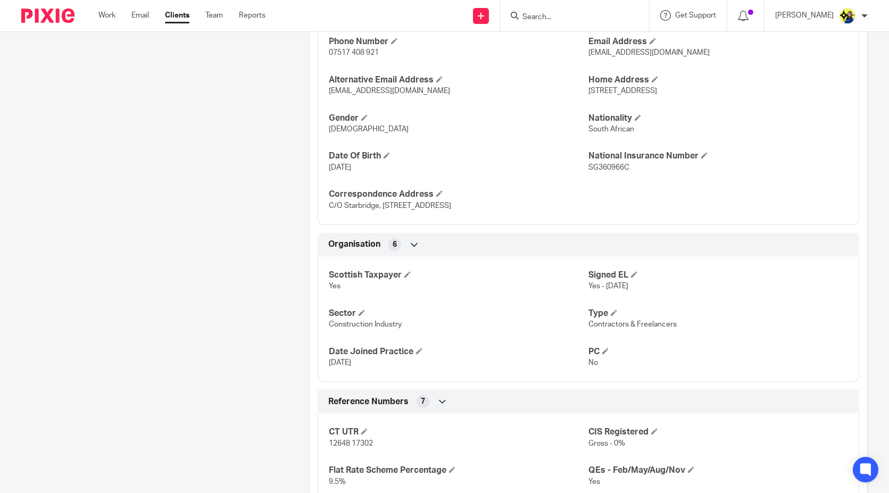
scroll to position [591, 0]
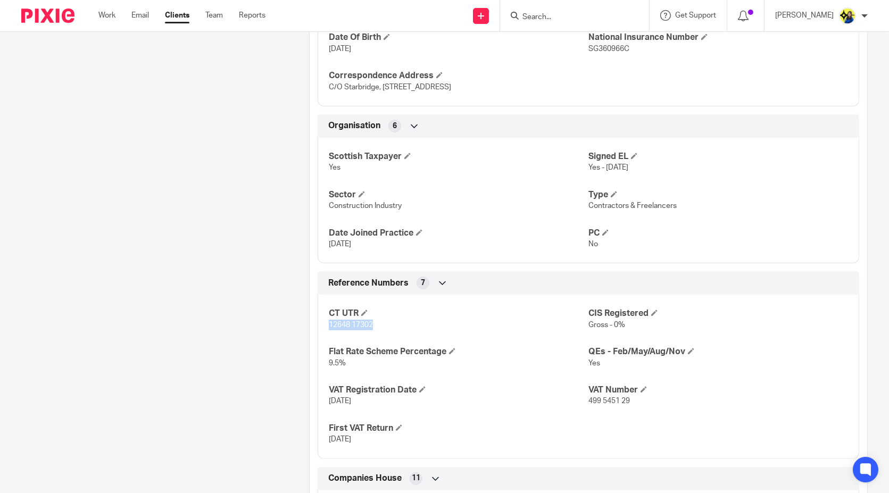
drag, startPoint x: 383, startPoint y: 323, endPoint x: 324, endPoint y: 323, distance: 58.5
click at [324, 323] on div "CT UTR 12648 17302 CIS Registered Gross - 0% Flat Rate Scheme Percentage 9.5% Q…" at bounding box center [589, 373] width 542 height 172
copy span "12648 17302"
click at [258, 333] on div "Client contacts William Stevens (High Voltage Electrical Technician) 07842 272 …" at bounding box center [149, 146] width 288 height 1248
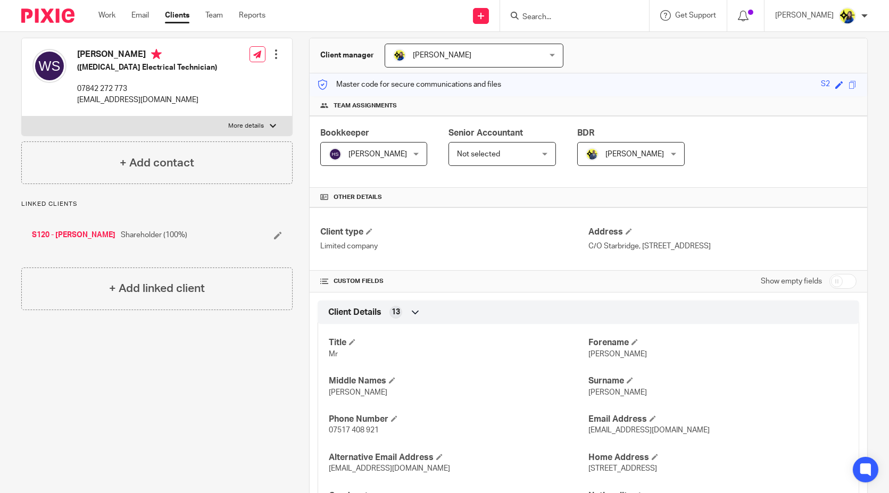
scroll to position [0, 0]
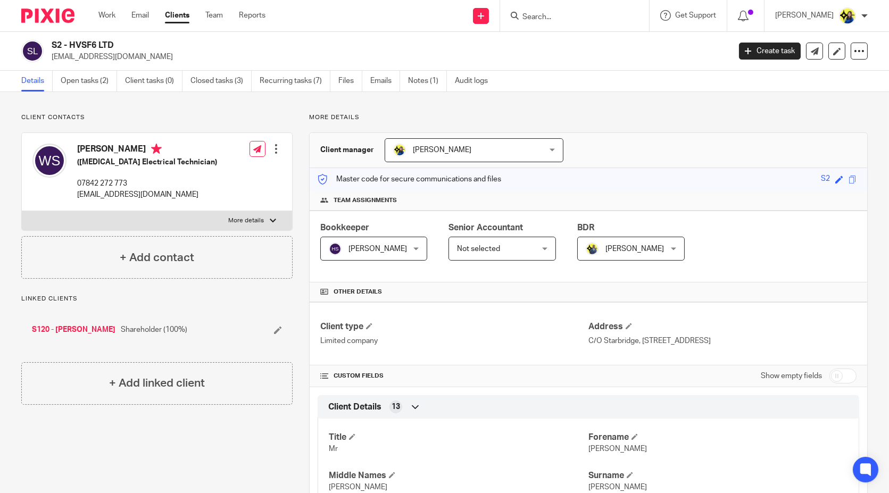
click at [194, 118] on p "Client contacts" at bounding box center [156, 117] width 271 height 9
click at [71, 327] on link "S120 - [PERSON_NAME]" at bounding box center [74, 329] width 84 height 11
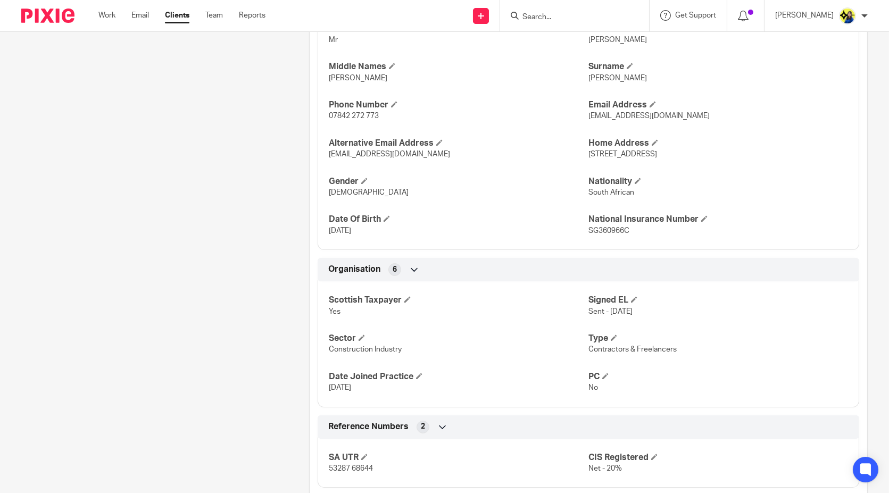
scroll to position [463, 0]
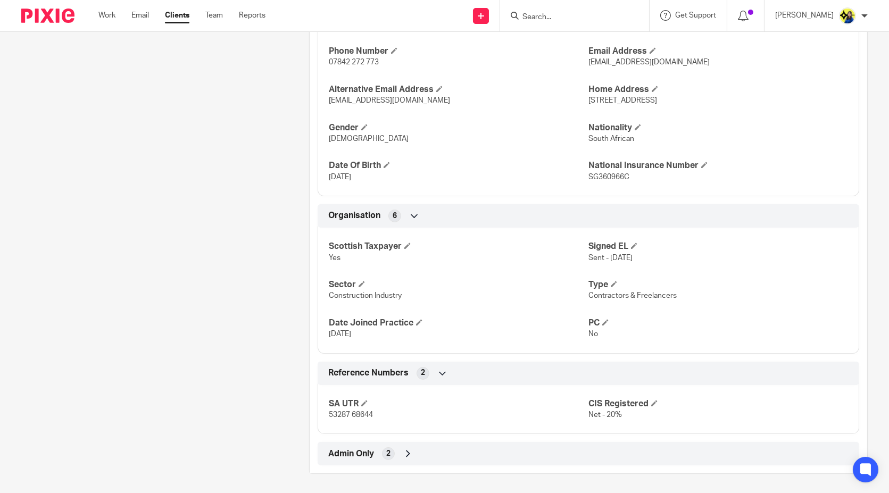
click at [241, 336] on div "Client contacts [PERSON_NAME] (Mechanical Fitter) 07842 272 773 [EMAIL_ADDRESS]…" at bounding box center [149, 62] width 288 height 823
drag, startPoint x: 372, startPoint y: 410, endPoint x: 322, endPoint y: 414, distance: 49.7
click at [322, 414] on div "SA UTR 53287 68644 CIS Registered Net - 20%" at bounding box center [589, 405] width 542 height 57
copy span "53287 68644"
